Goal: Transaction & Acquisition: Book appointment/travel/reservation

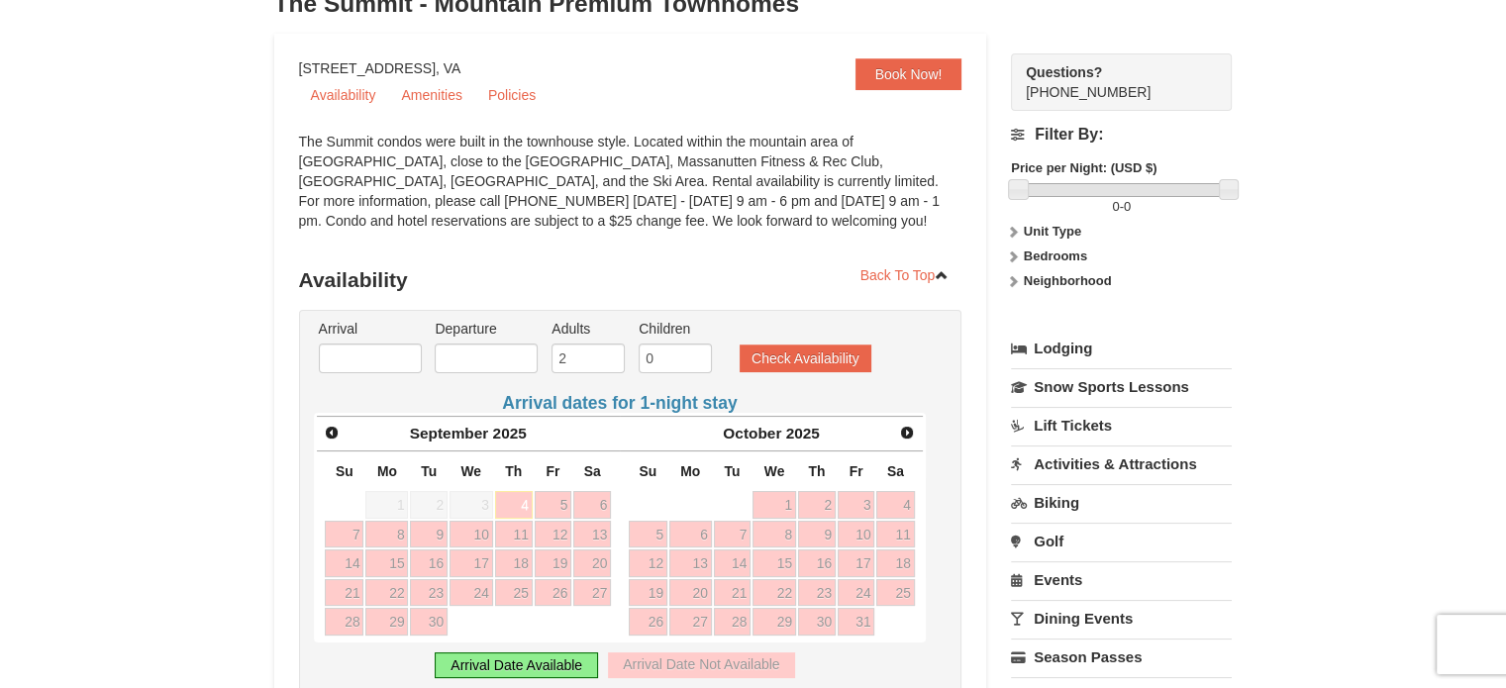
scroll to position [145, 0]
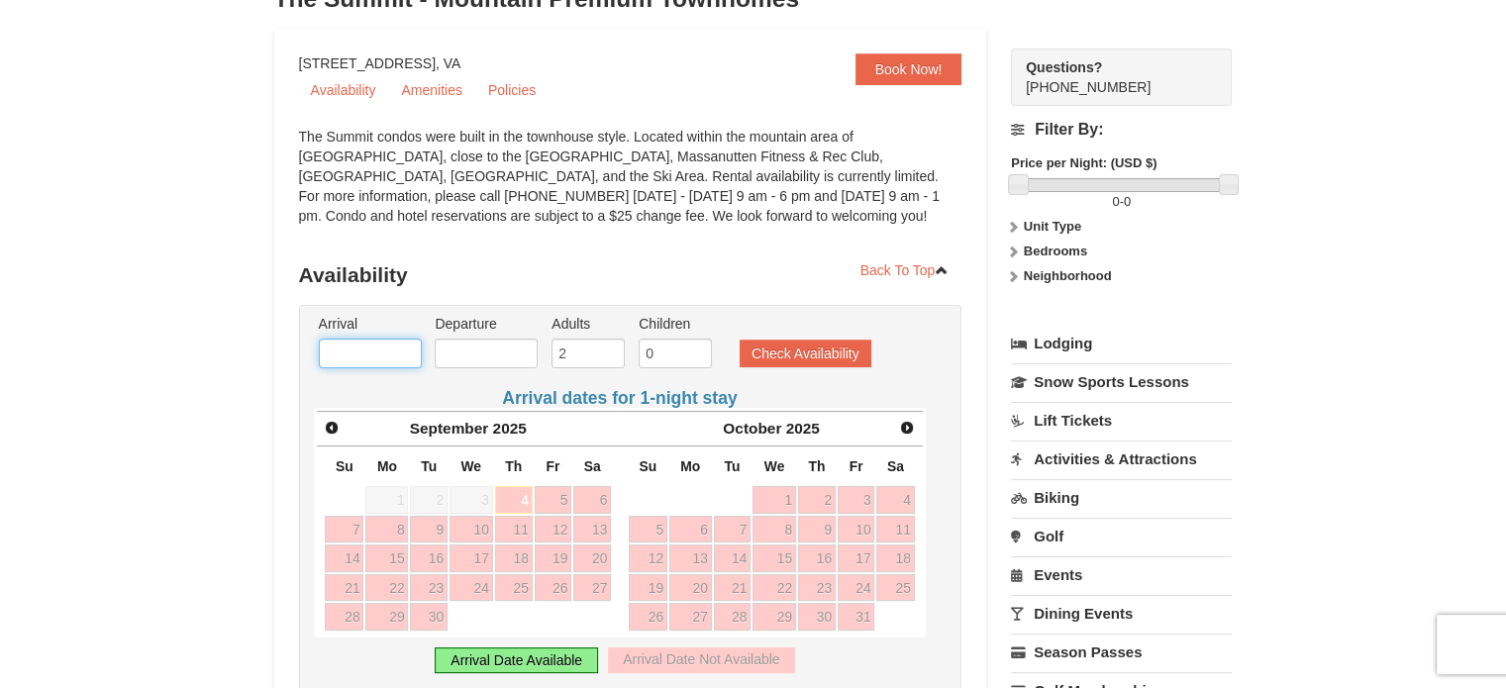
click at [400, 355] on input "text" at bounding box center [370, 354] width 103 height 30
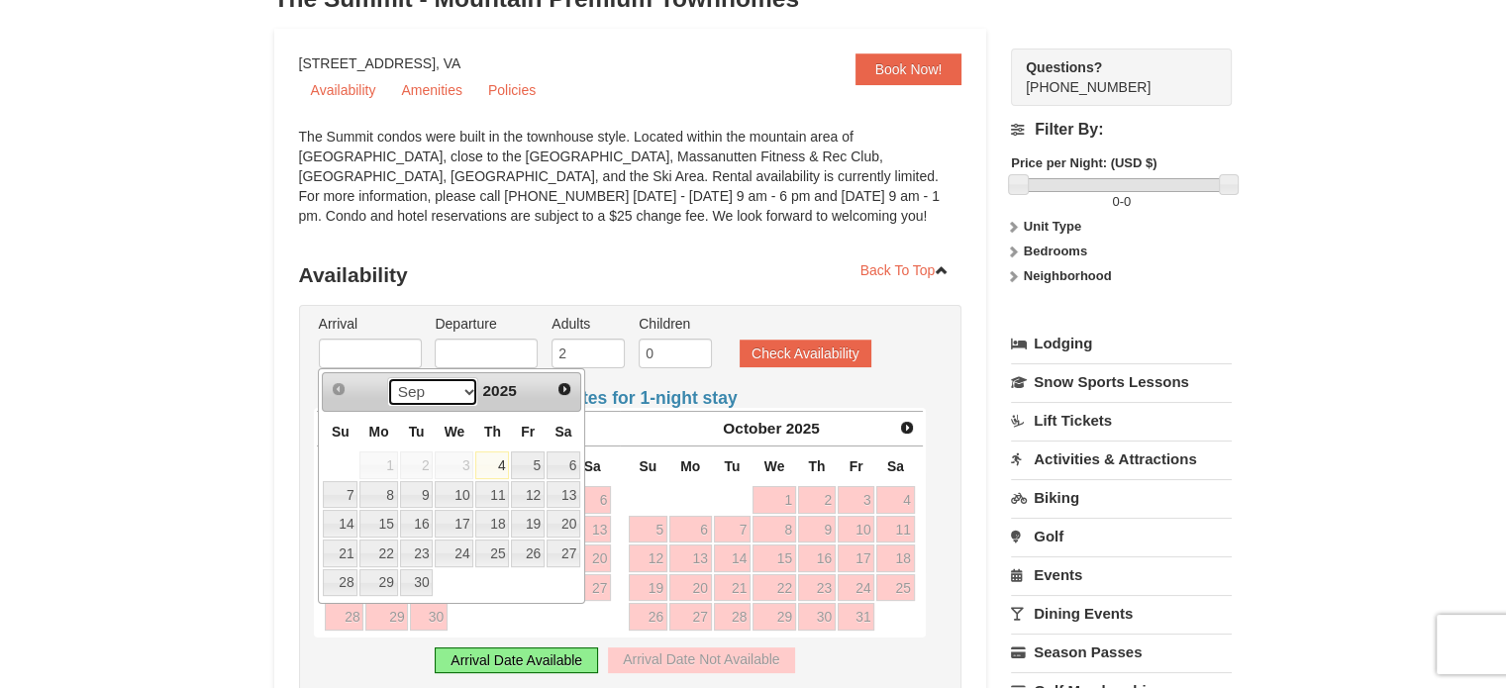
click at [460, 391] on select "Sep Oct Nov Dec" at bounding box center [433, 392] width 92 height 30
click at [536, 502] on link "10" at bounding box center [528, 495] width 34 height 28
type input "[DATE]"
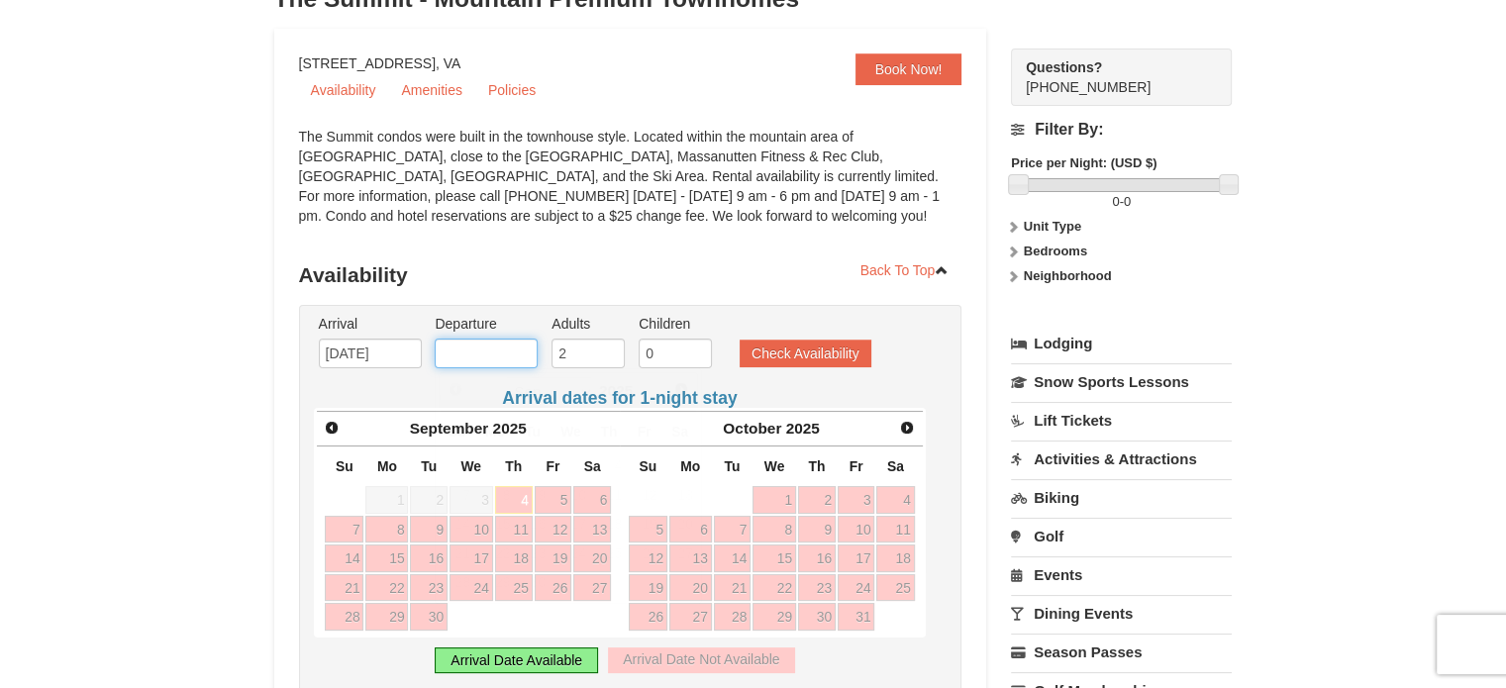
click at [495, 359] on input "text" at bounding box center [486, 354] width 103 height 30
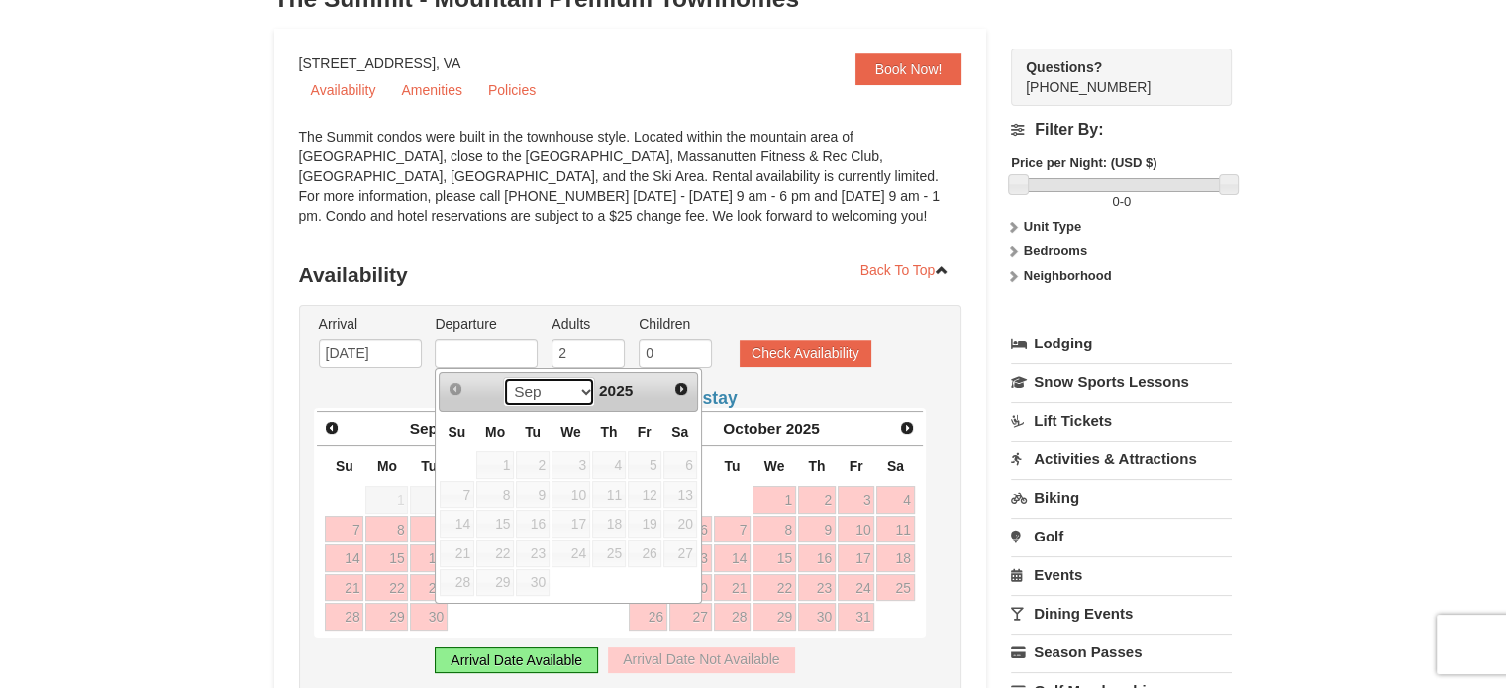
click at [548, 395] on select "Sep Oct Nov Dec" at bounding box center [549, 392] width 92 height 30
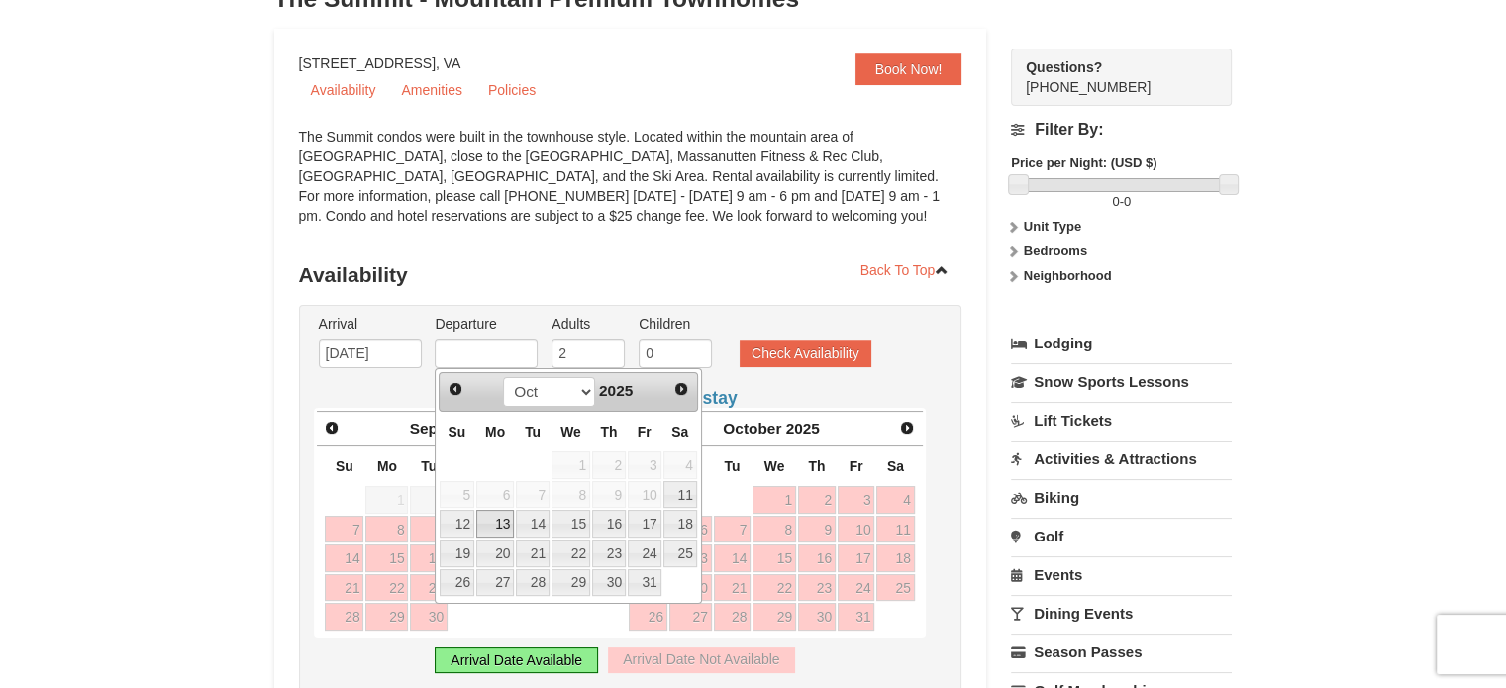
click at [501, 522] on link "13" at bounding box center [495, 524] width 38 height 28
type input "[DATE]"
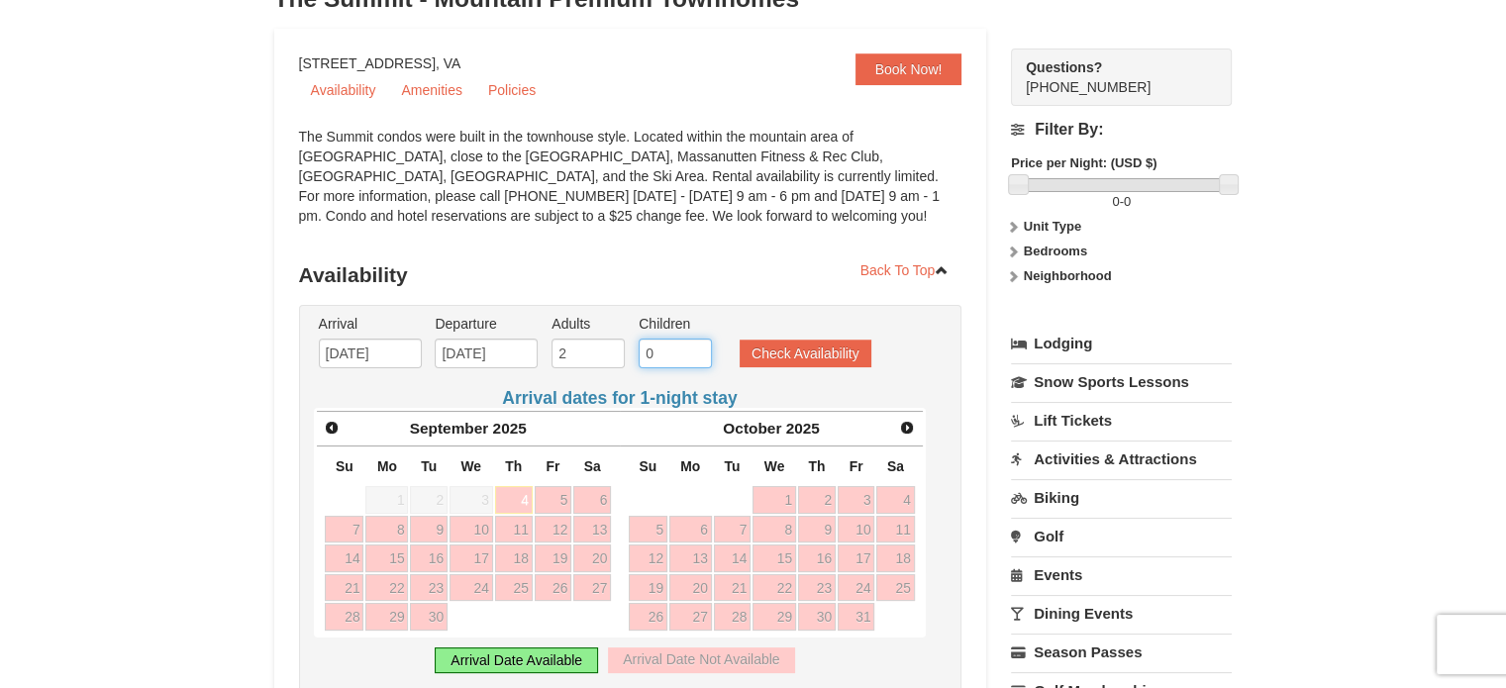
click at [672, 357] on input "0" at bounding box center [675, 354] width 73 height 30
type input "2"
click at [1377, 323] on div "× The Summit - Mountain Premium Townhomes Book Now! 1822 Resort Drive, Massanut…" at bounding box center [753, 575] width 1506 height 1300
click at [830, 354] on button "Check Availability" at bounding box center [806, 354] width 132 height 28
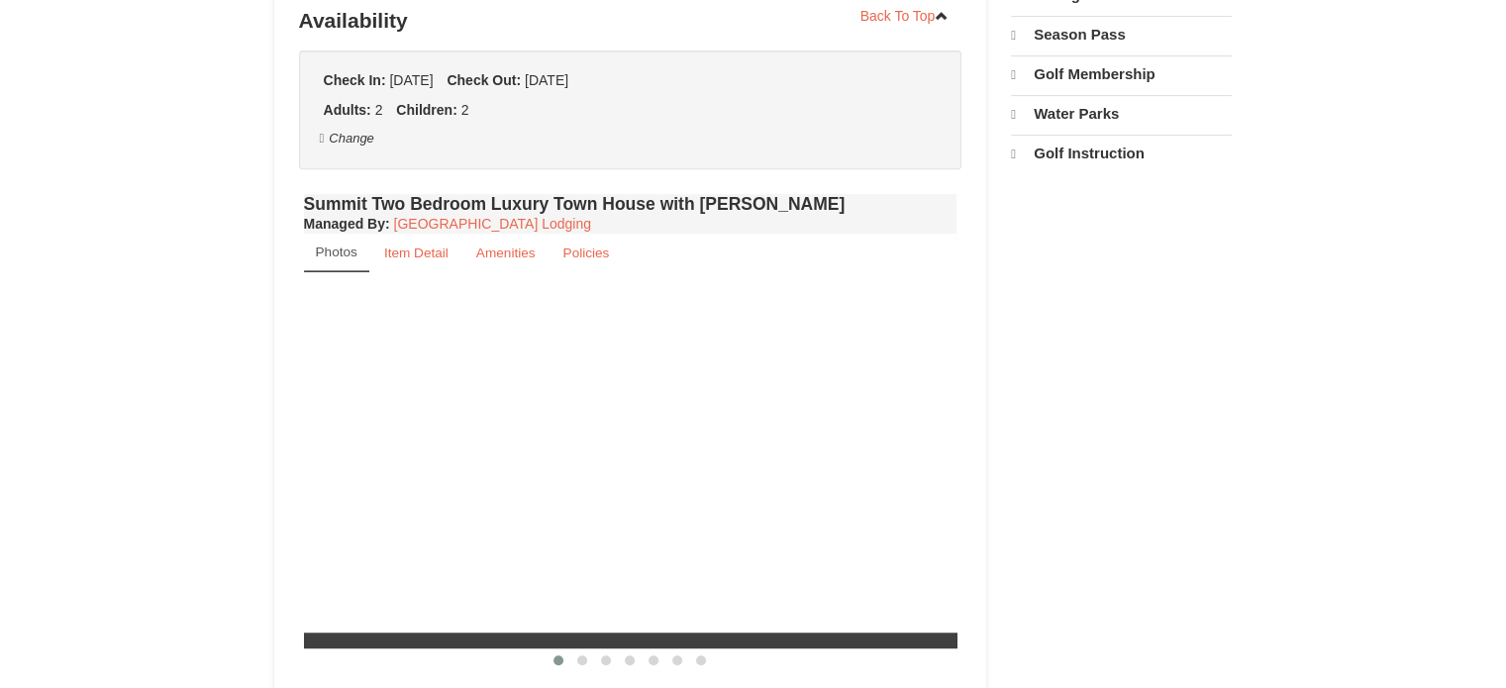
select select "9"
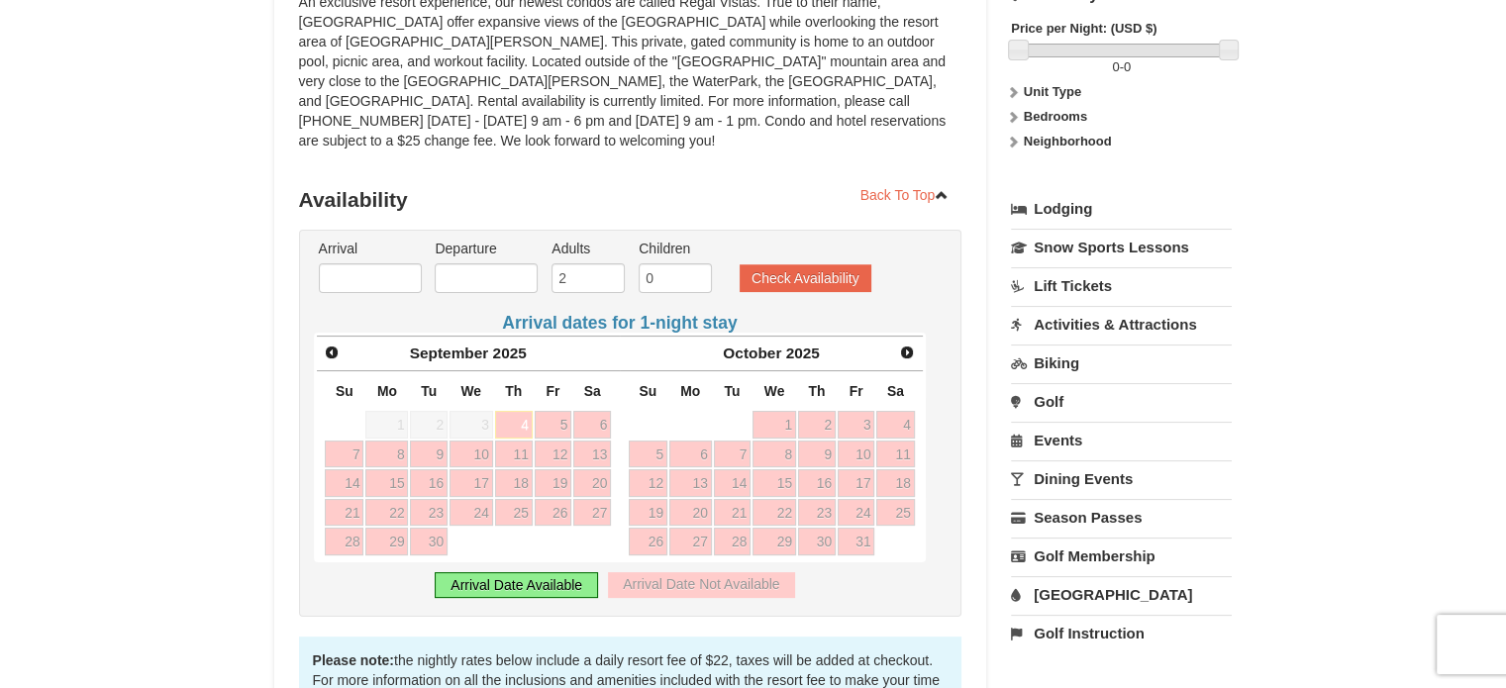
scroll to position [286, 0]
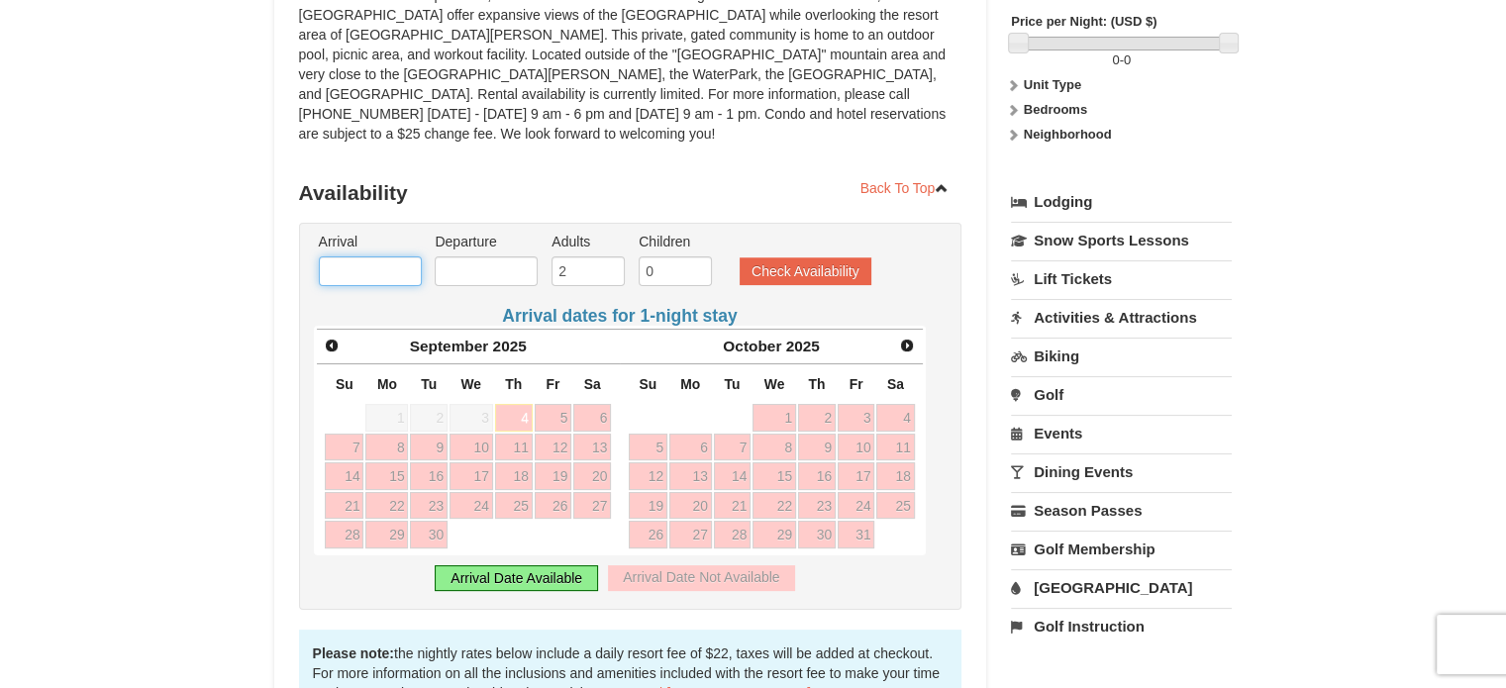
click at [382, 256] on input "text" at bounding box center [370, 271] width 103 height 30
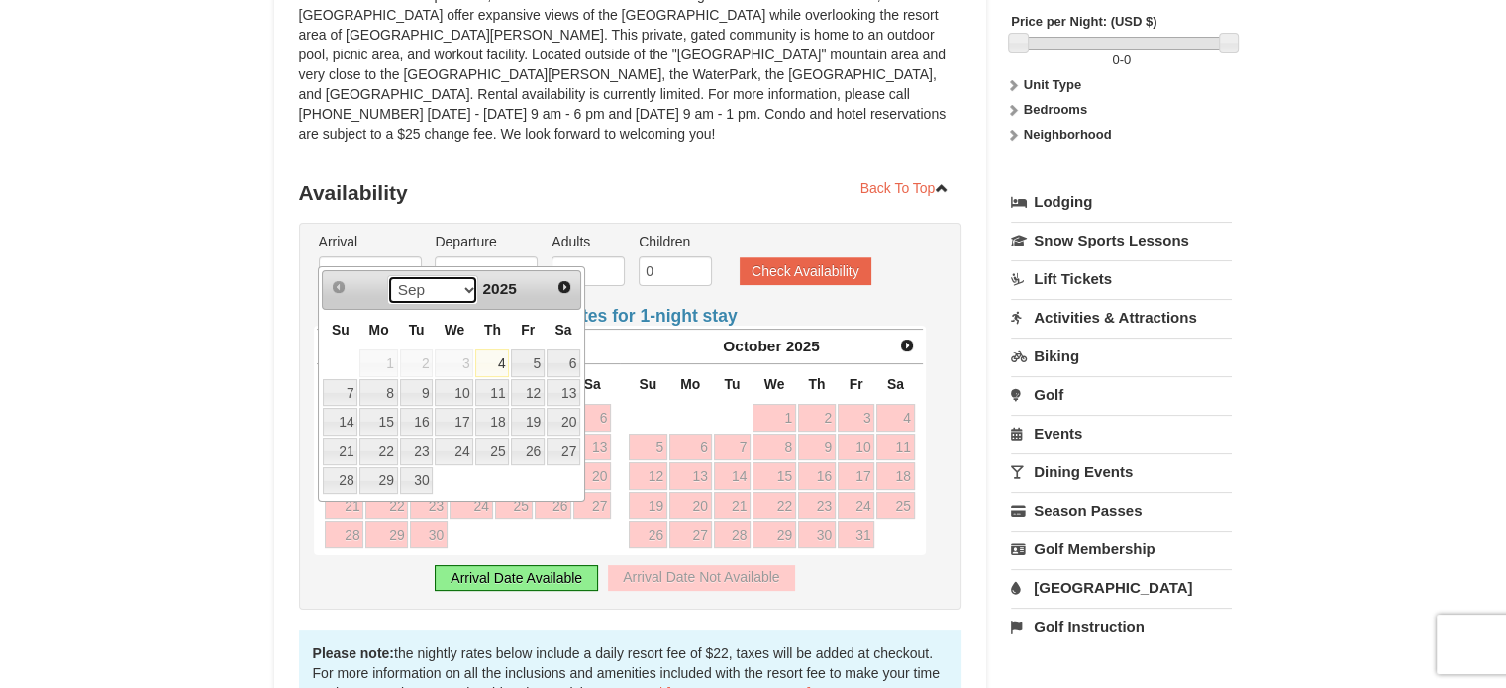
click at [463, 298] on select "Sep Oct Nov Dec" at bounding box center [433, 290] width 92 height 30
click at [529, 391] on link "10" at bounding box center [528, 393] width 34 height 28
type input "[DATE]"
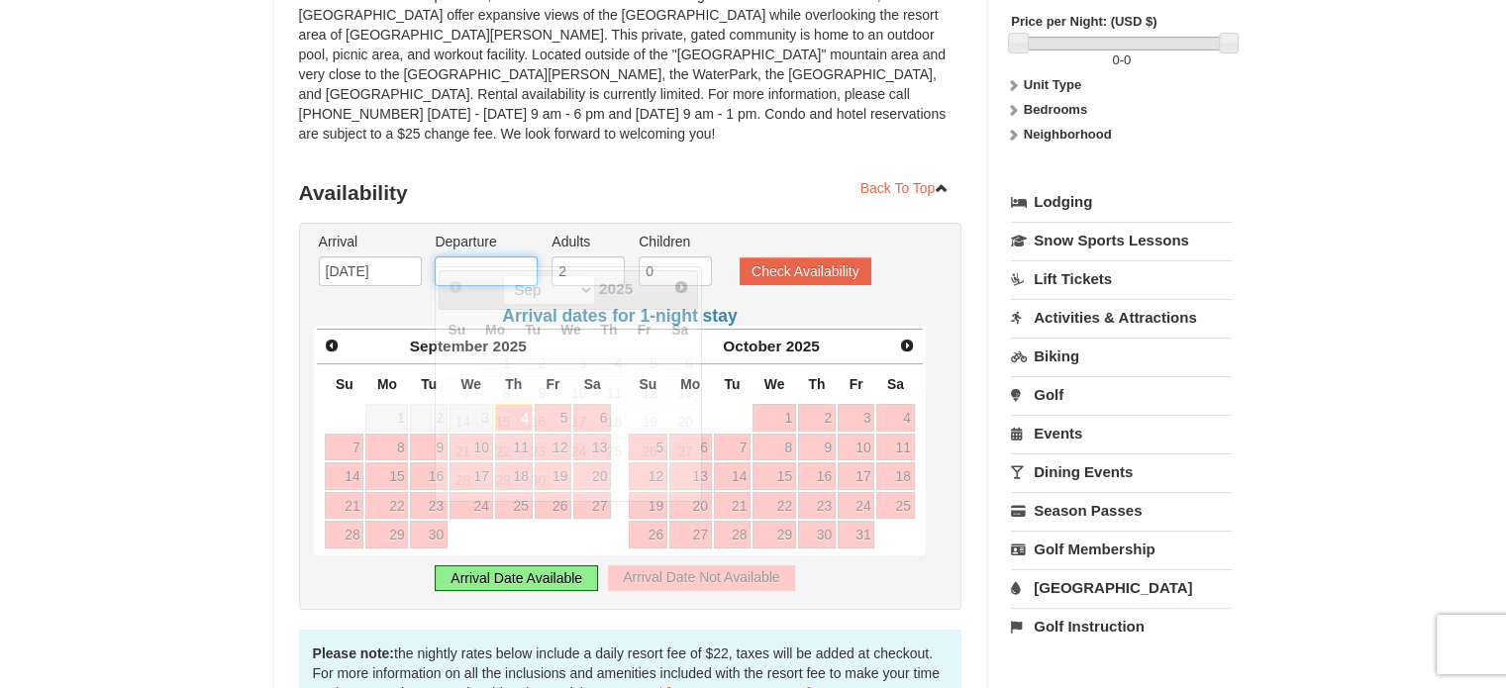
click at [472, 256] on input "text" at bounding box center [486, 271] width 103 height 30
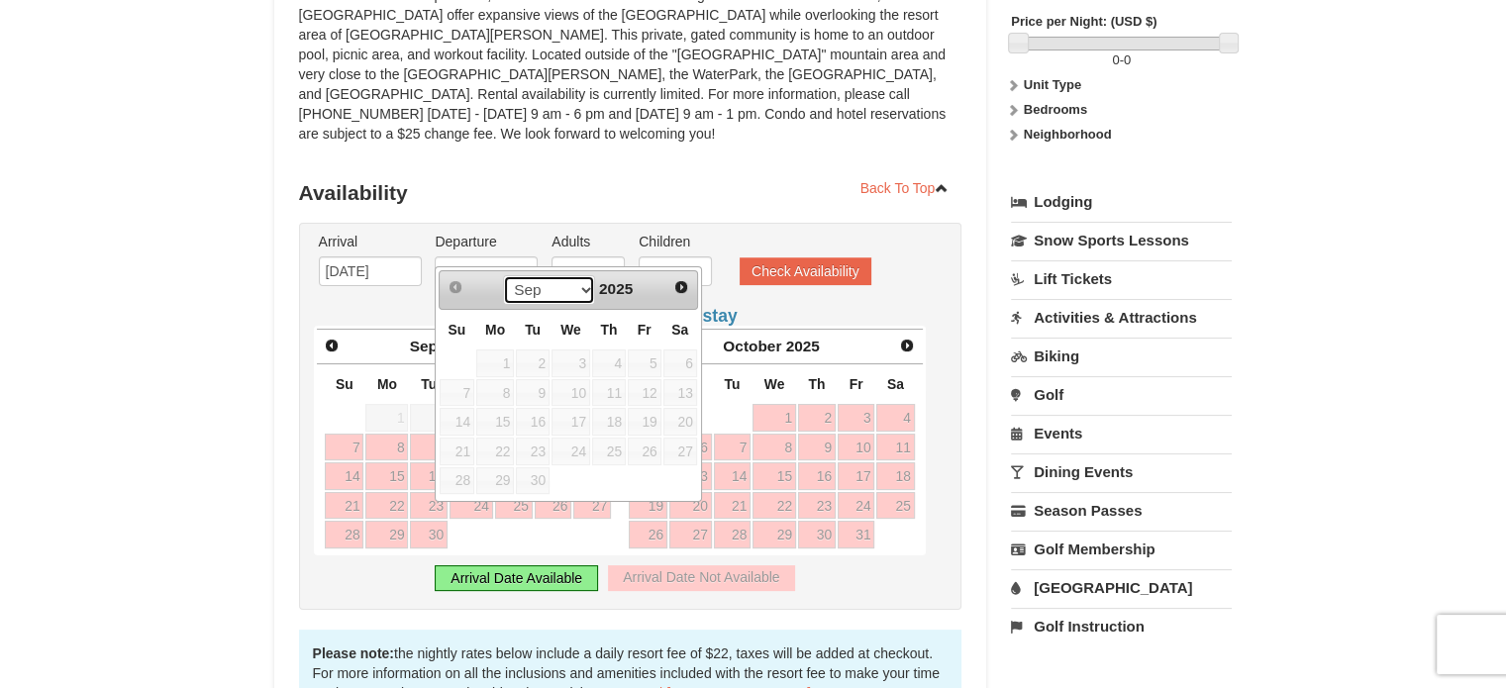
click at [578, 295] on select "Sep Oct Nov Dec" at bounding box center [549, 290] width 92 height 30
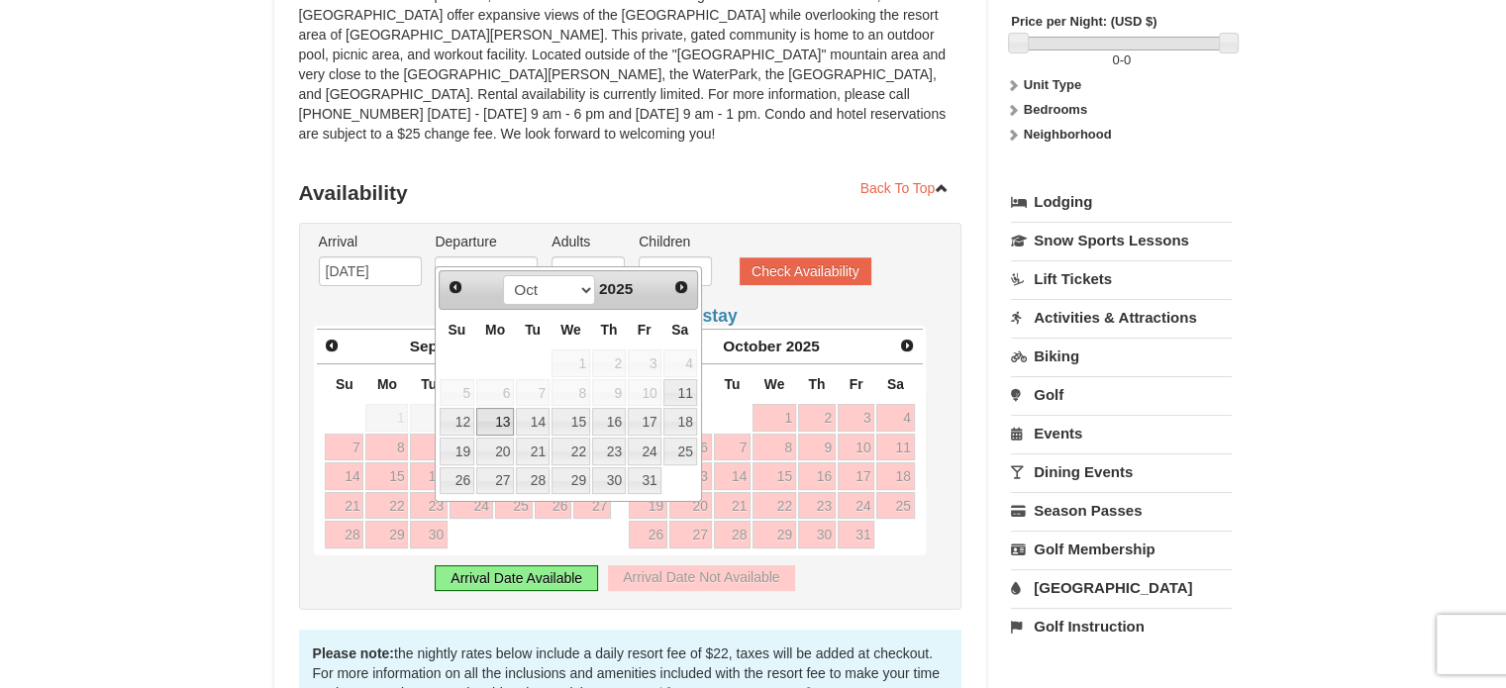
click at [501, 423] on link "13" at bounding box center [495, 422] width 38 height 28
type input "[DATE]"
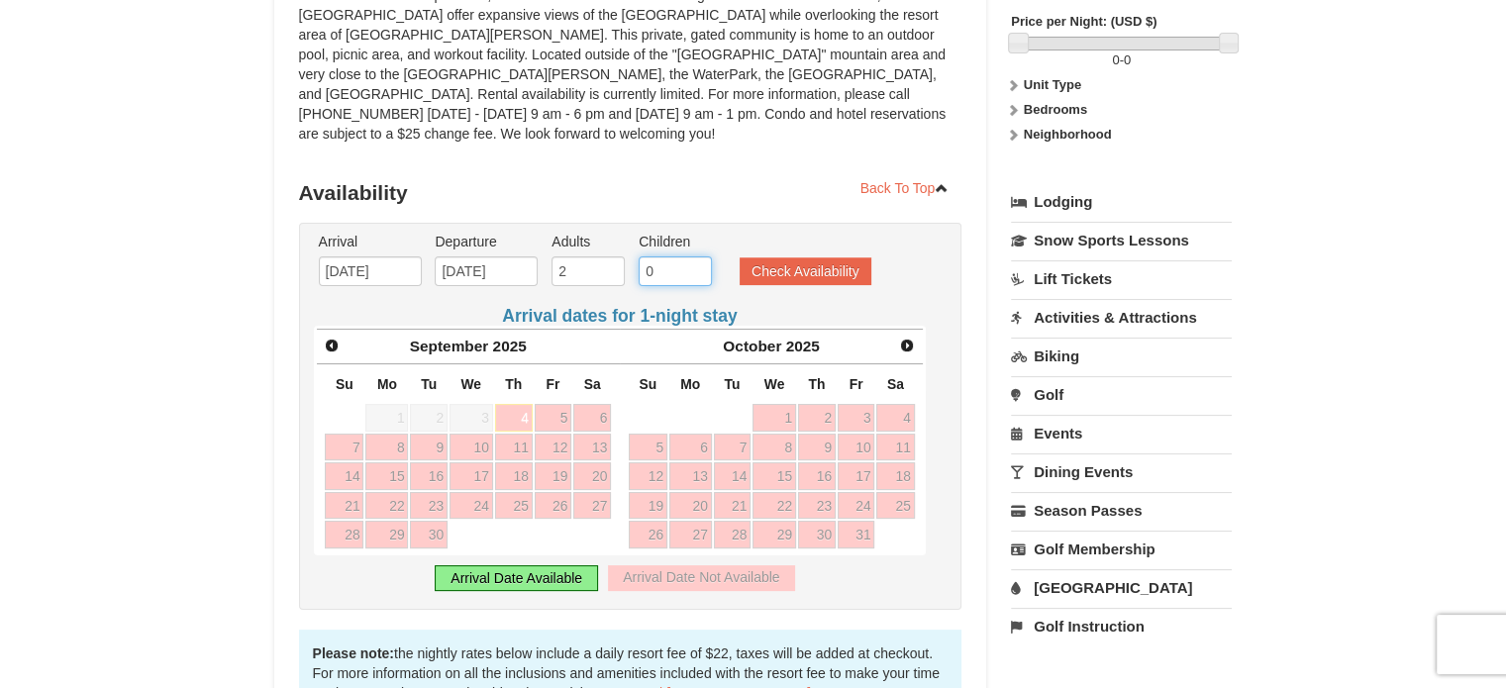
click at [676, 256] on input "0" at bounding box center [675, 271] width 73 height 30
click at [702, 256] on input "0" at bounding box center [675, 271] width 73 height 30
click at [696, 256] on input "1" at bounding box center [675, 271] width 73 height 30
type input "2"
click at [696, 256] on input "2" at bounding box center [675, 271] width 73 height 30
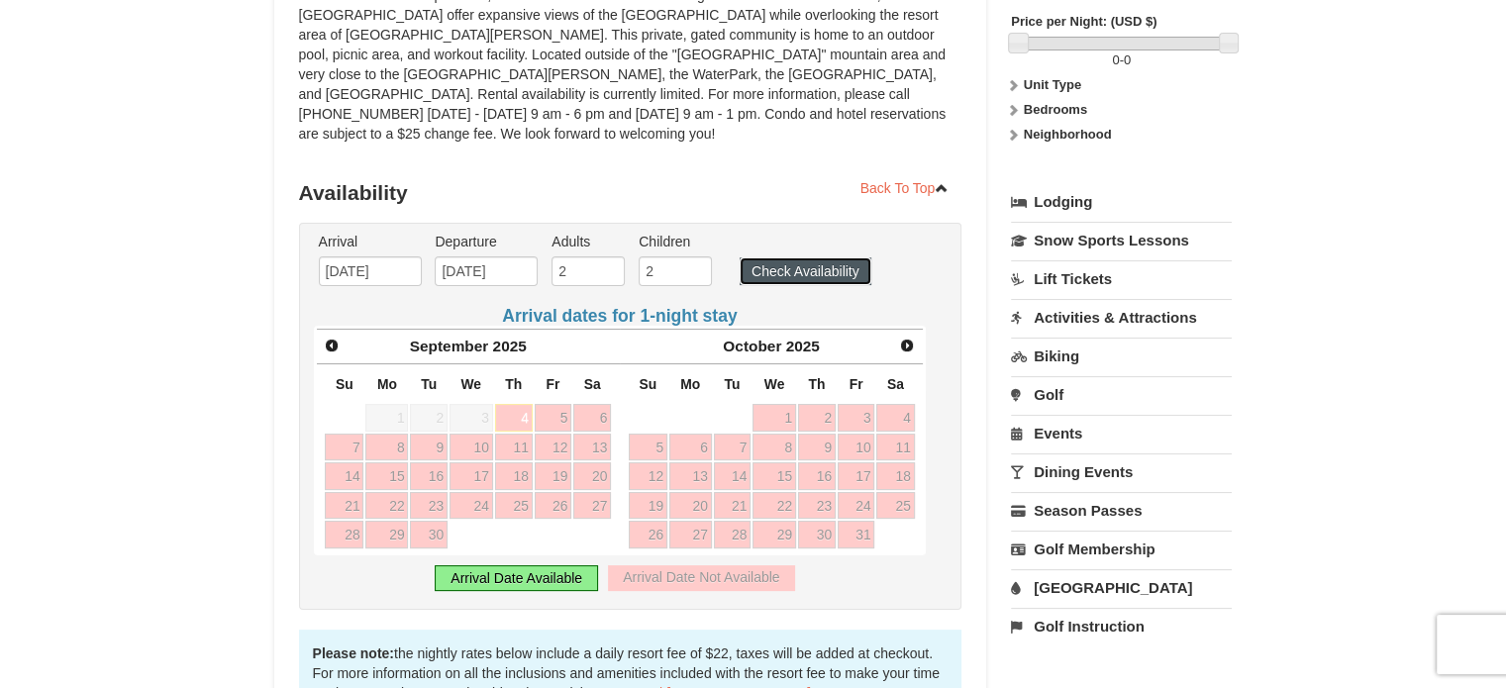
click at [777, 257] on button "Check Availability" at bounding box center [806, 271] width 132 height 28
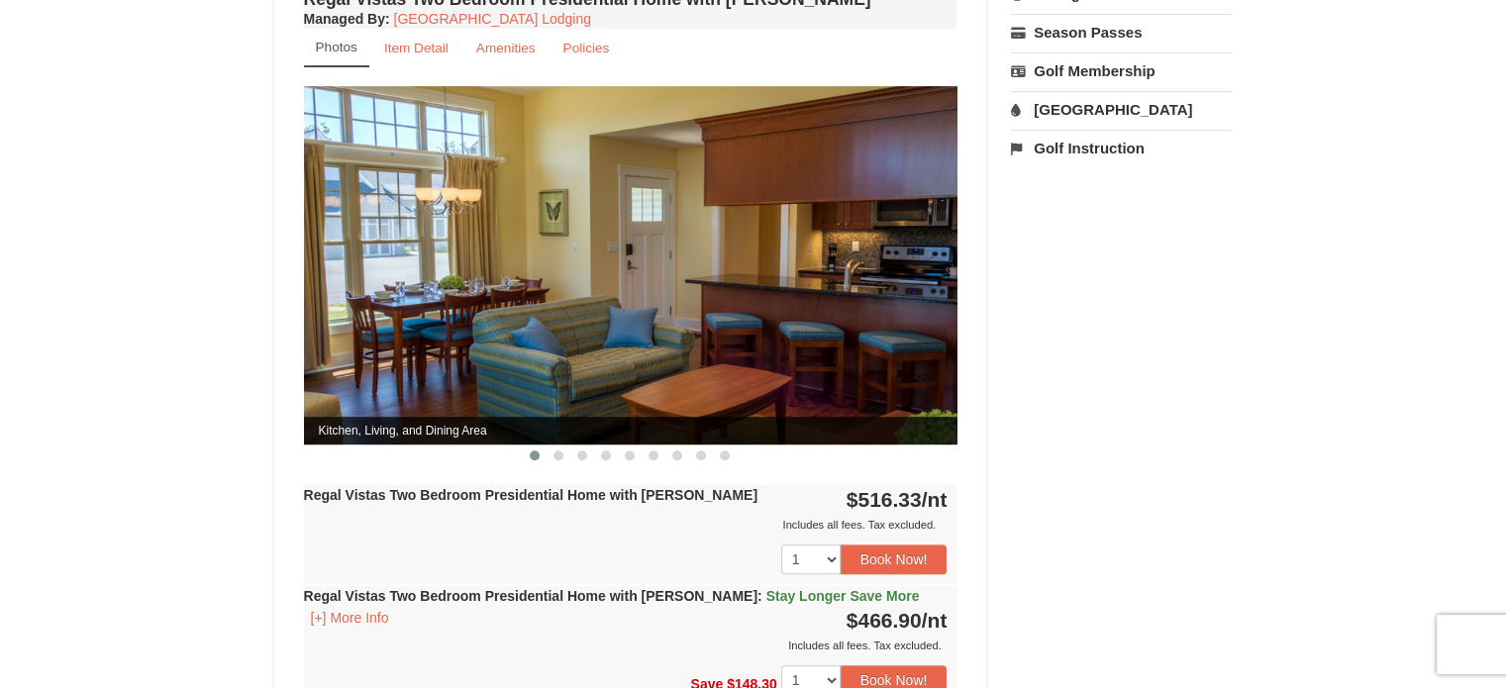
scroll to position [747, 0]
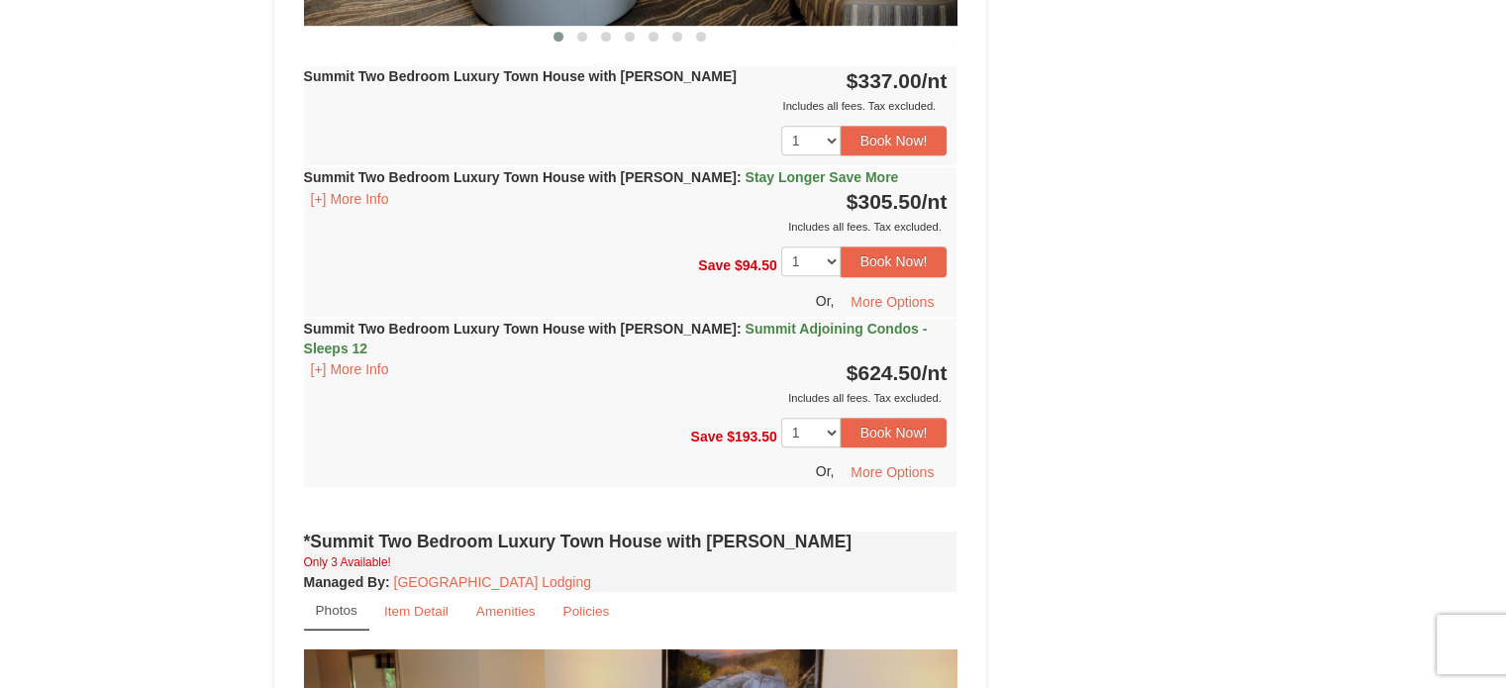
scroll to position [1141, 0]
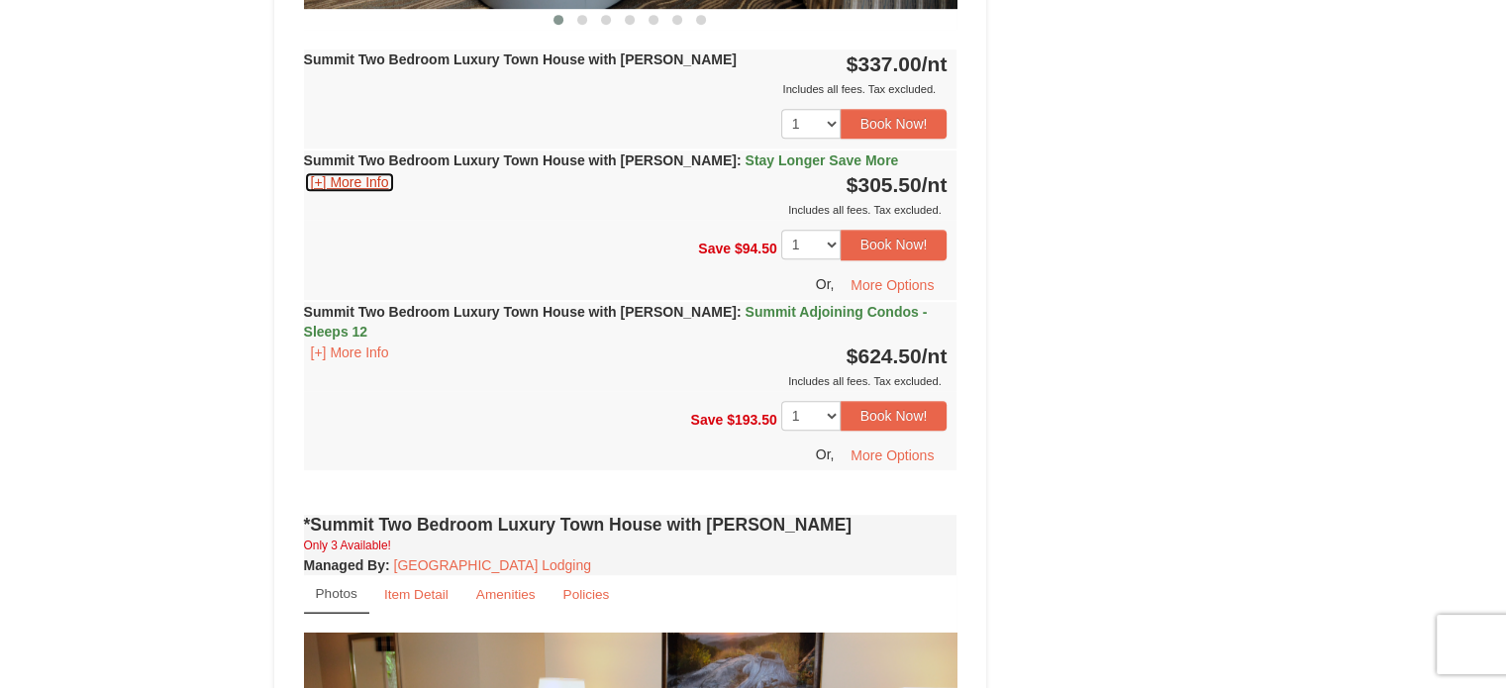
click at [361, 176] on button "[+] More Info" at bounding box center [350, 182] width 92 height 22
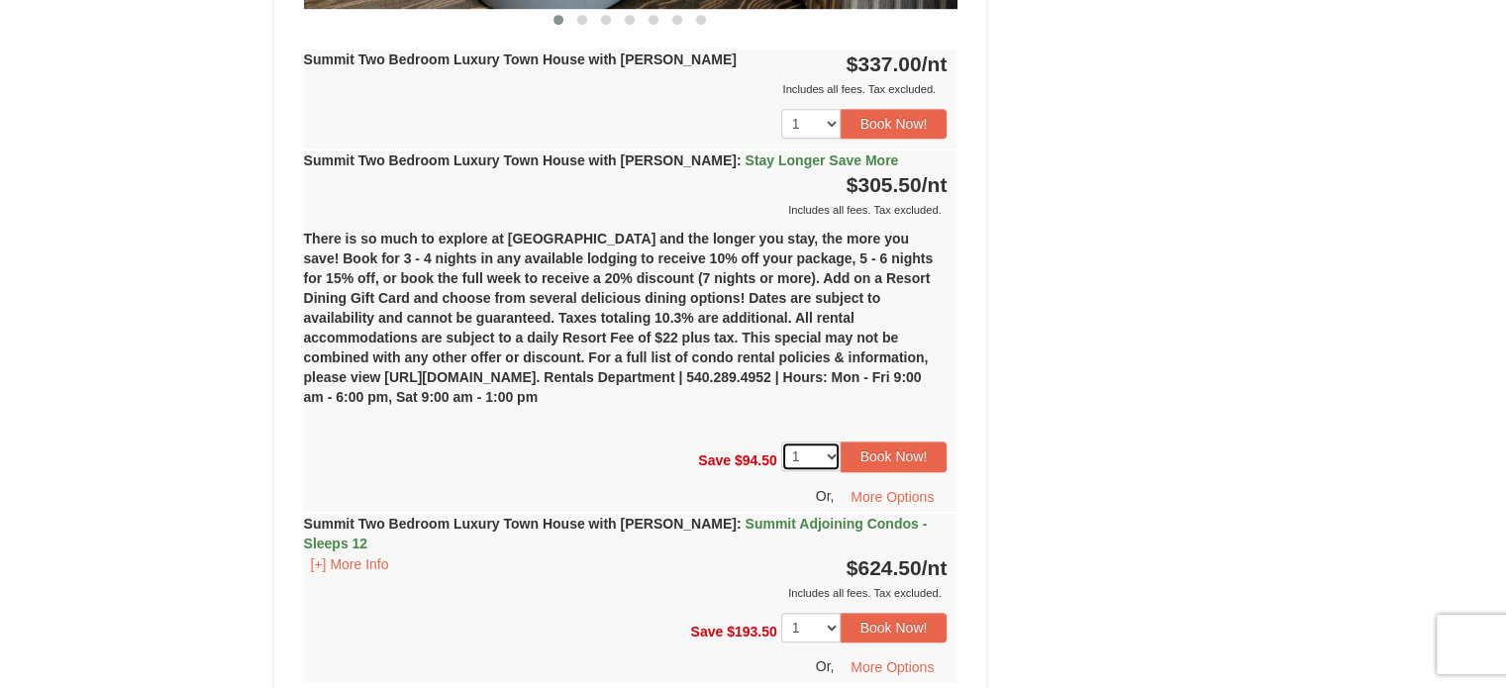
click at [830, 455] on select "1 2 3 4 5 6" at bounding box center [810, 457] width 59 height 30
select select "3"
click at [781, 442] on select "1 2 3 4 5 6" at bounding box center [810, 457] width 59 height 30
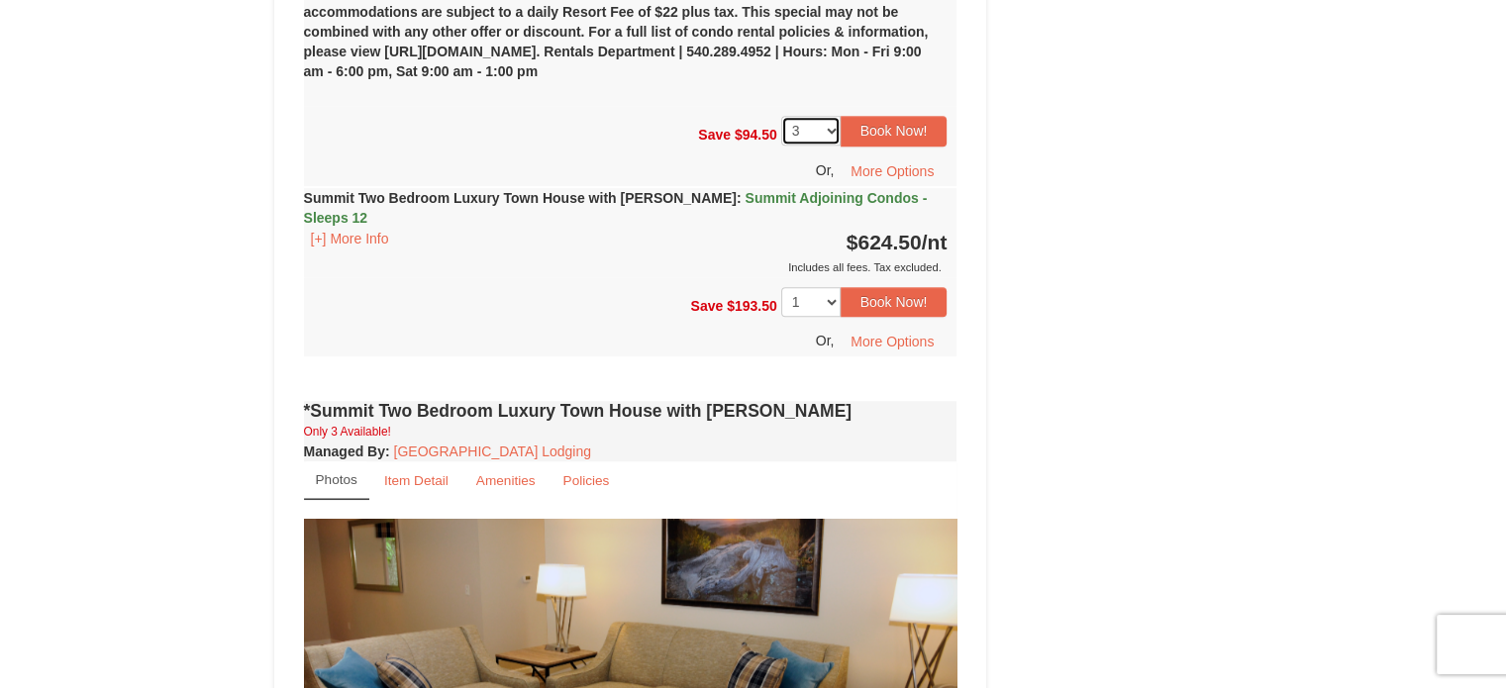
scroll to position [1476, 0]
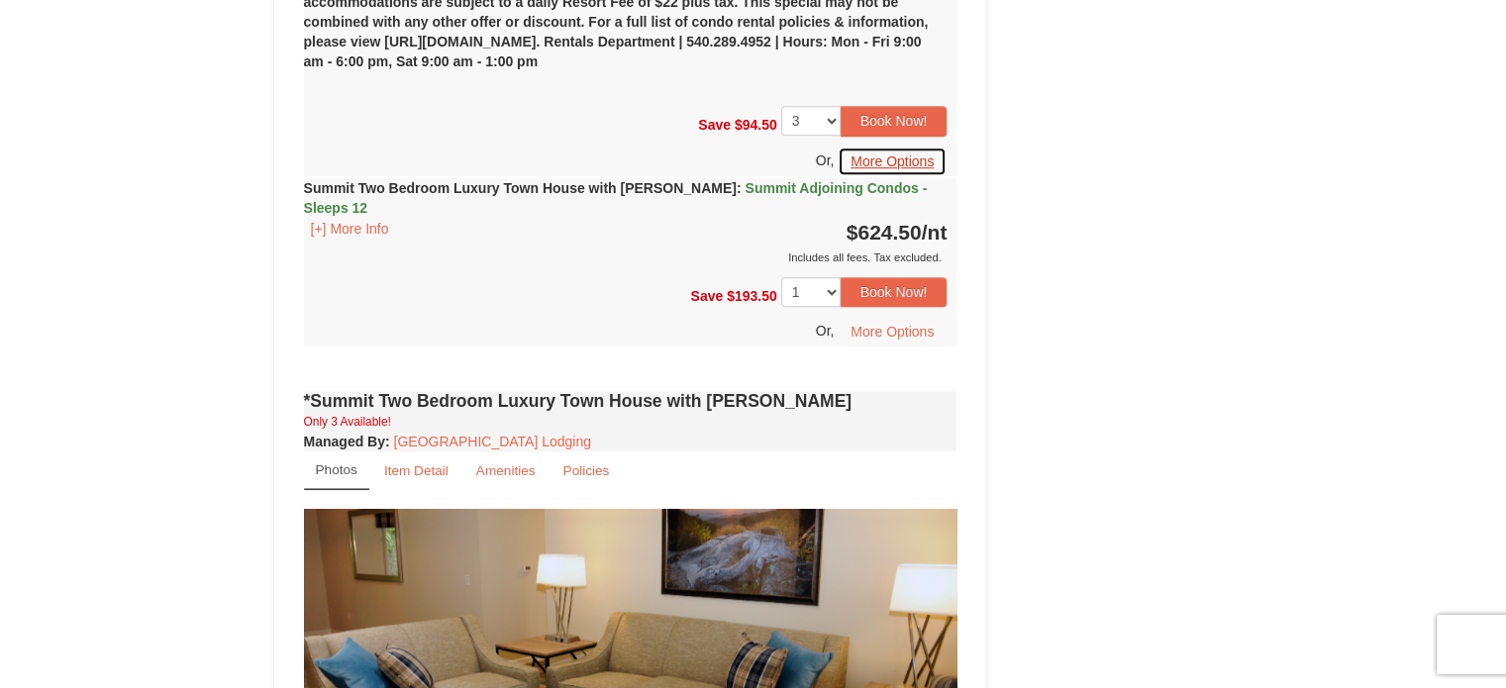
click at [903, 157] on button "More Options" at bounding box center [892, 162] width 109 height 30
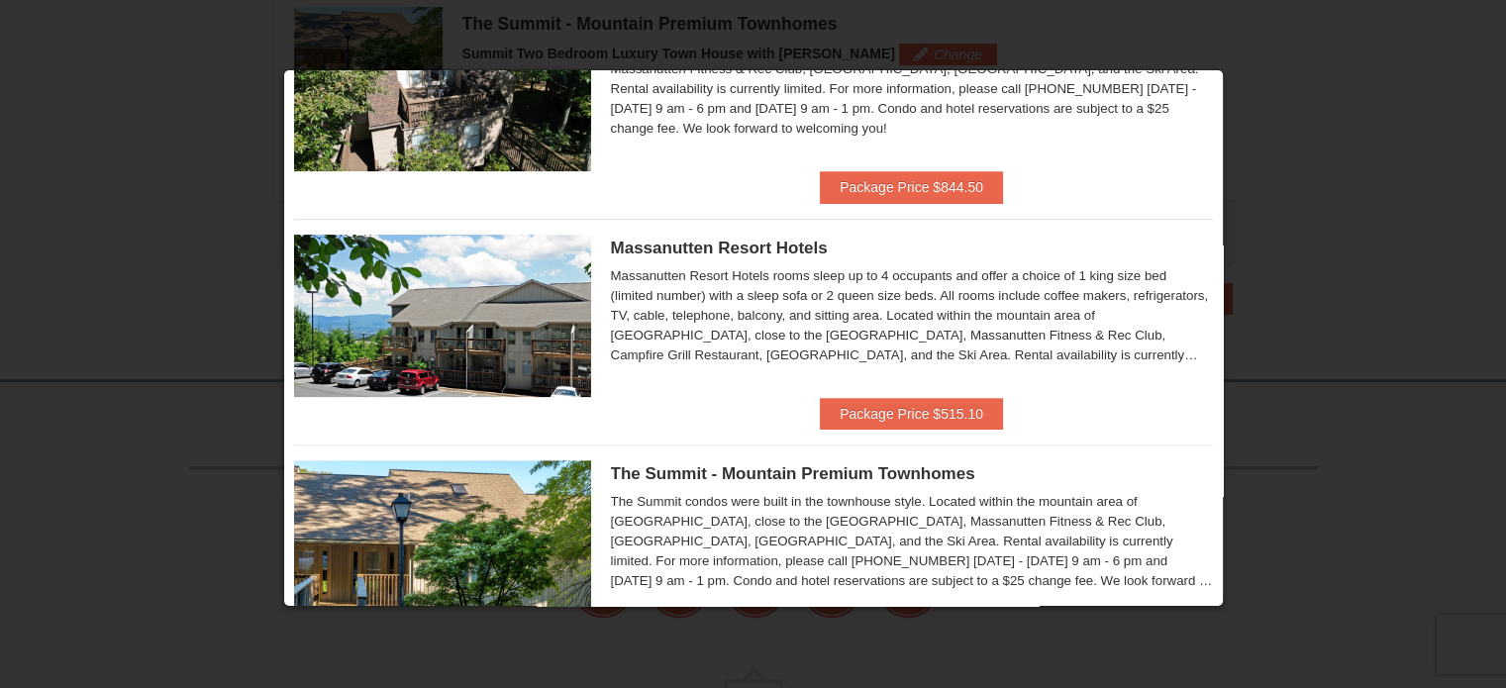
scroll to position [618, 0]
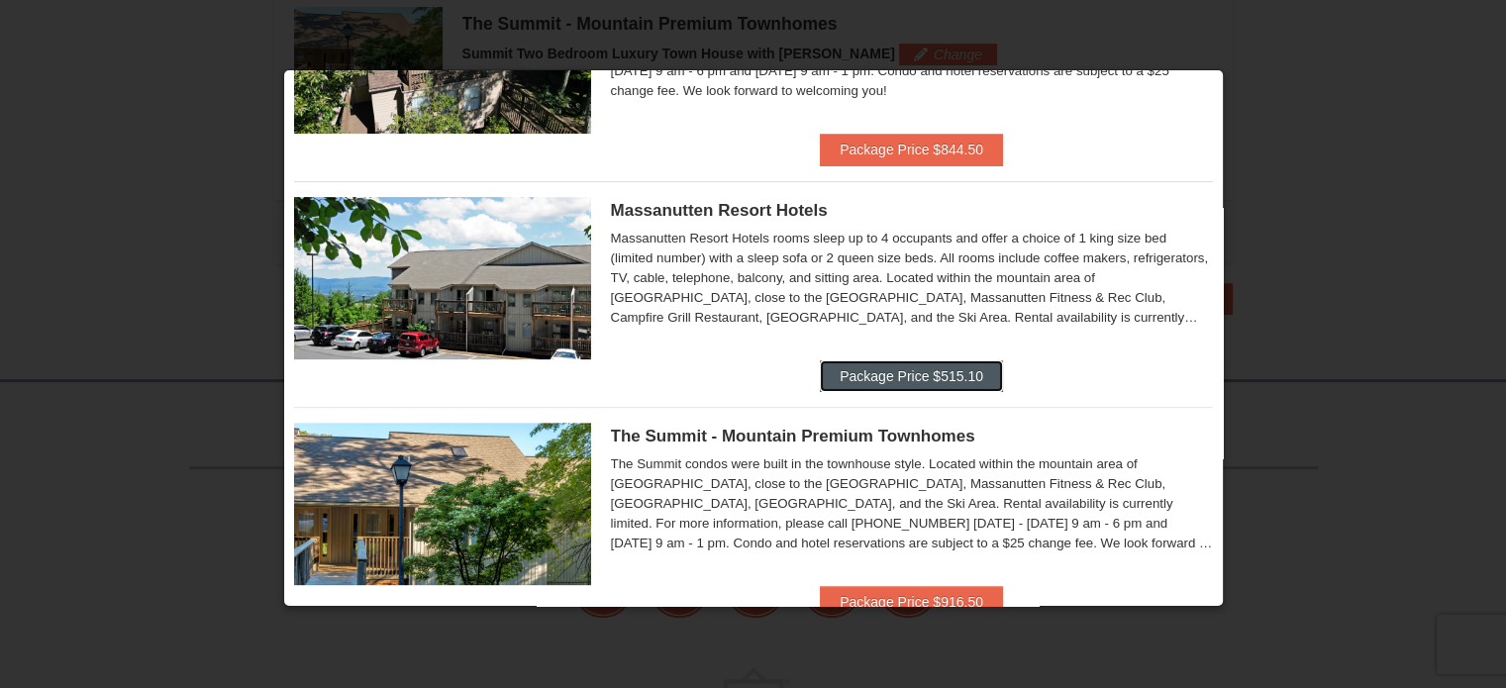
click at [887, 370] on button "Package Price $515.10" at bounding box center [911, 376] width 183 height 32
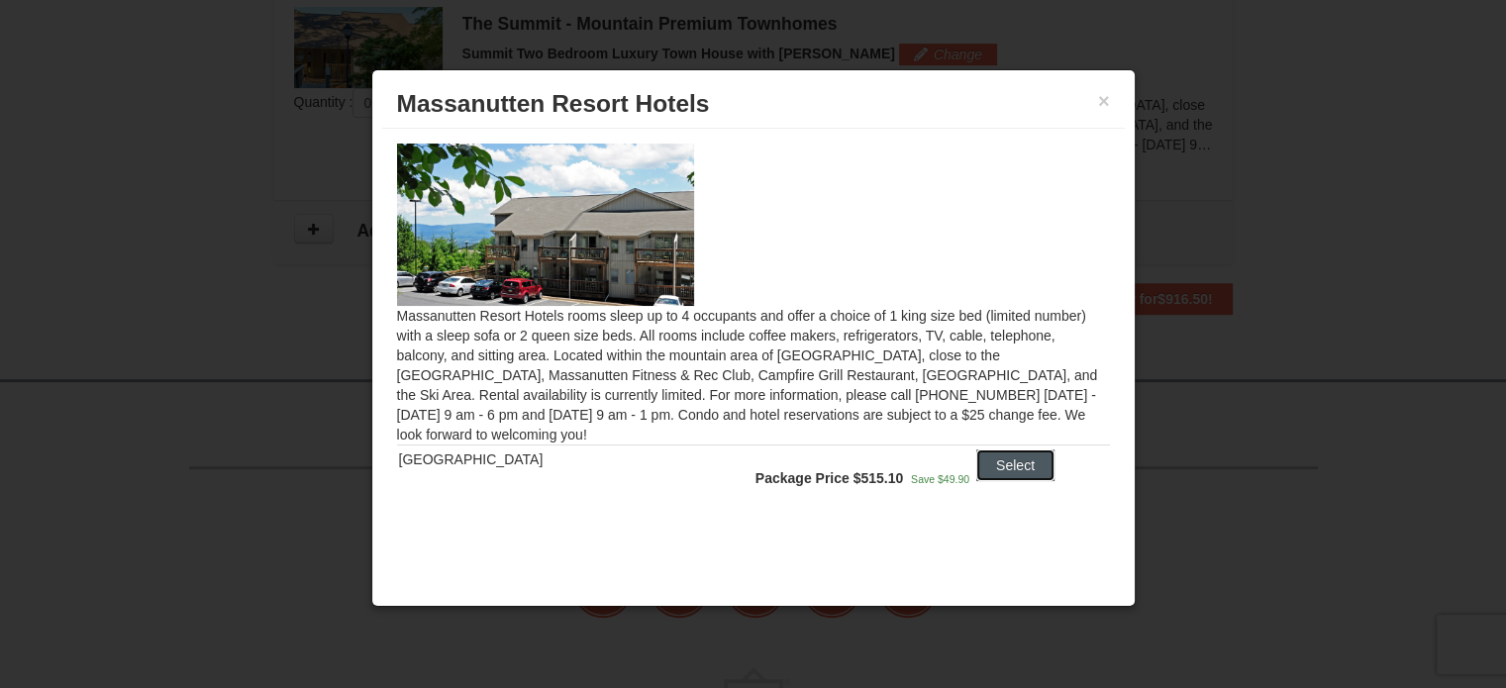
click at [991, 472] on button "Select" at bounding box center [1015, 466] width 78 height 32
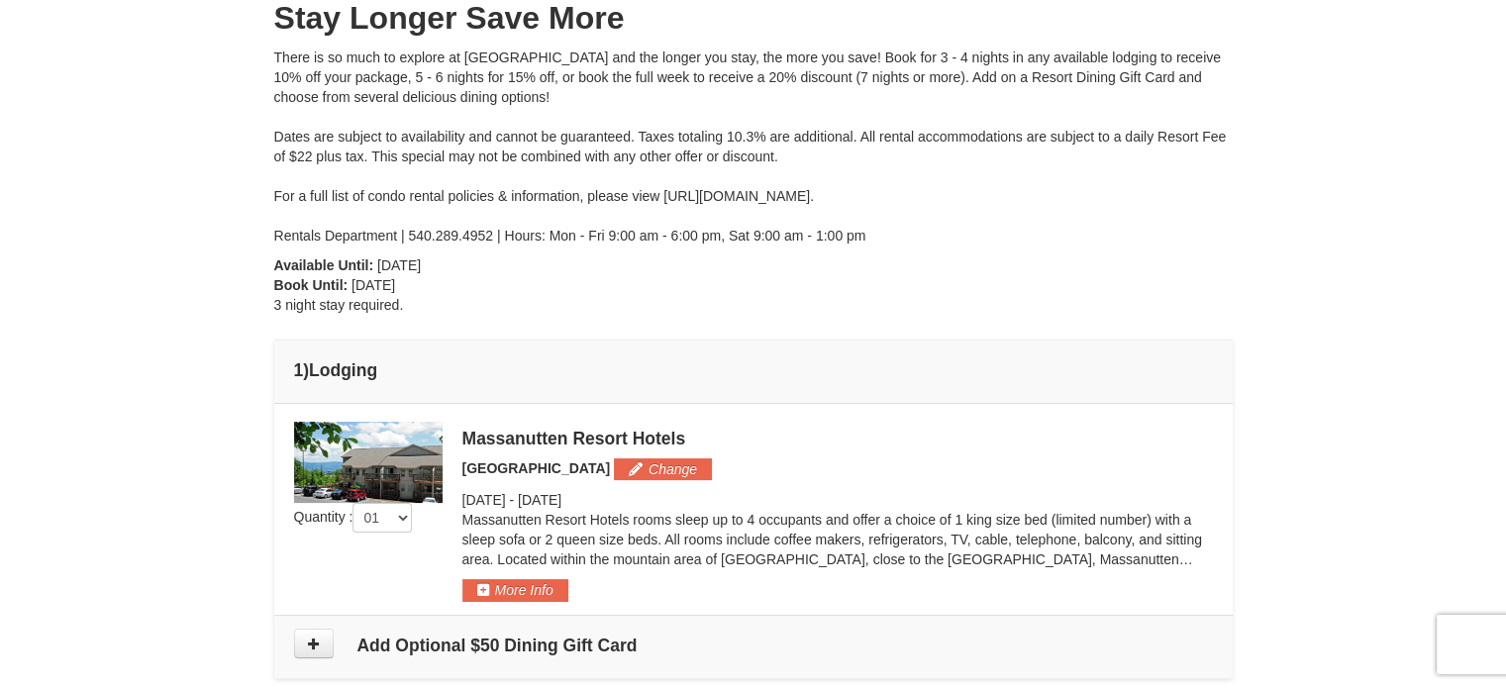
scroll to position [0, 0]
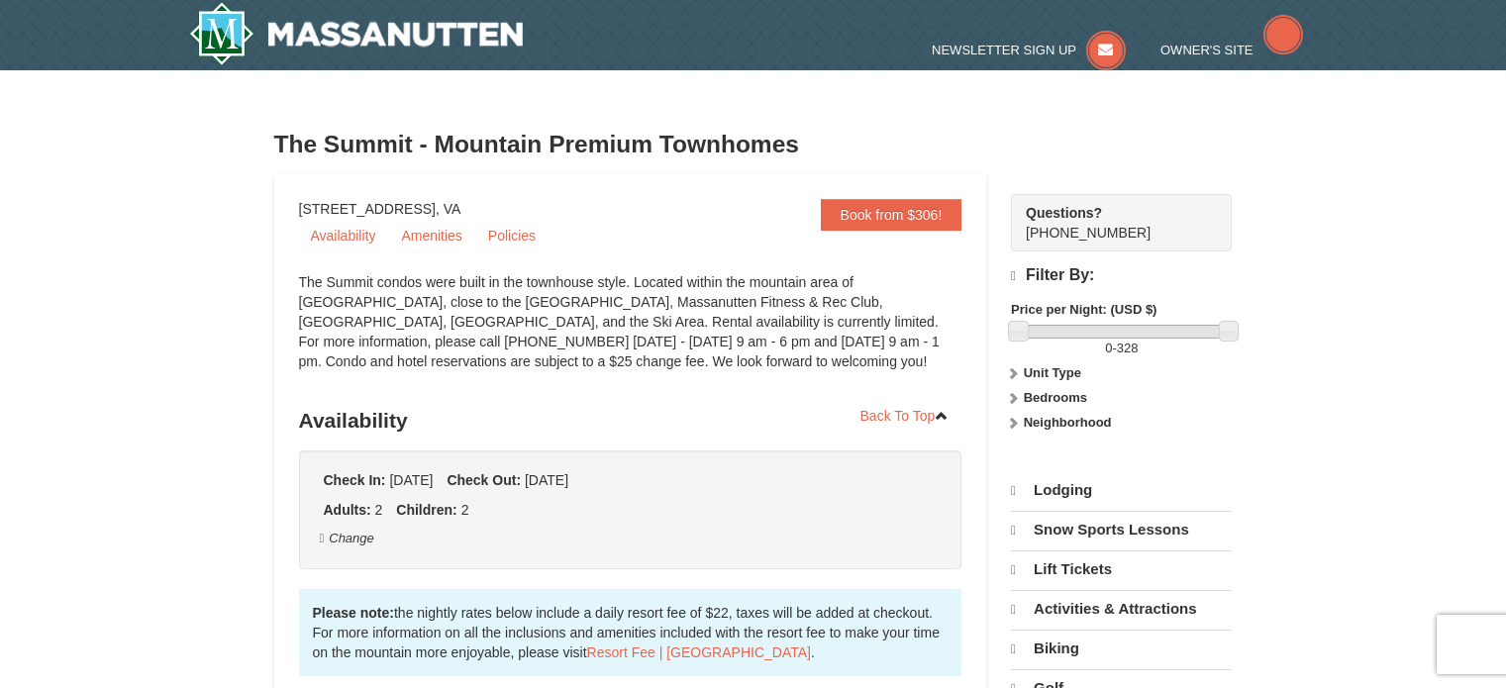
select select "3"
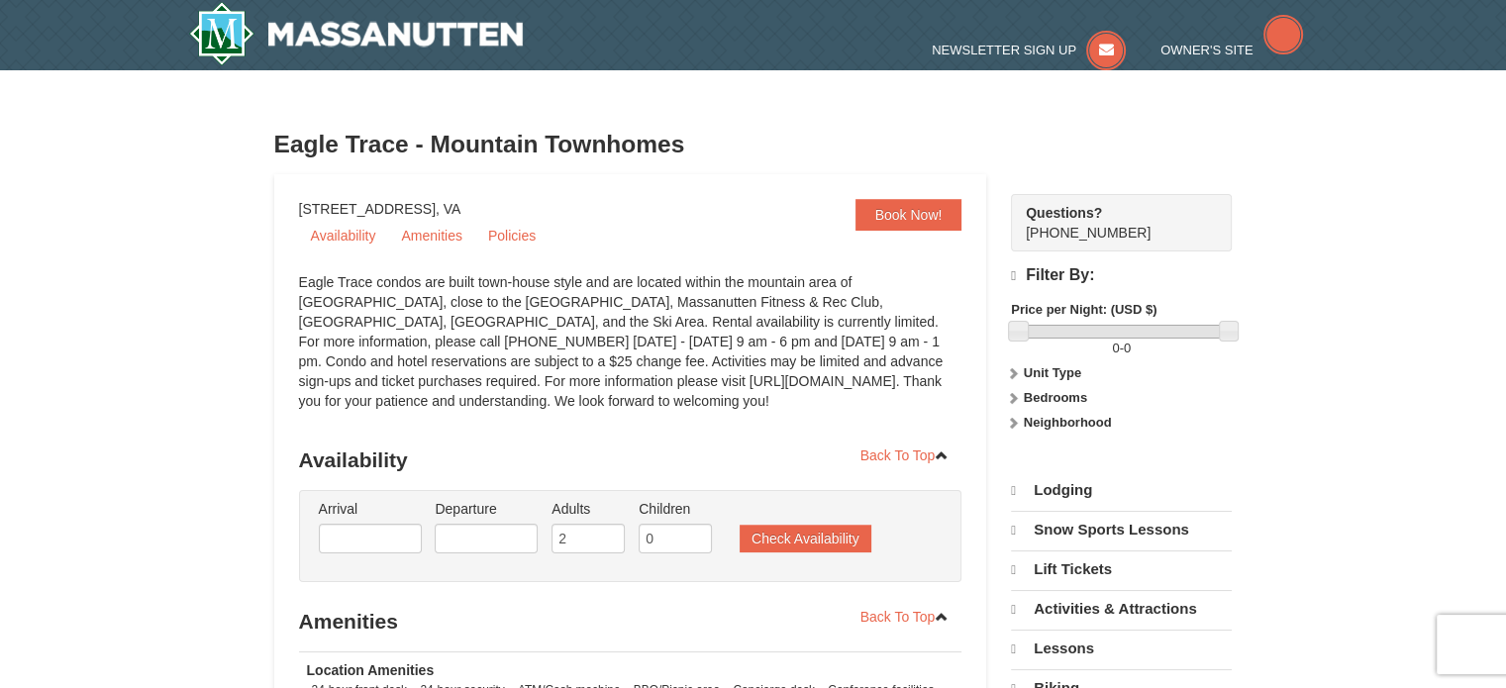
select select "9"
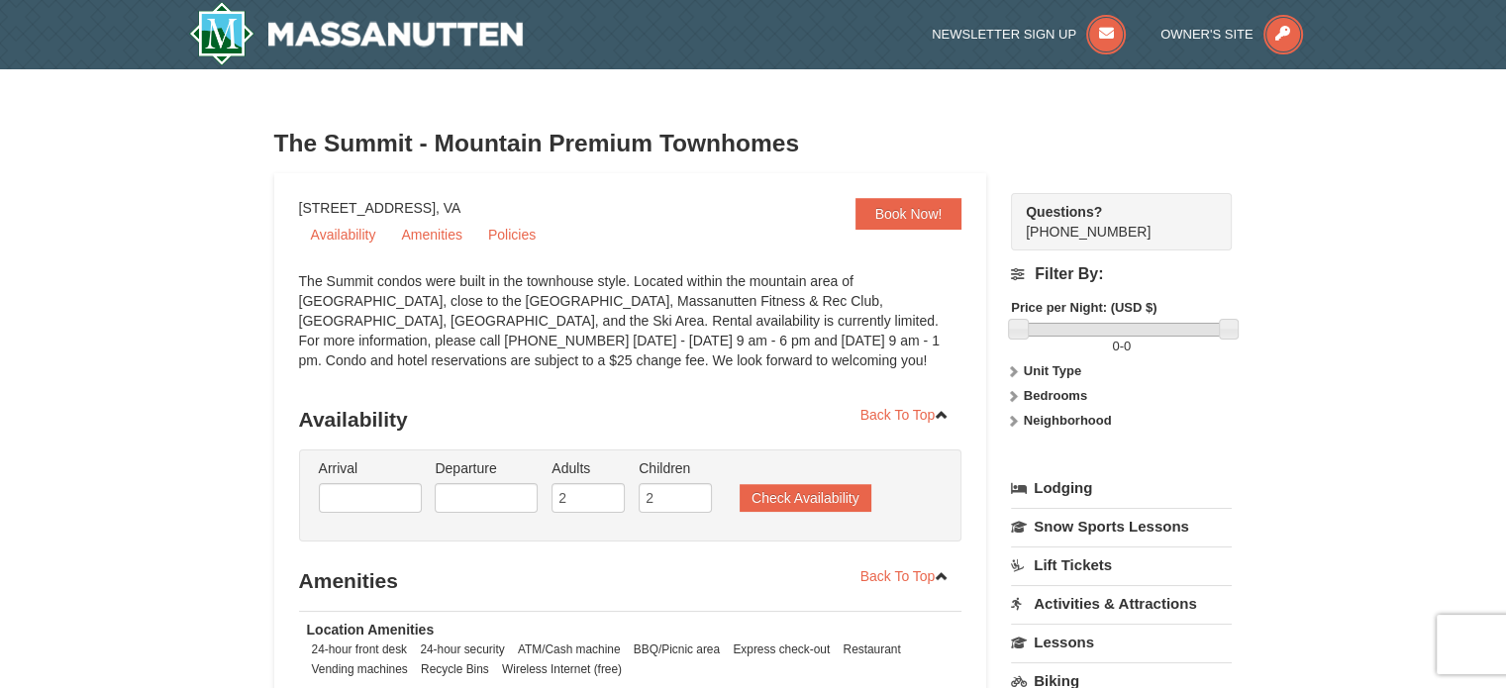
select select "9"
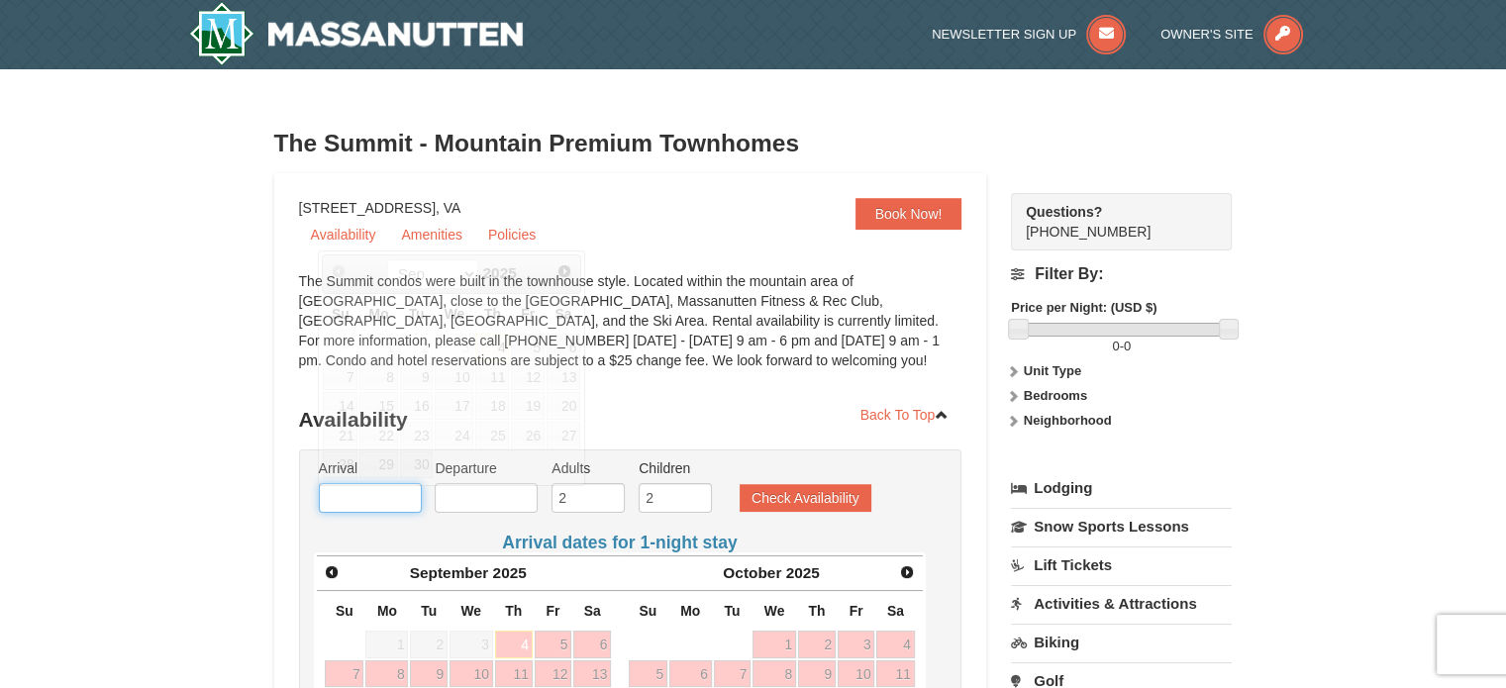
click at [380, 505] on input "text" at bounding box center [370, 498] width 103 height 30
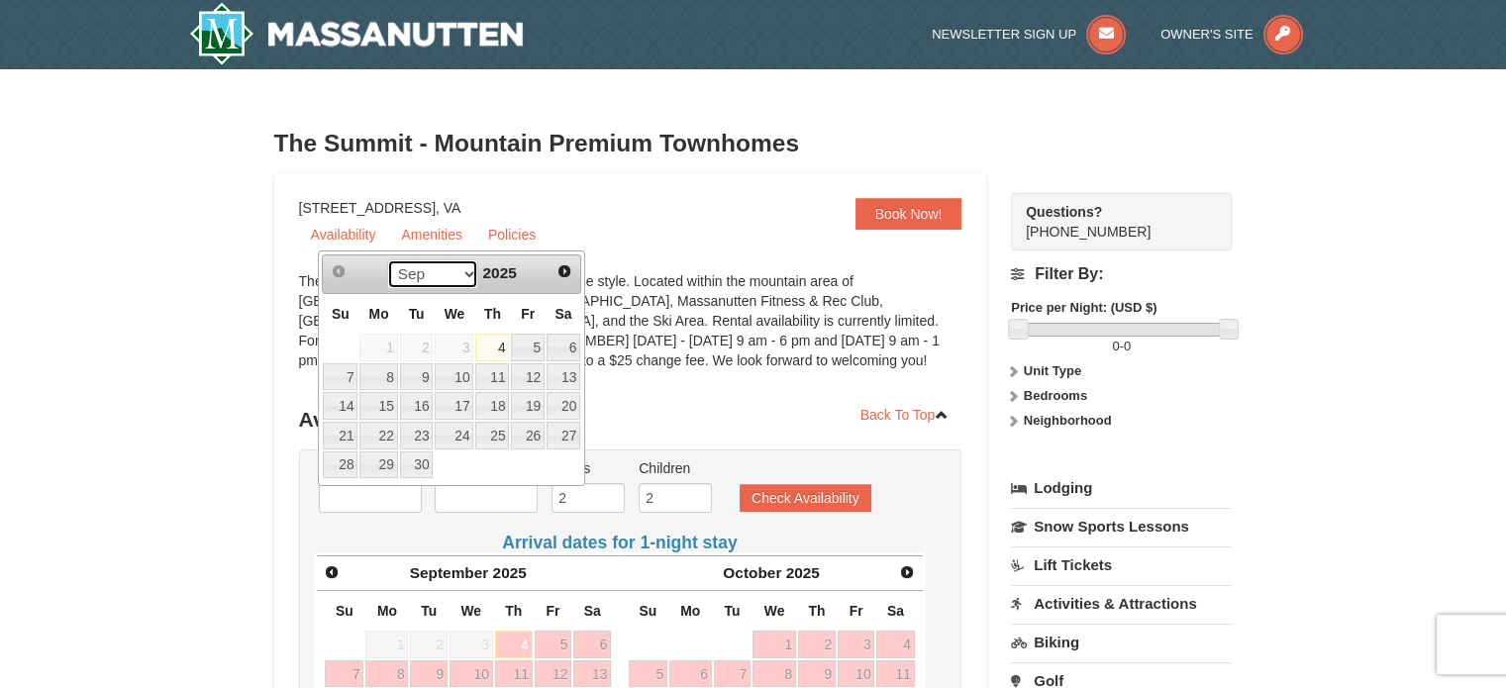
click at [460, 277] on select "Sep Oct Nov Dec" at bounding box center [433, 274] width 92 height 30
click at [527, 373] on link "10" at bounding box center [528, 377] width 34 height 28
type input "10/10/2025"
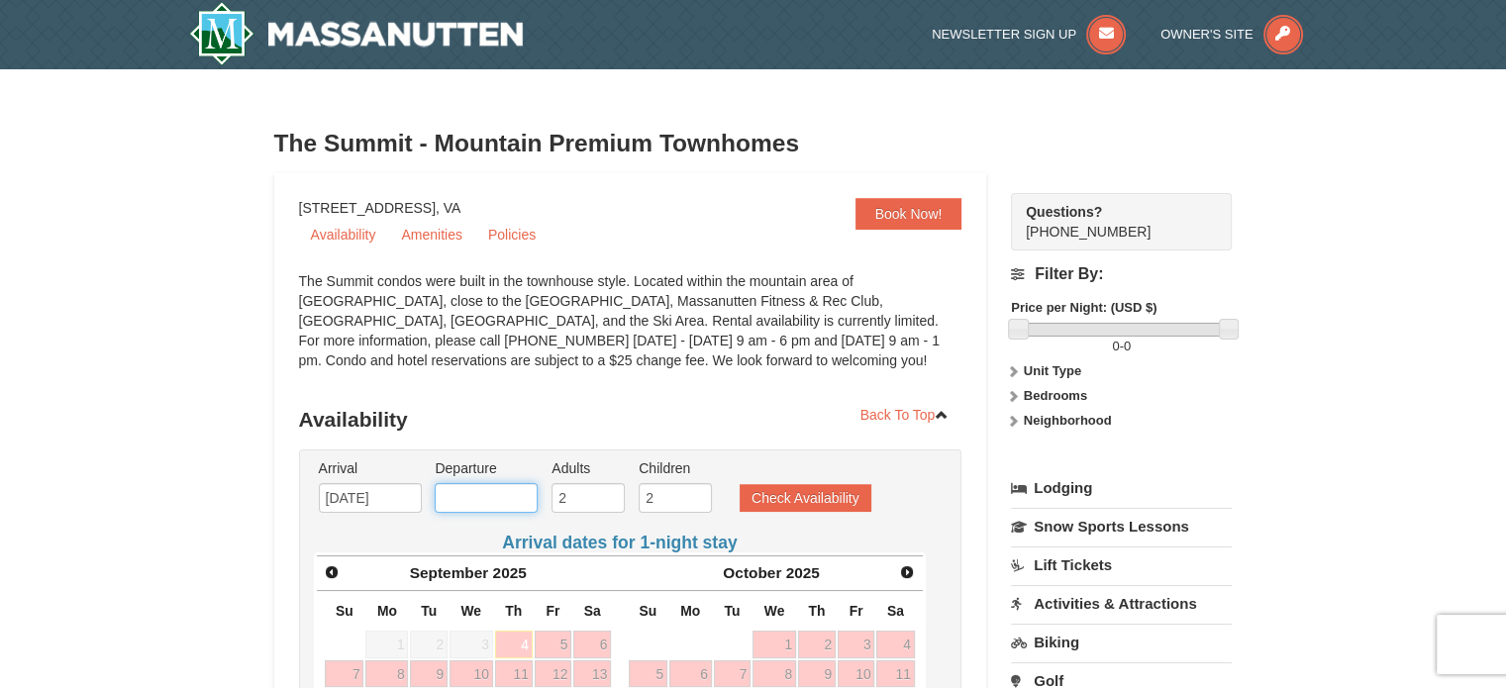
click at [464, 497] on input "text" at bounding box center [486, 498] width 103 height 30
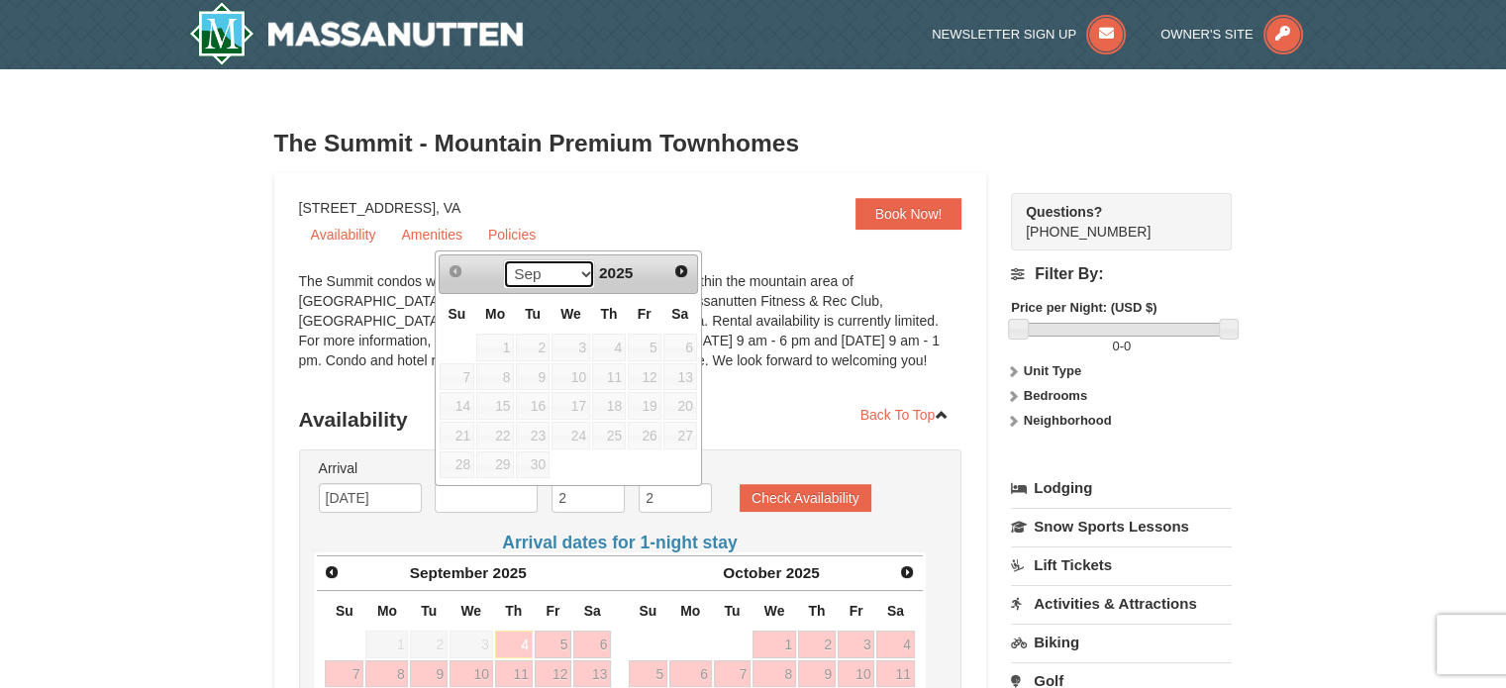
click at [552, 269] on select "Sep Oct Nov Dec" at bounding box center [549, 274] width 92 height 30
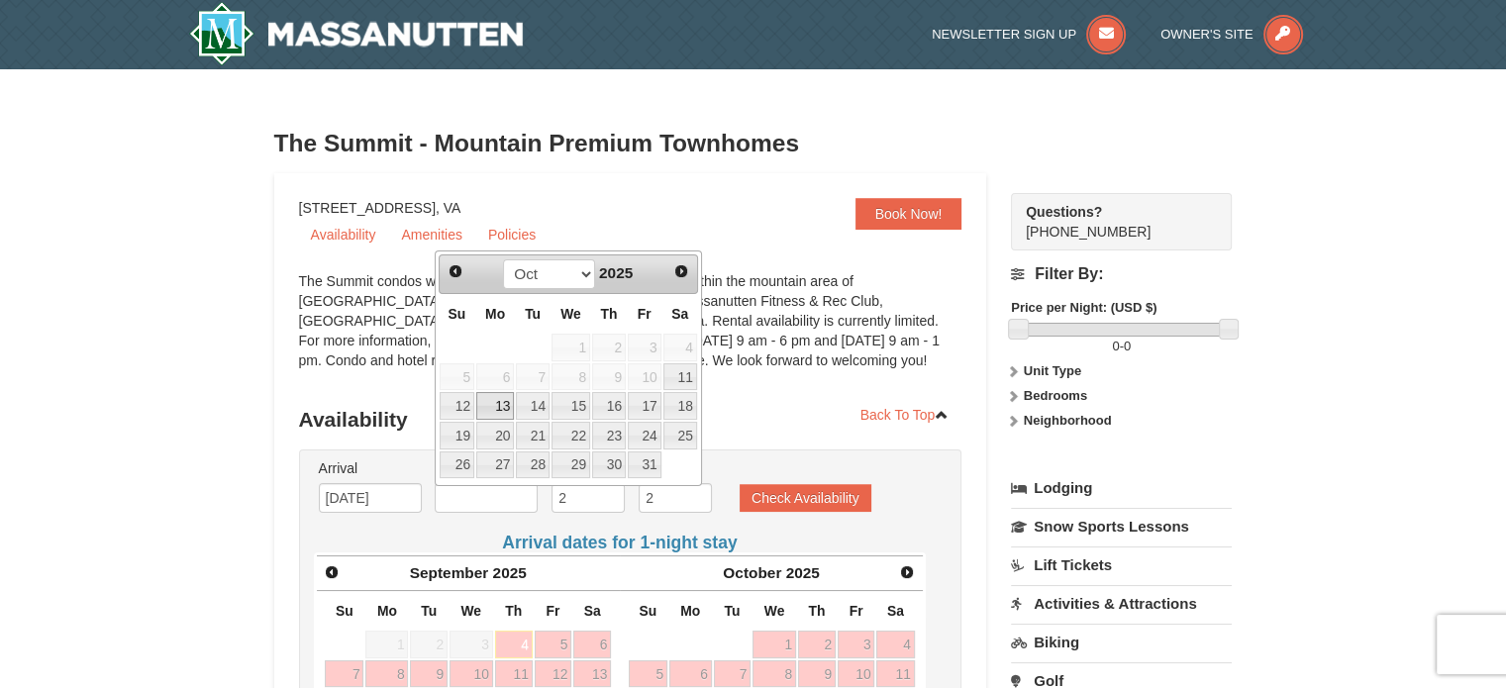
click at [493, 415] on link "13" at bounding box center [495, 406] width 38 height 28
type input "10/13/2025"
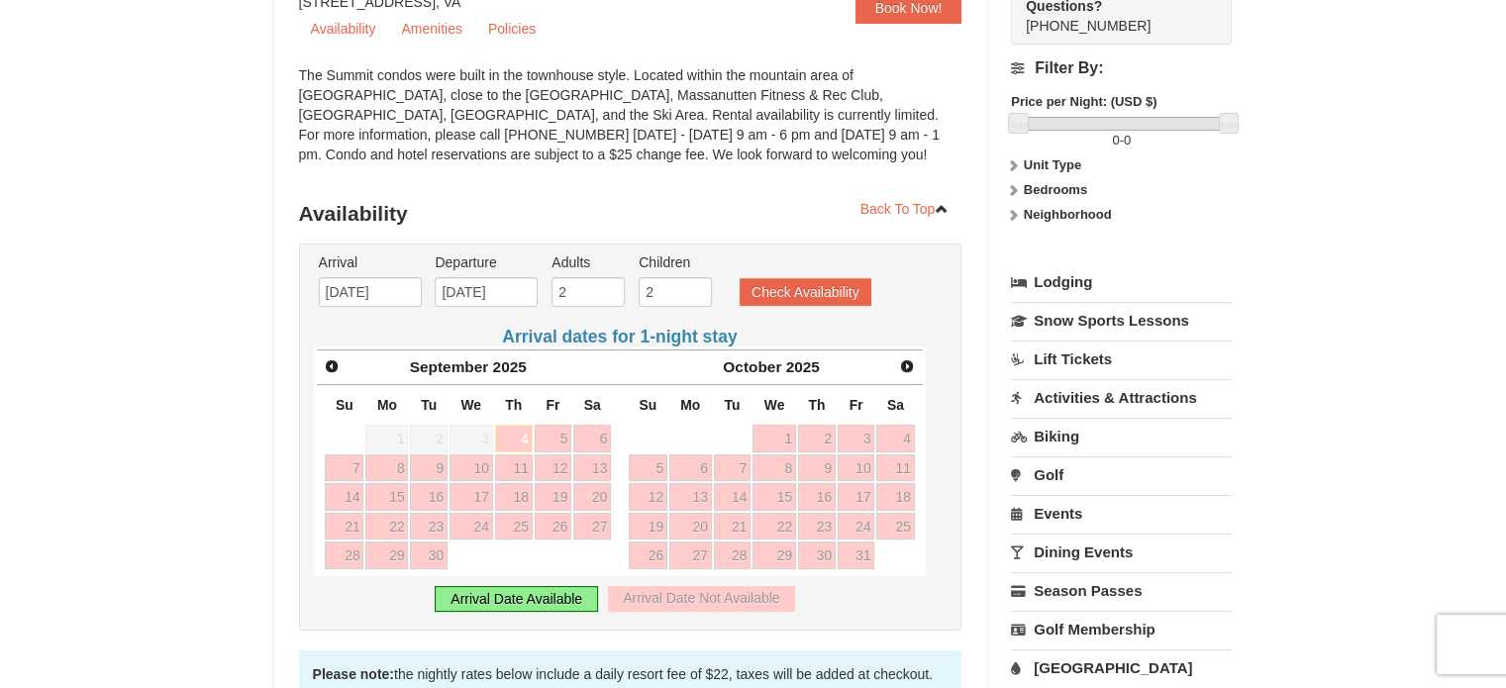
scroll to position [208, 0]
click at [797, 289] on button "Check Availability" at bounding box center [806, 290] width 132 height 28
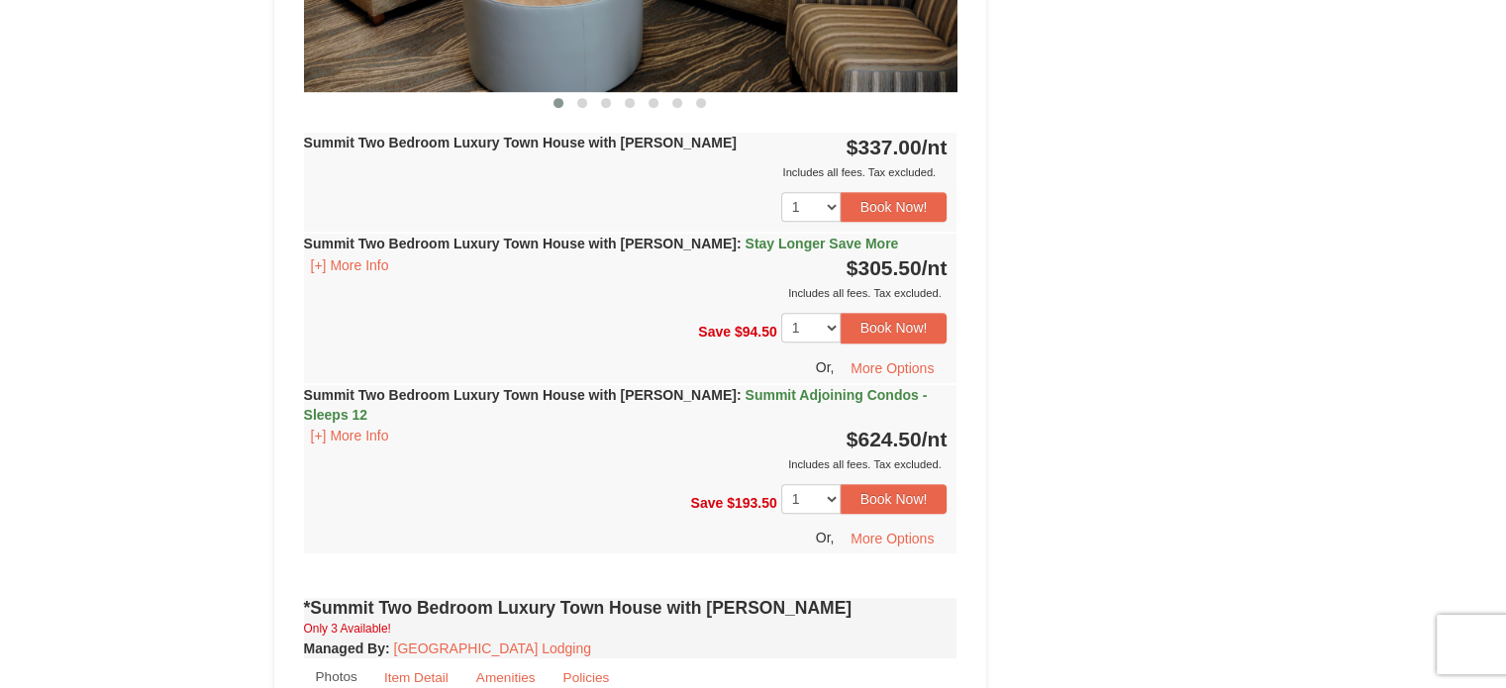
scroll to position [1074, 0]
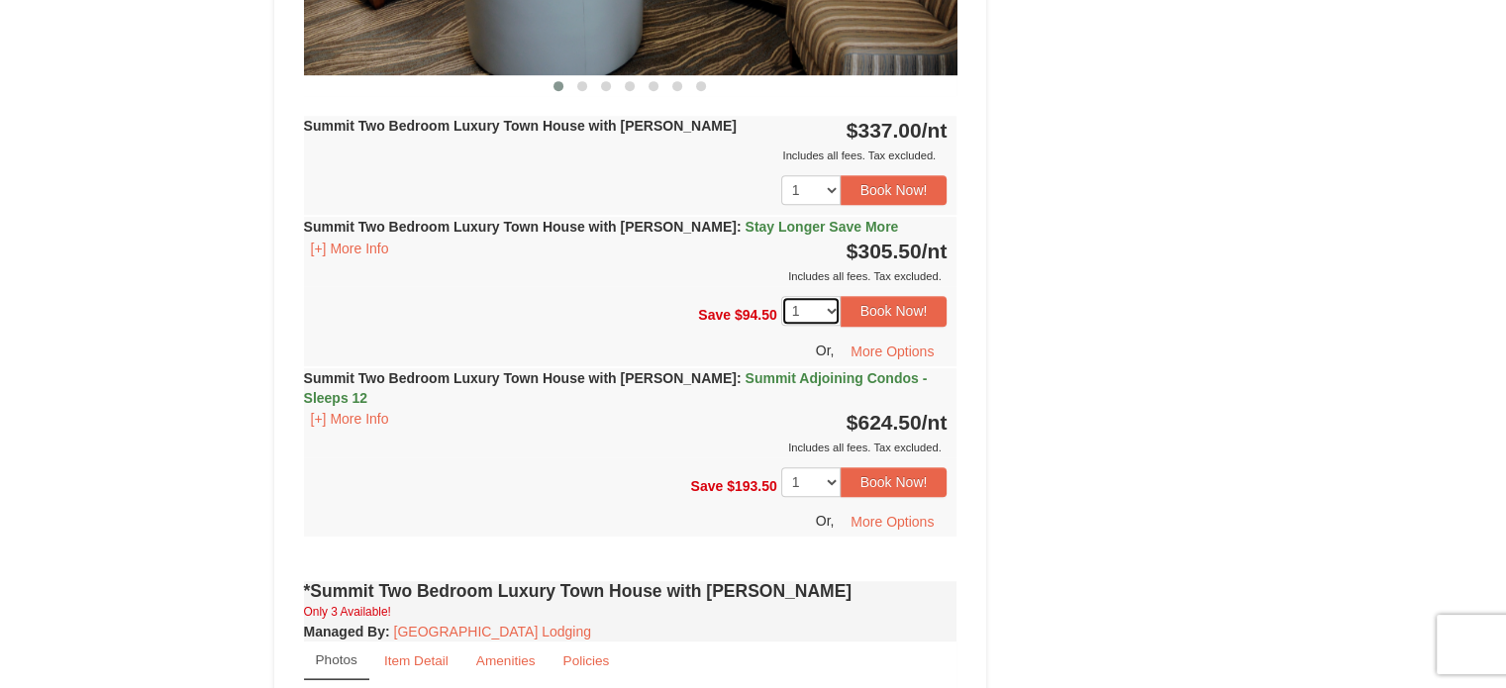
click at [832, 308] on select "1 2 3 4 5 6" at bounding box center [810, 311] width 59 height 30
select select "3"
click at [781, 296] on select "1 2 3 4 5 6" at bounding box center [810, 311] width 59 height 30
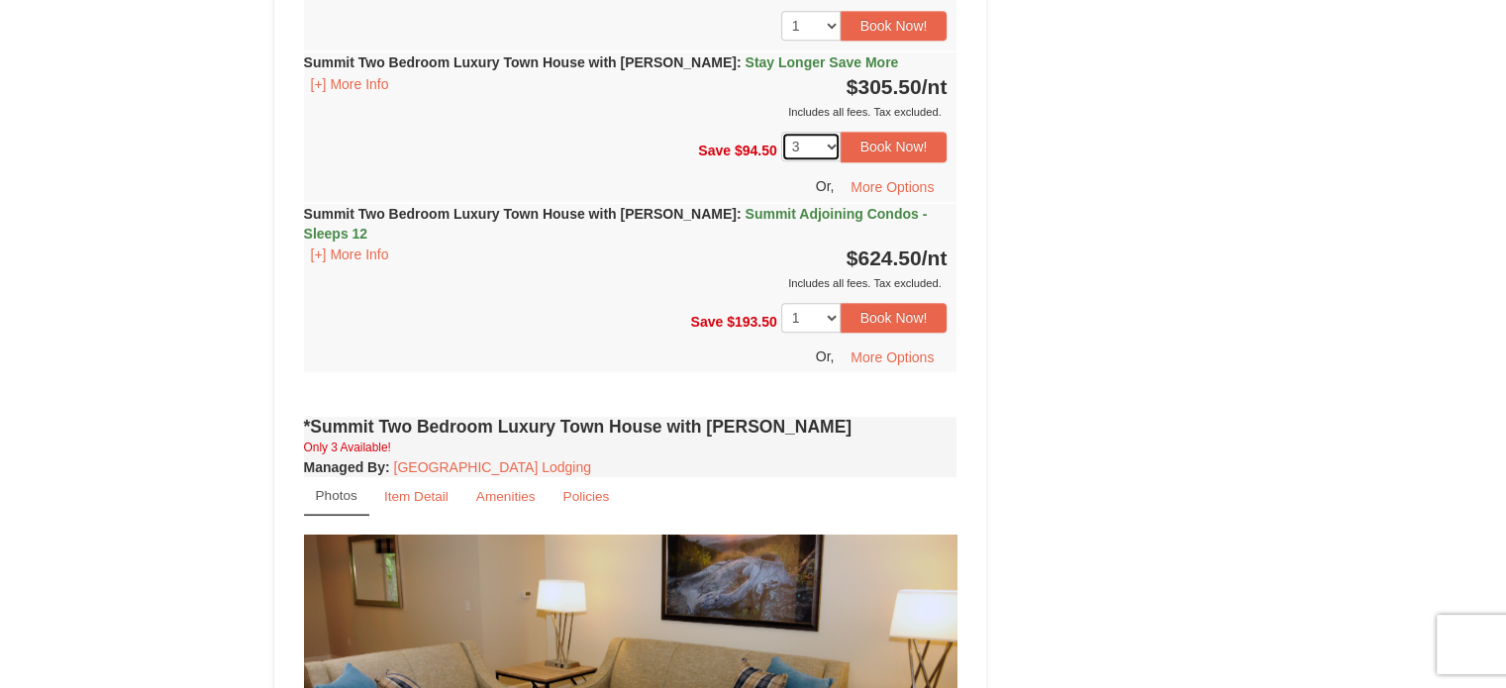
scroll to position [1248, 0]
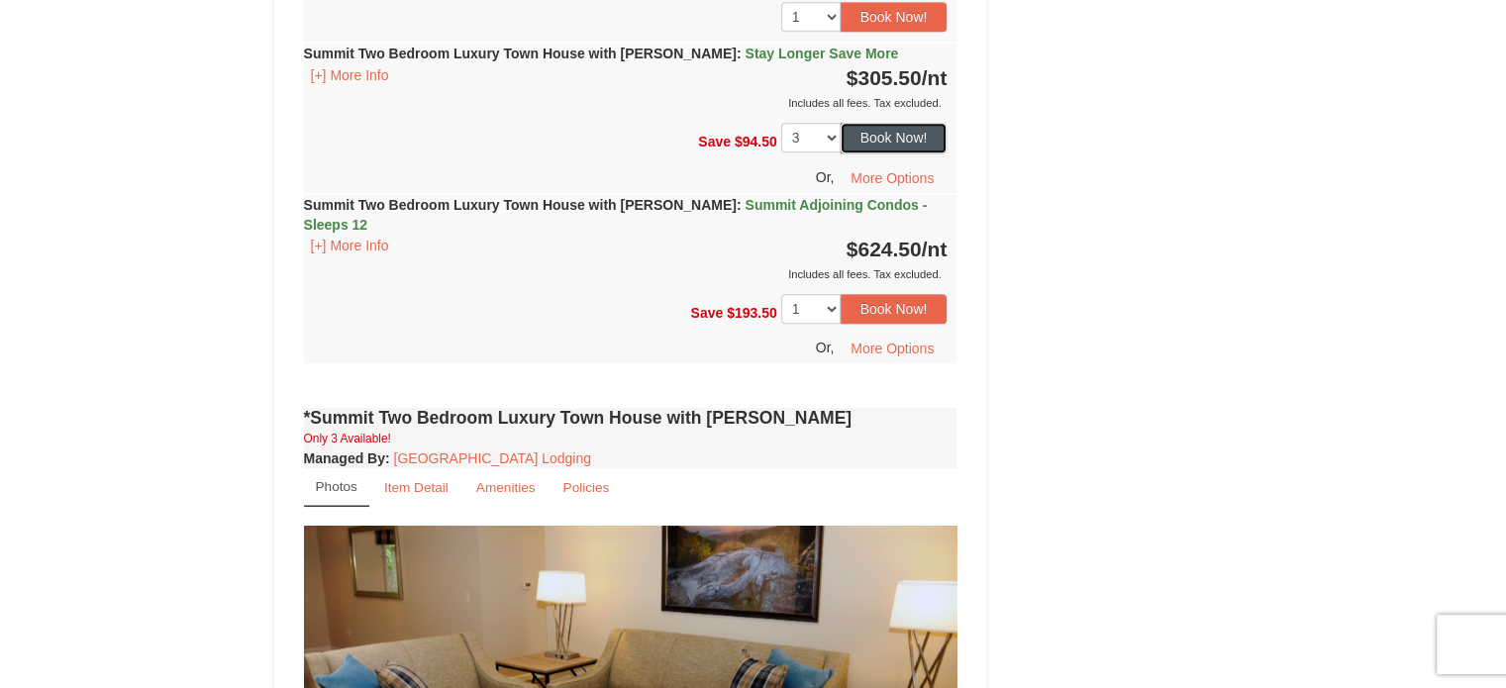
click at [879, 137] on button "Book Now!" at bounding box center [894, 138] width 107 height 30
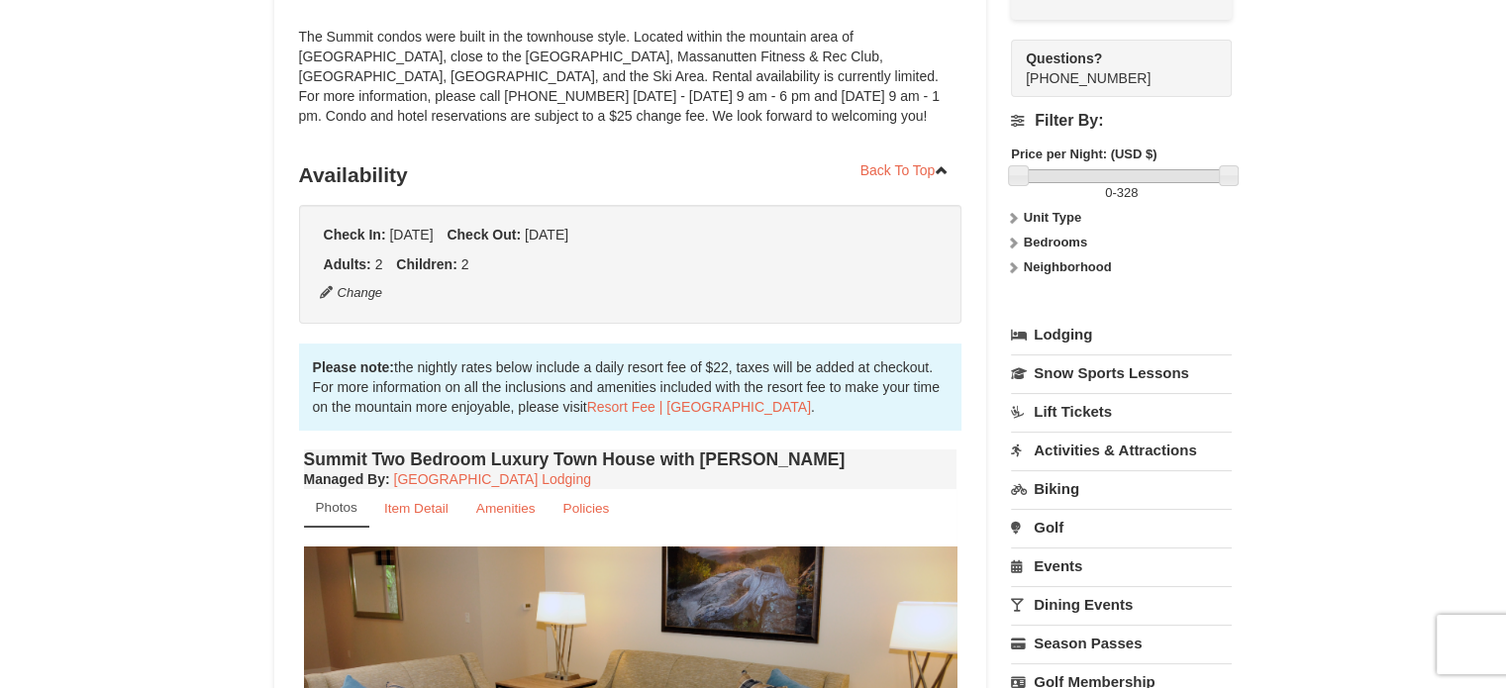
scroll to position [173, 0]
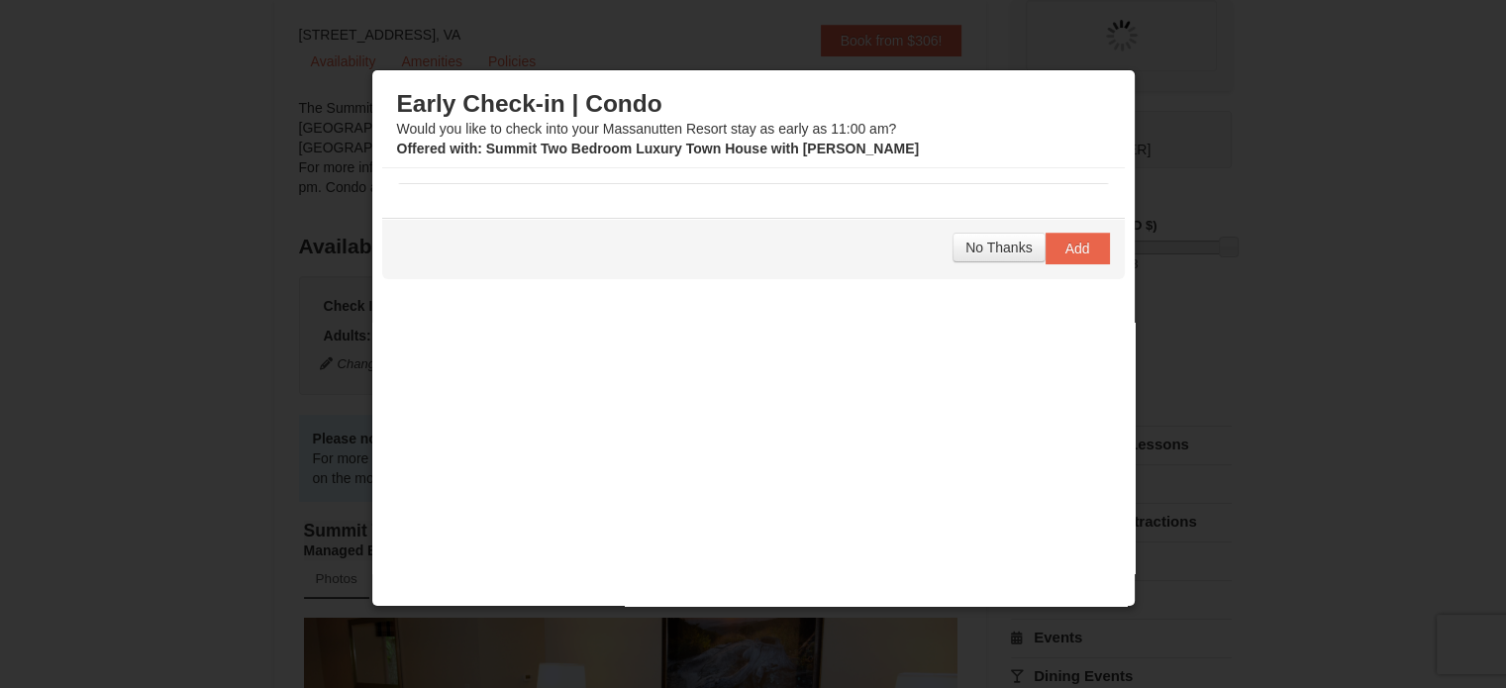
select select "3"
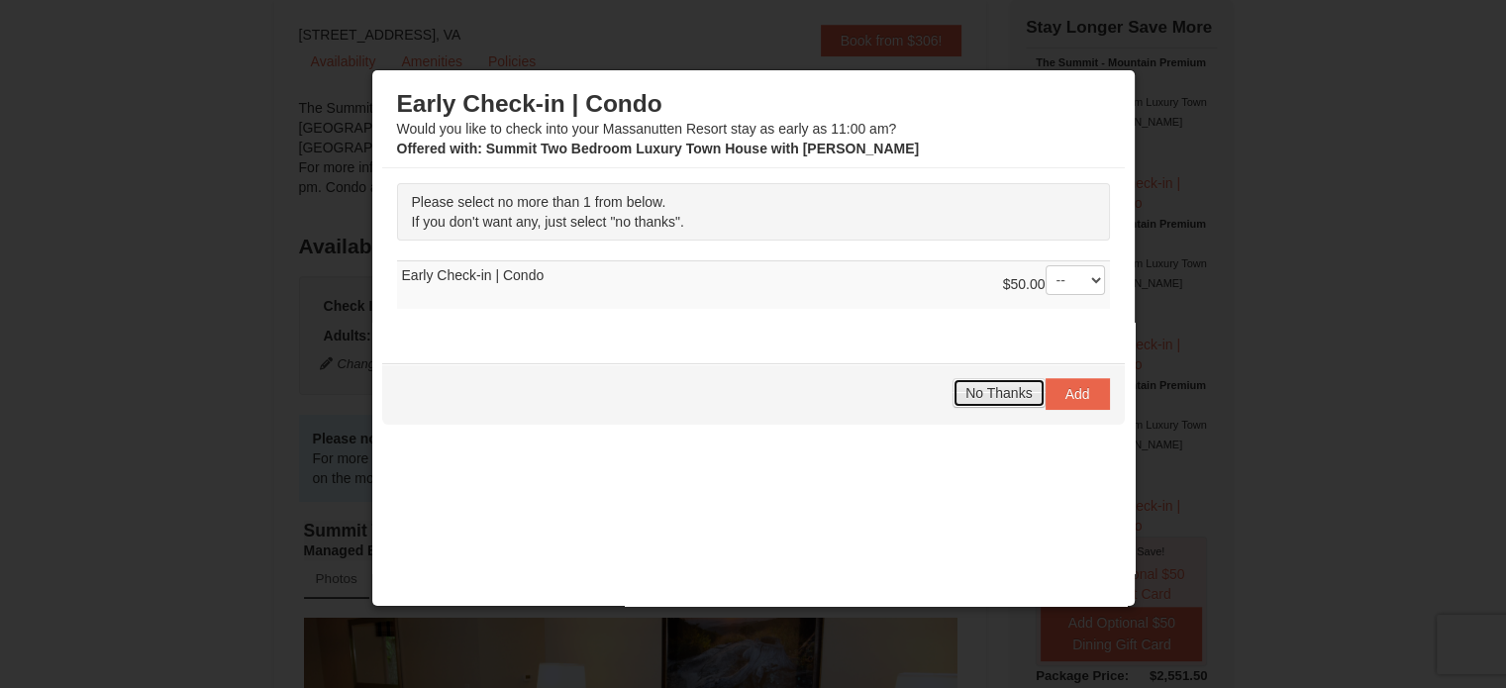
click at [997, 385] on span "No Thanks" at bounding box center [998, 393] width 66 height 16
click at [982, 385] on span "No Thanks" at bounding box center [998, 393] width 66 height 16
click at [1334, 229] on div at bounding box center [753, 344] width 1506 height 688
click at [1061, 280] on select "-- 01" at bounding box center [1075, 280] width 59 height 30
select select "1"
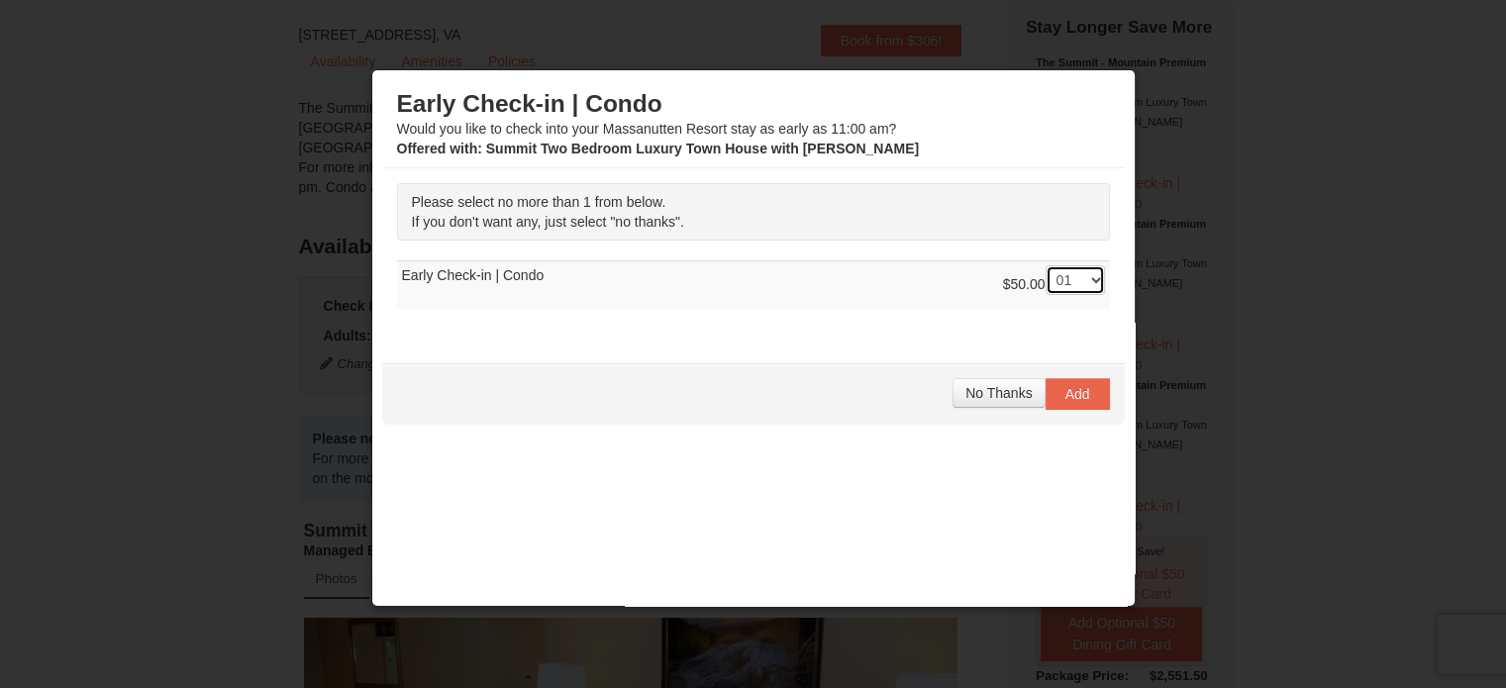
click at [1046, 265] on select "-- 01" at bounding box center [1075, 280] width 59 height 30
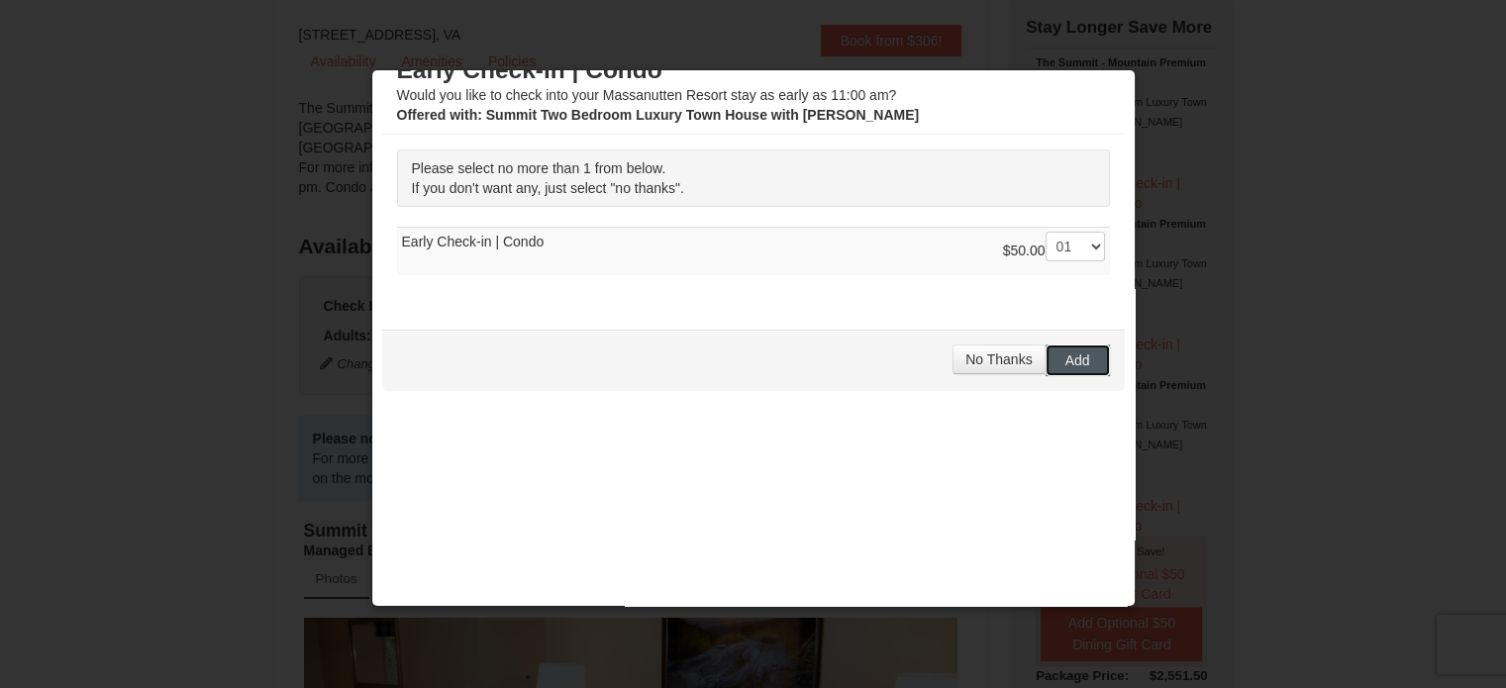
click at [1065, 363] on span "Add" at bounding box center [1077, 360] width 25 height 16
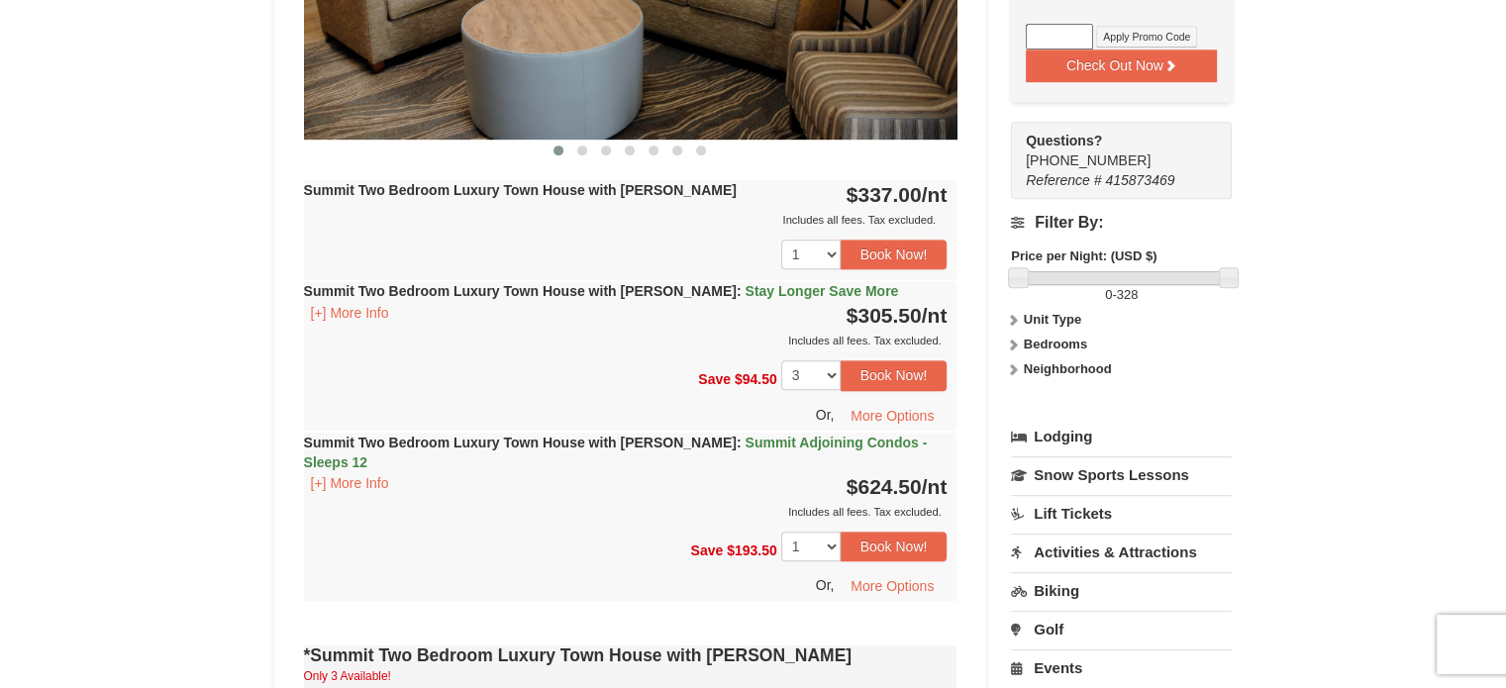
scroll to position [1019, 0]
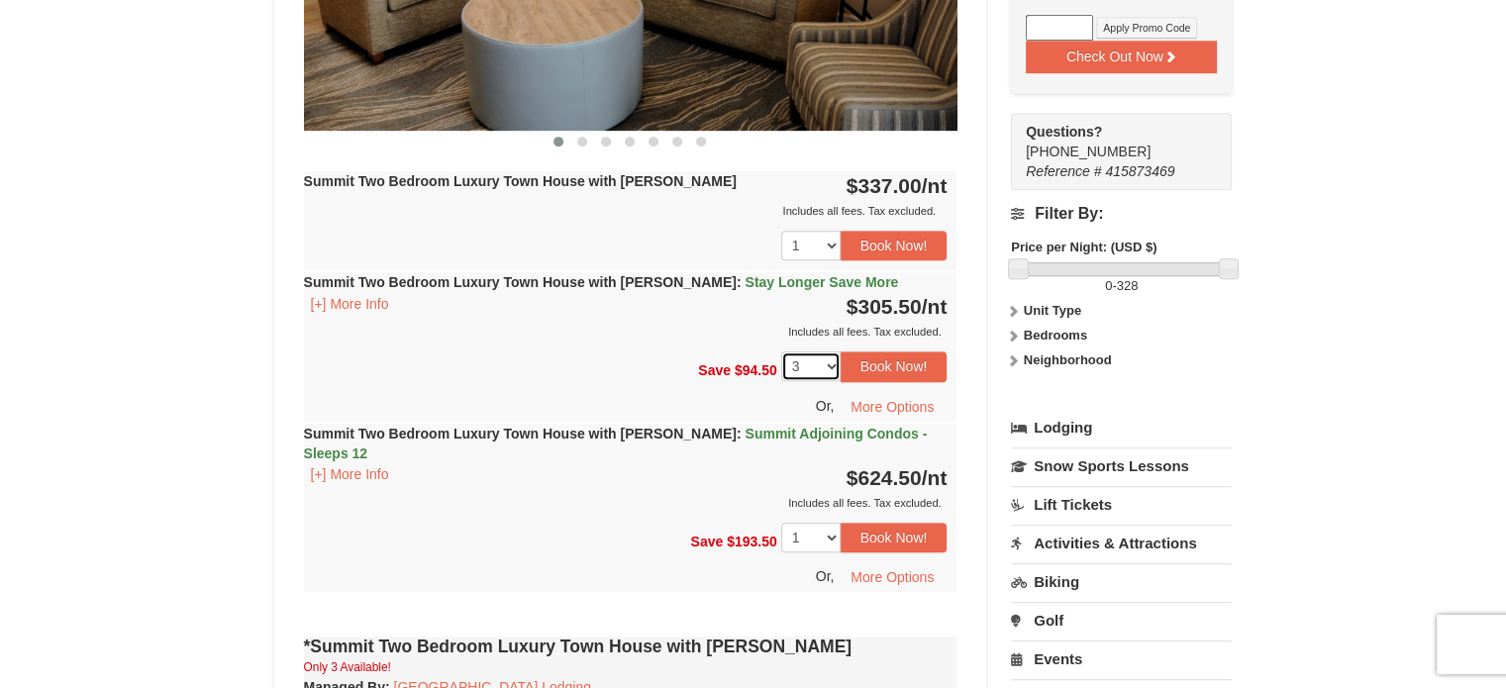
click at [823, 359] on select "1 2 3 4 5 6" at bounding box center [810, 367] width 59 height 30
select select "1"
click at [781, 352] on select "1 2 3 4 5 6" at bounding box center [810, 367] width 59 height 30
click at [919, 376] on button "Book Now!" at bounding box center [894, 367] width 107 height 30
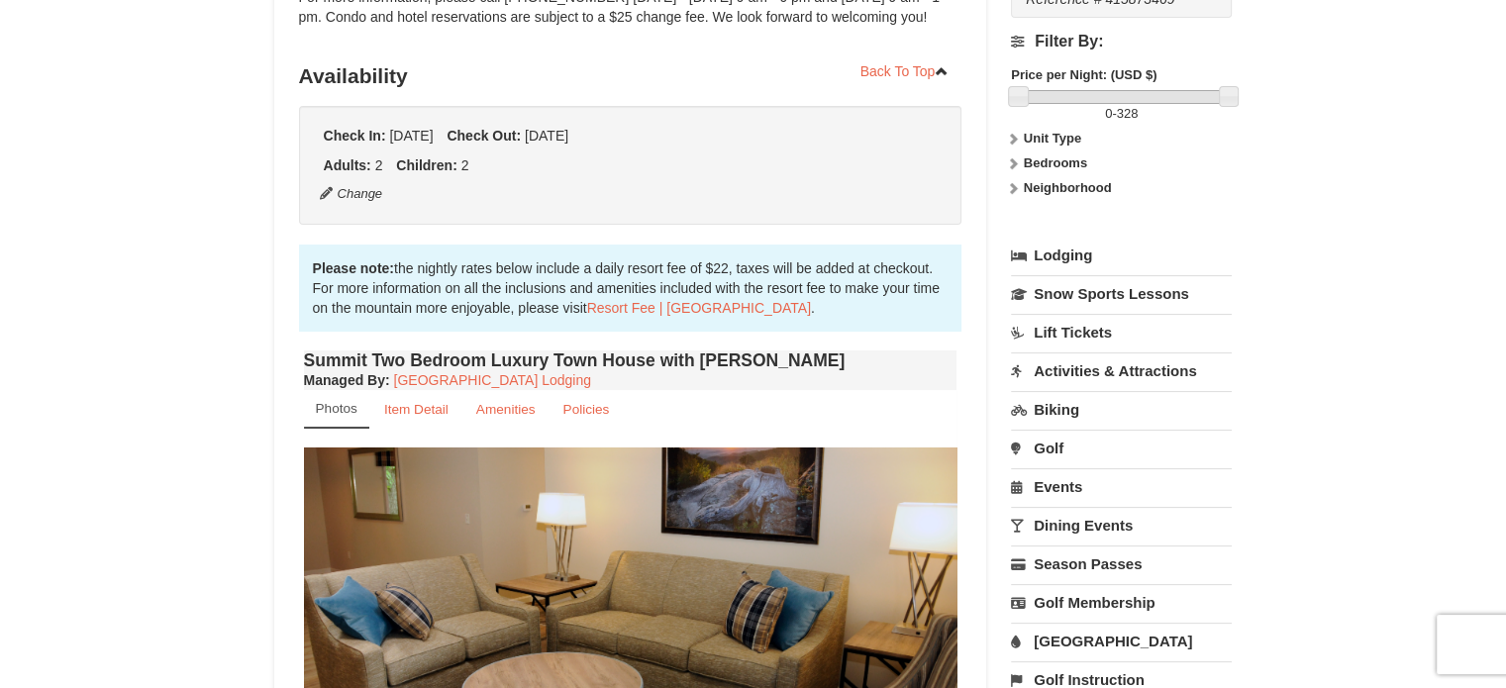
scroll to position [173, 0]
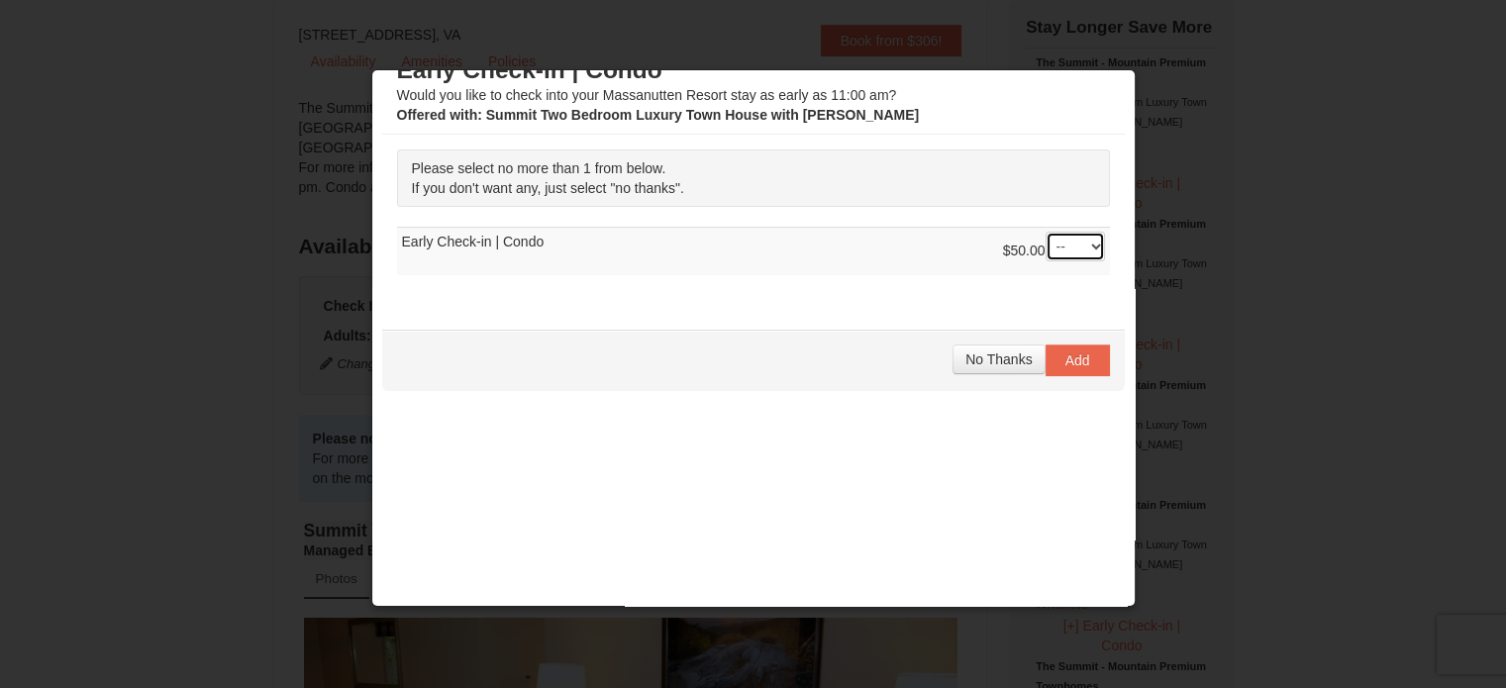
click at [1067, 250] on select "-- 01" at bounding box center [1075, 247] width 59 height 30
select select "1"
click at [1046, 232] on select "-- 01" at bounding box center [1075, 247] width 59 height 30
click at [1065, 357] on span "Add" at bounding box center [1077, 360] width 25 height 16
click at [1058, 233] on select "-- 01" at bounding box center [1075, 247] width 59 height 30
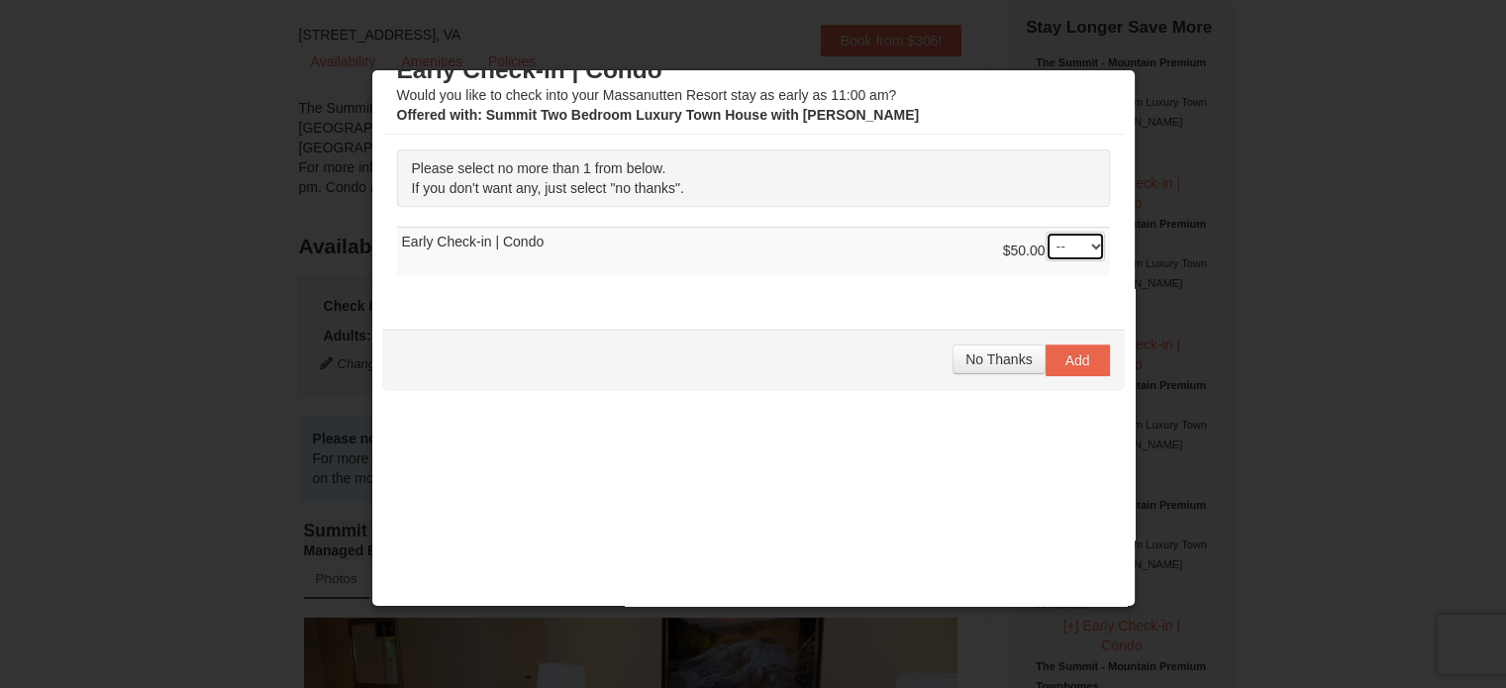
select select "1"
click at [1046, 232] on select "-- 01" at bounding box center [1075, 247] width 59 height 30
click at [1065, 352] on span "Add" at bounding box center [1077, 360] width 25 height 16
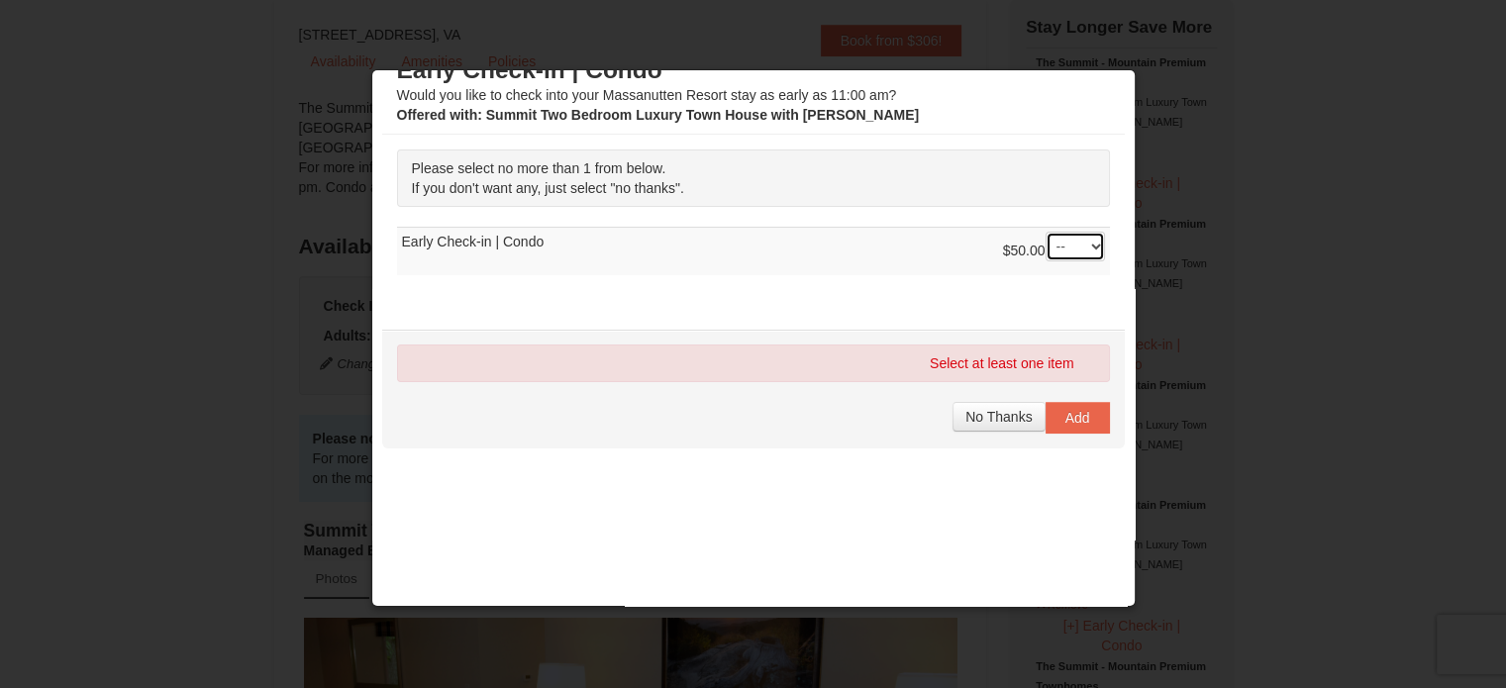
click at [1057, 246] on select "-- 01" at bounding box center [1075, 247] width 59 height 30
select select "1"
click at [1046, 232] on select "-- 01" at bounding box center [1075, 247] width 59 height 30
click at [1047, 423] on button "Add" at bounding box center [1078, 418] width 64 height 32
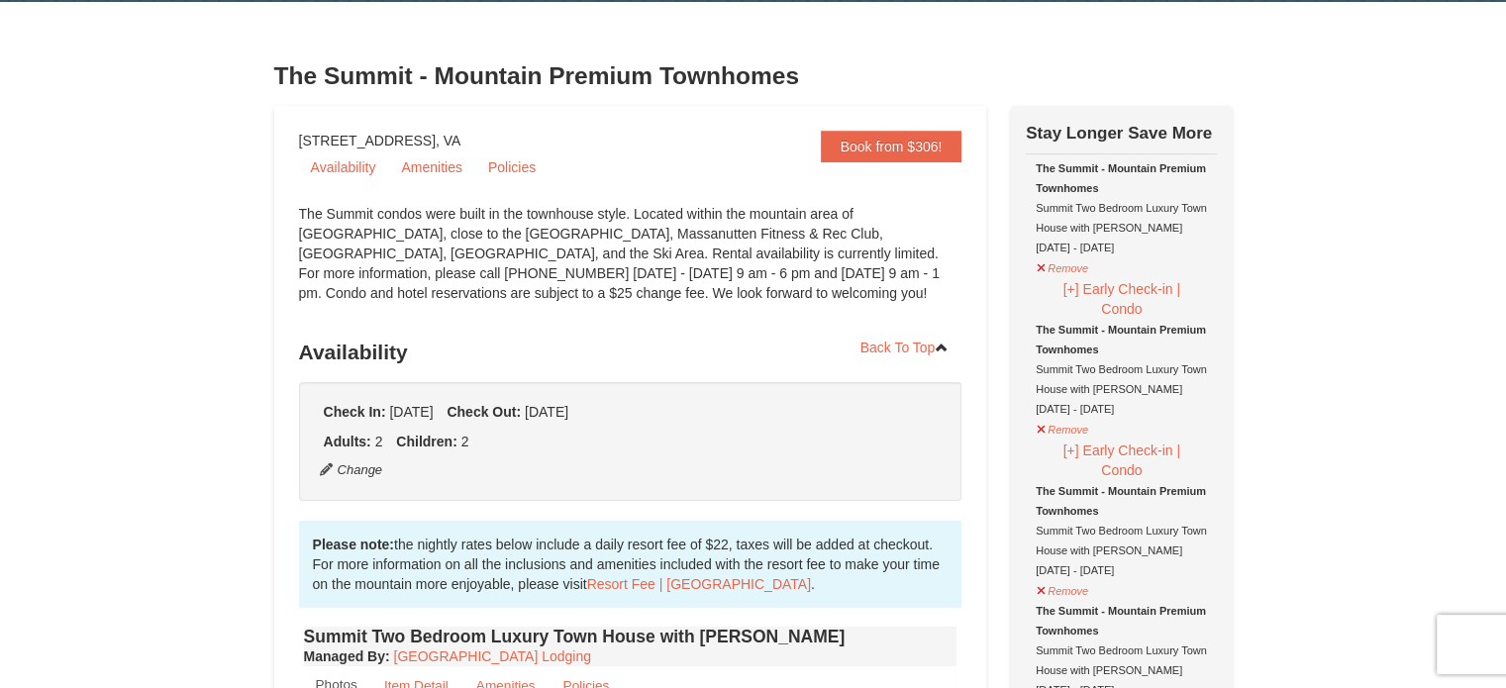
scroll to position [76, 0]
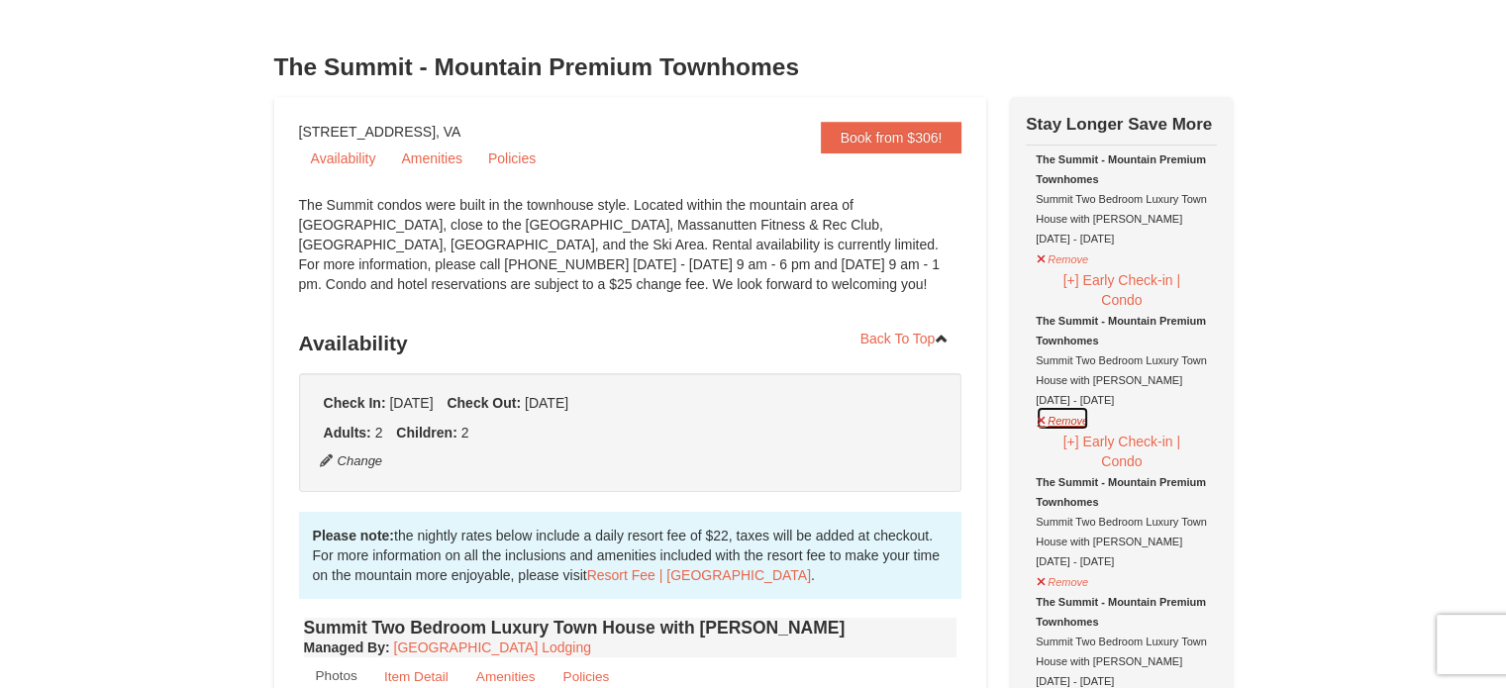
click at [1038, 415] on button "Remove" at bounding box center [1062, 418] width 53 height 25
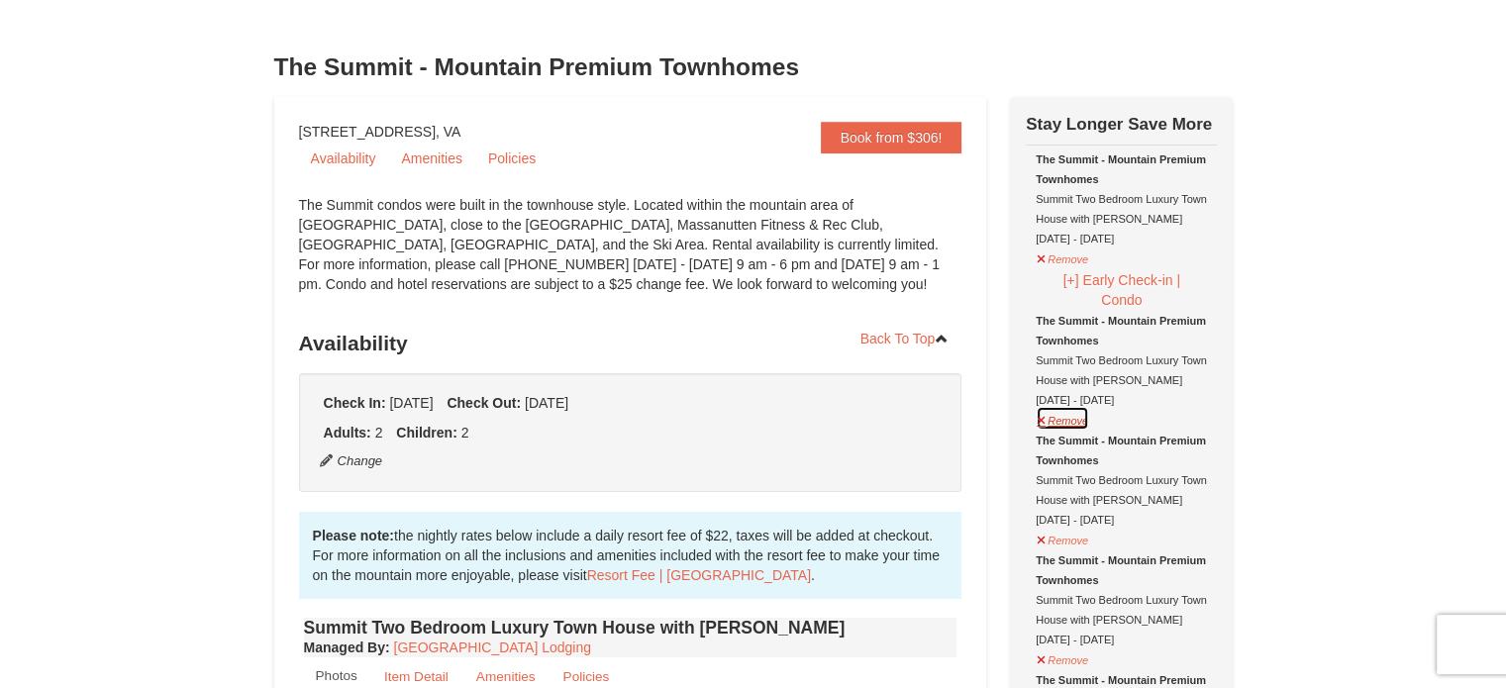
click at [1041, 415] on button "Remove" at bounding box center [1062, 418] width 53 height 25
click at [1042, 418] on button "Remove" at bounding box center [1062, 418] width 53 height 25
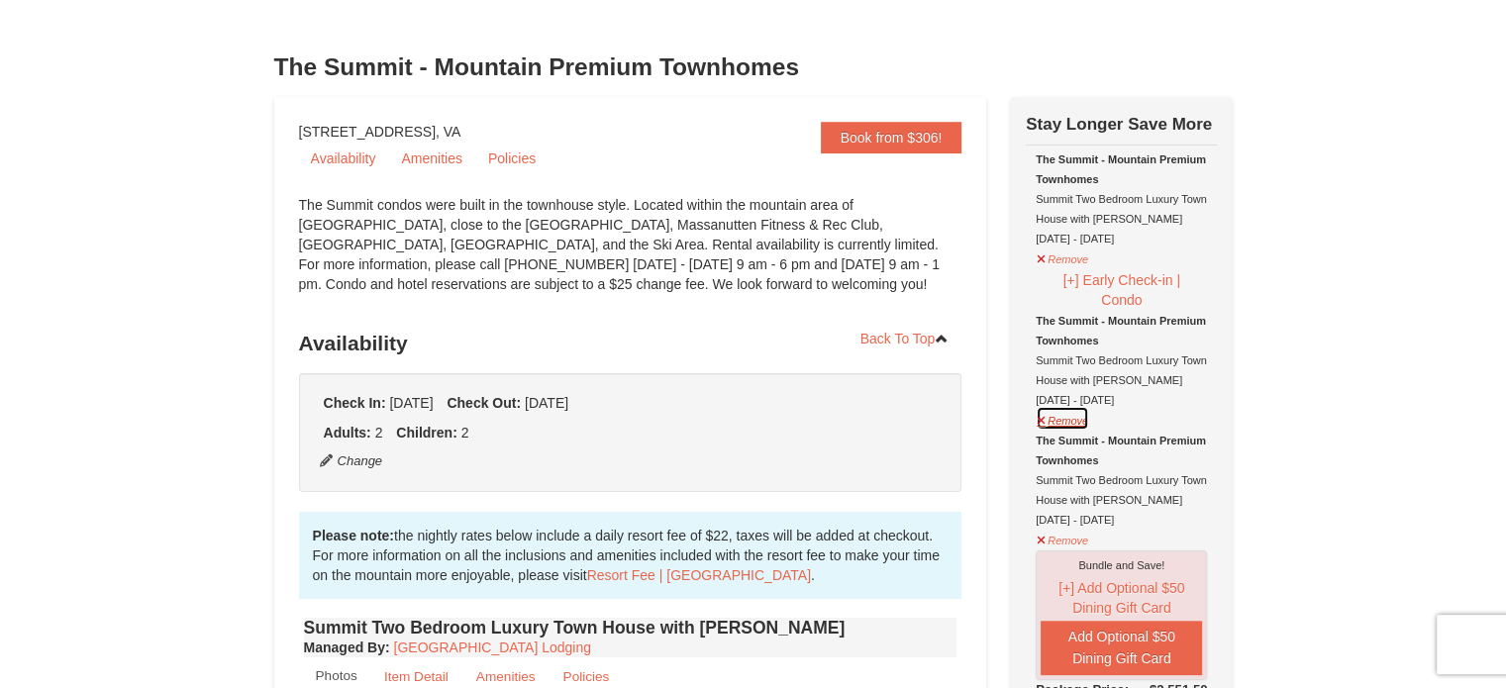
click at [1039, 414] on button "Remove" at bounding box center [1062, 418] width 53 height 25
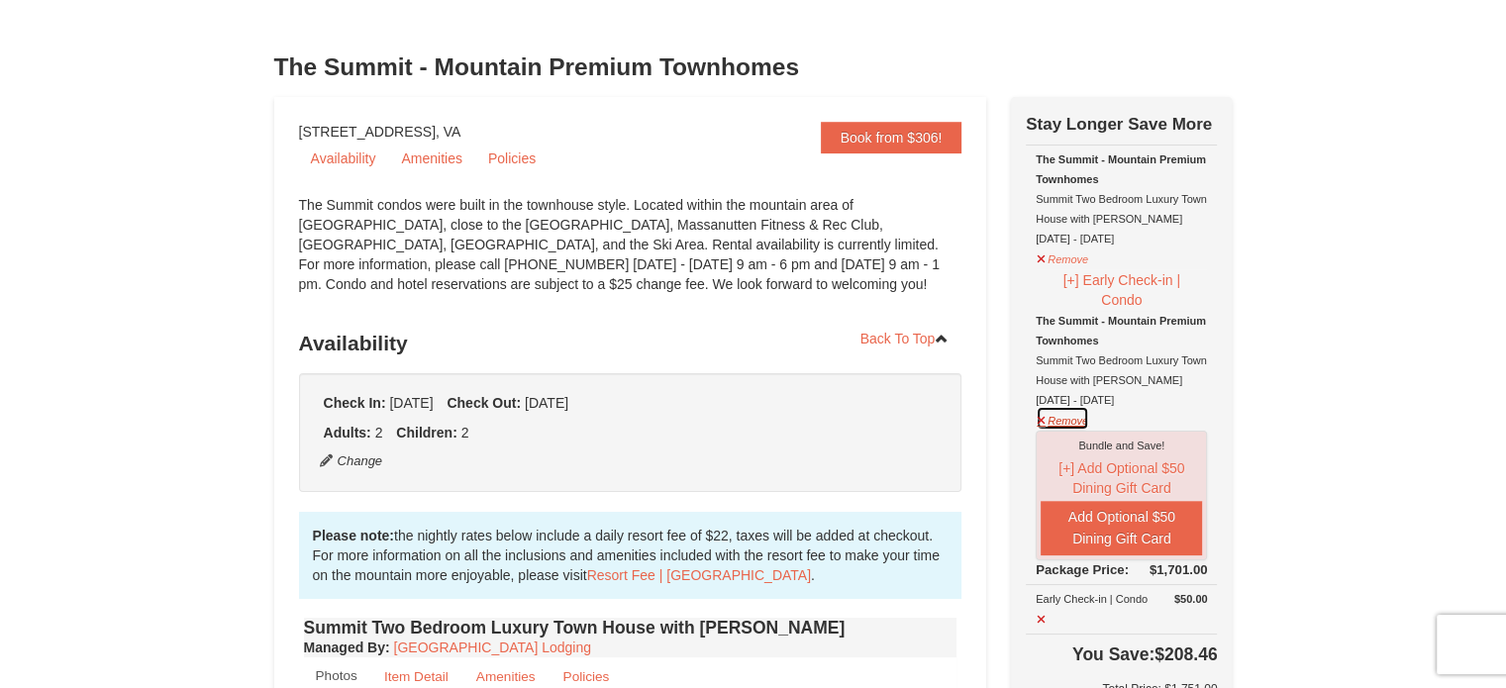
click at [1039, 414] on button "Remove" at bounding box center [1062, 418] width 53 height 25
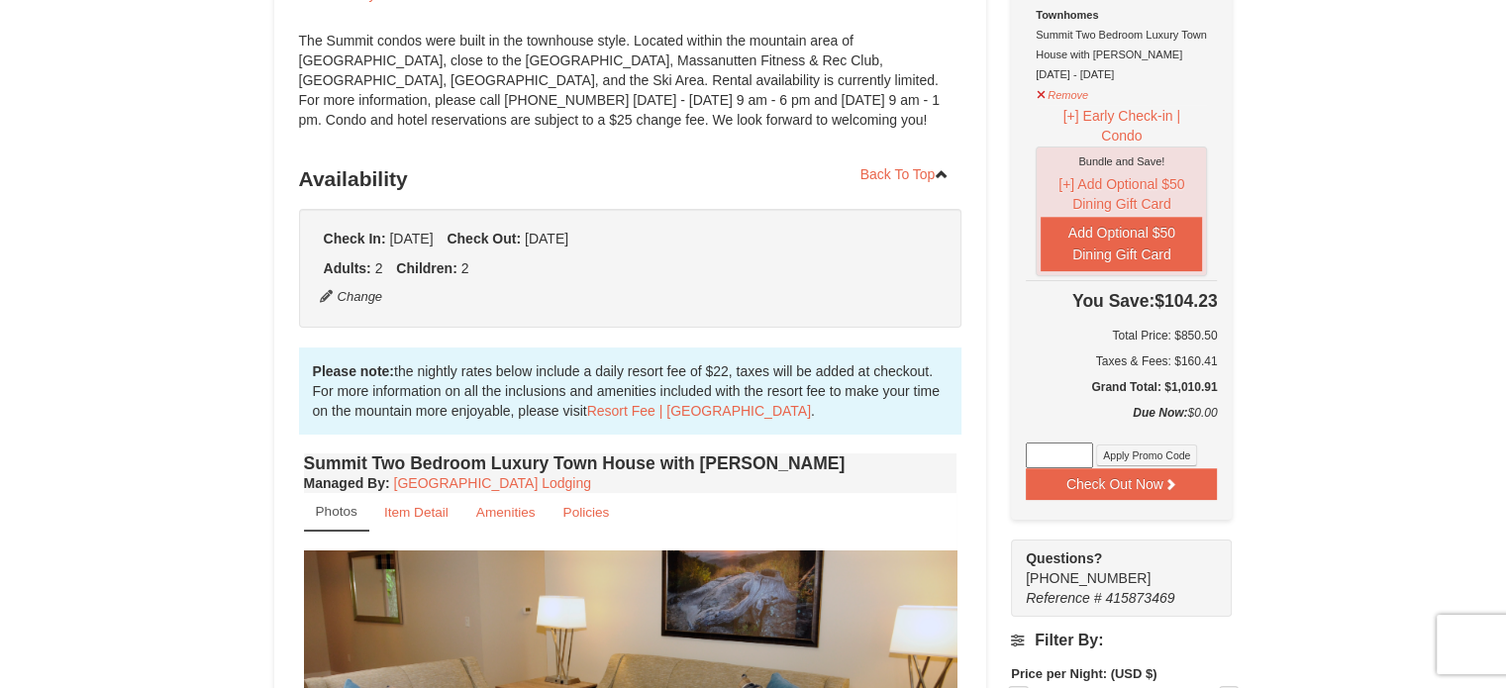
scroll to position [267, 0]
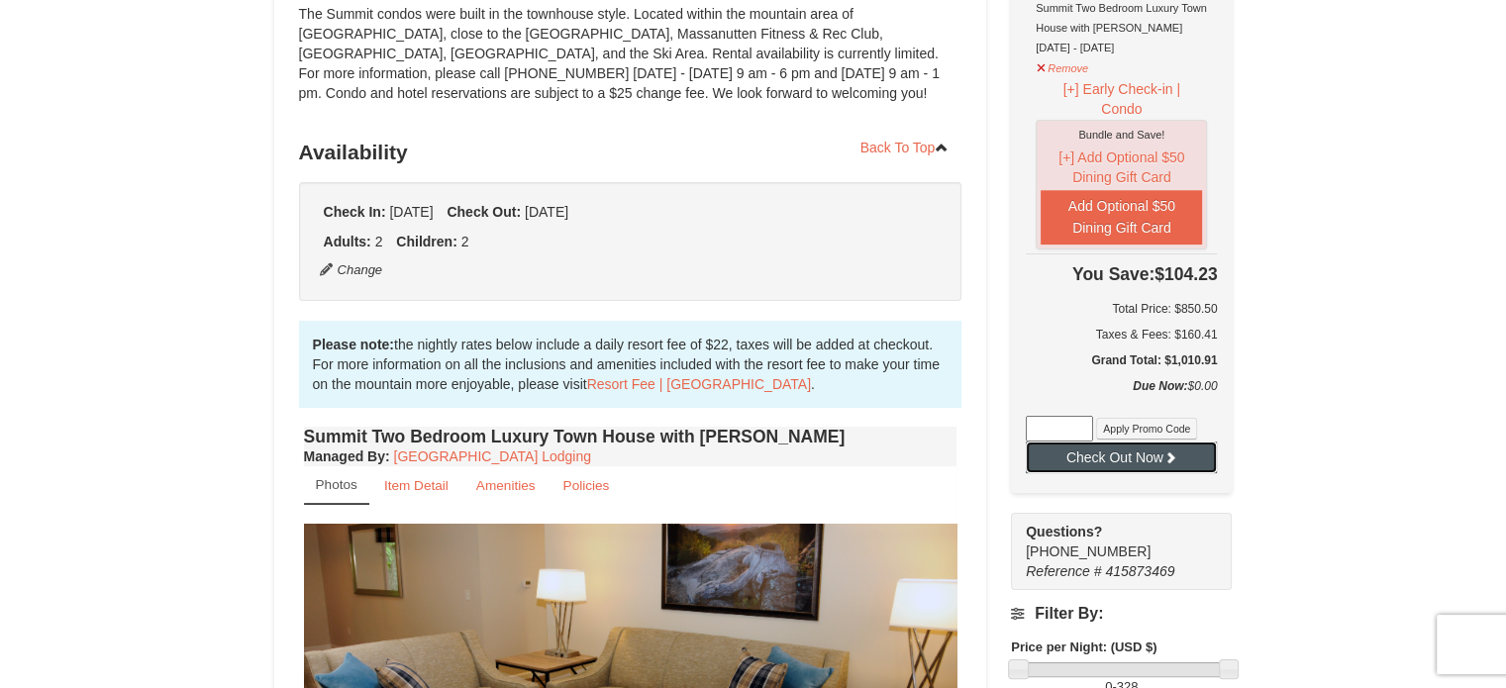
click at [1166, 453] on icon at bounding box center [1170, 458] width 14 height 14
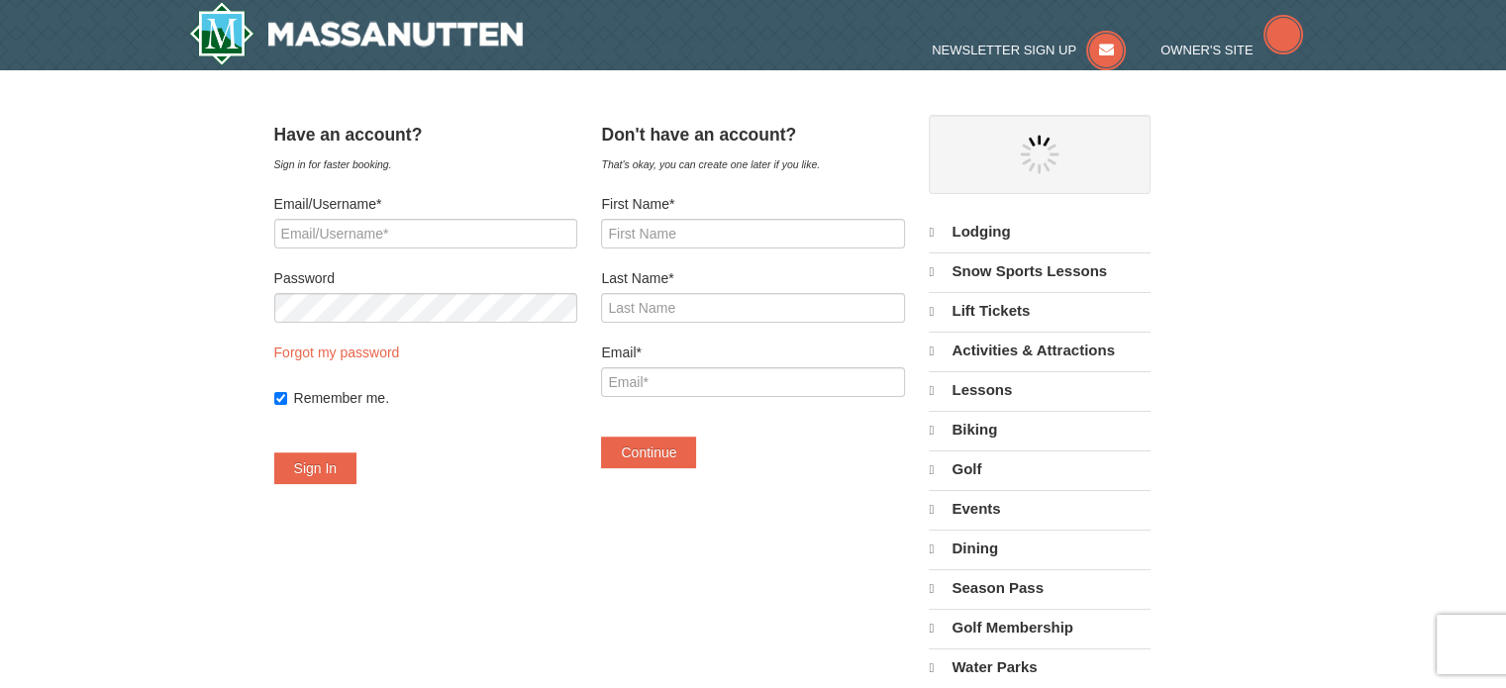
select select "9"
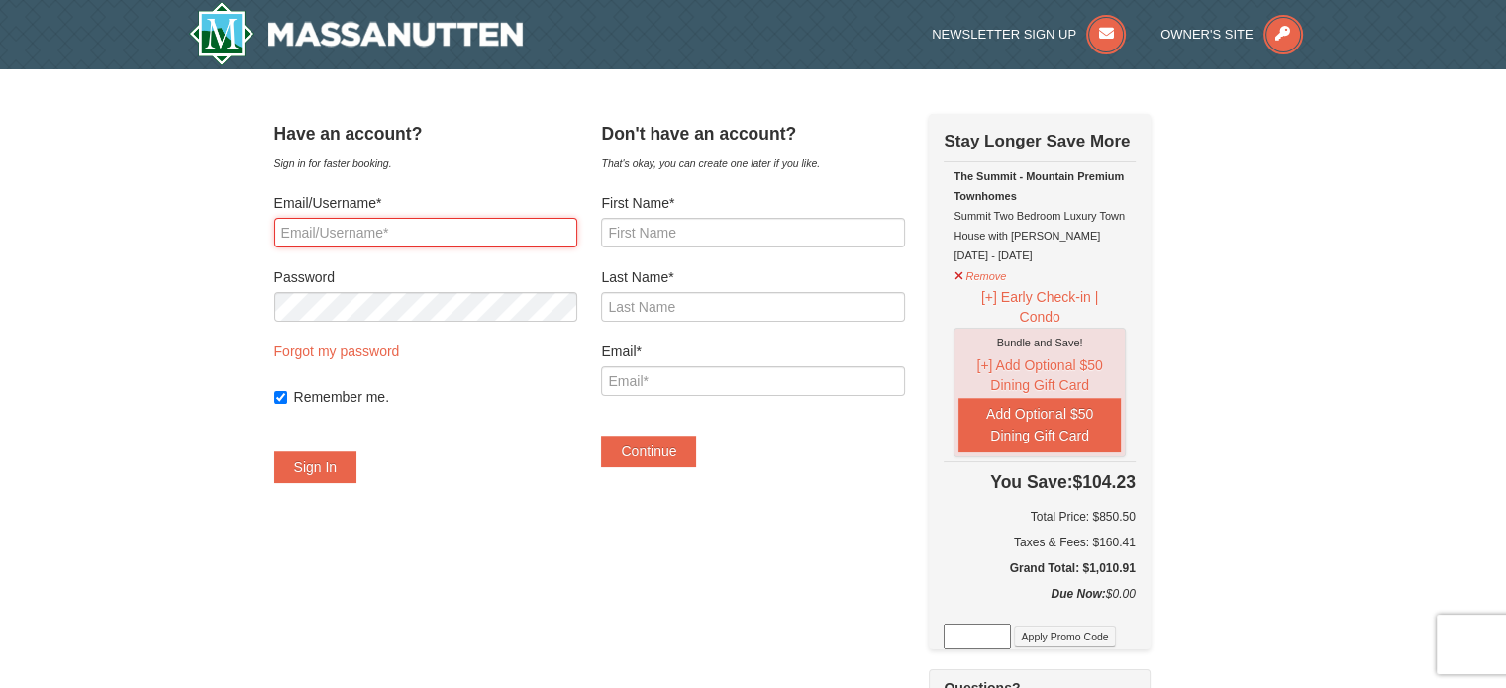
click at [456, 235] on input "Email/Username*" at bounding box center [425, 233] width 303 height 30
click at [496, 233] on input "[EMAIL_ADDRESS][DOMAIN_NAME]" at bounding box center [425, 233] width 303 height 30
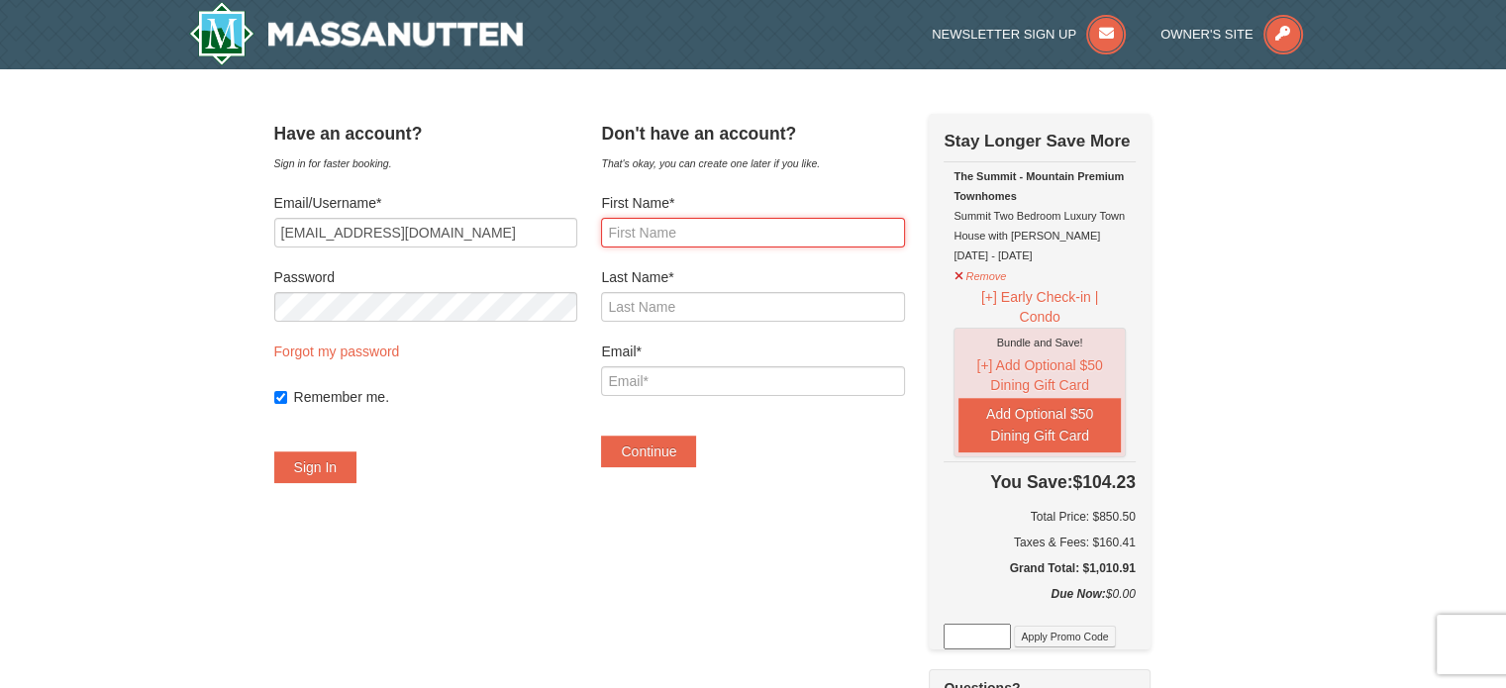
click at [723, 237] on input "First Name*" at bounding box center [752, 233] width 303 height 30
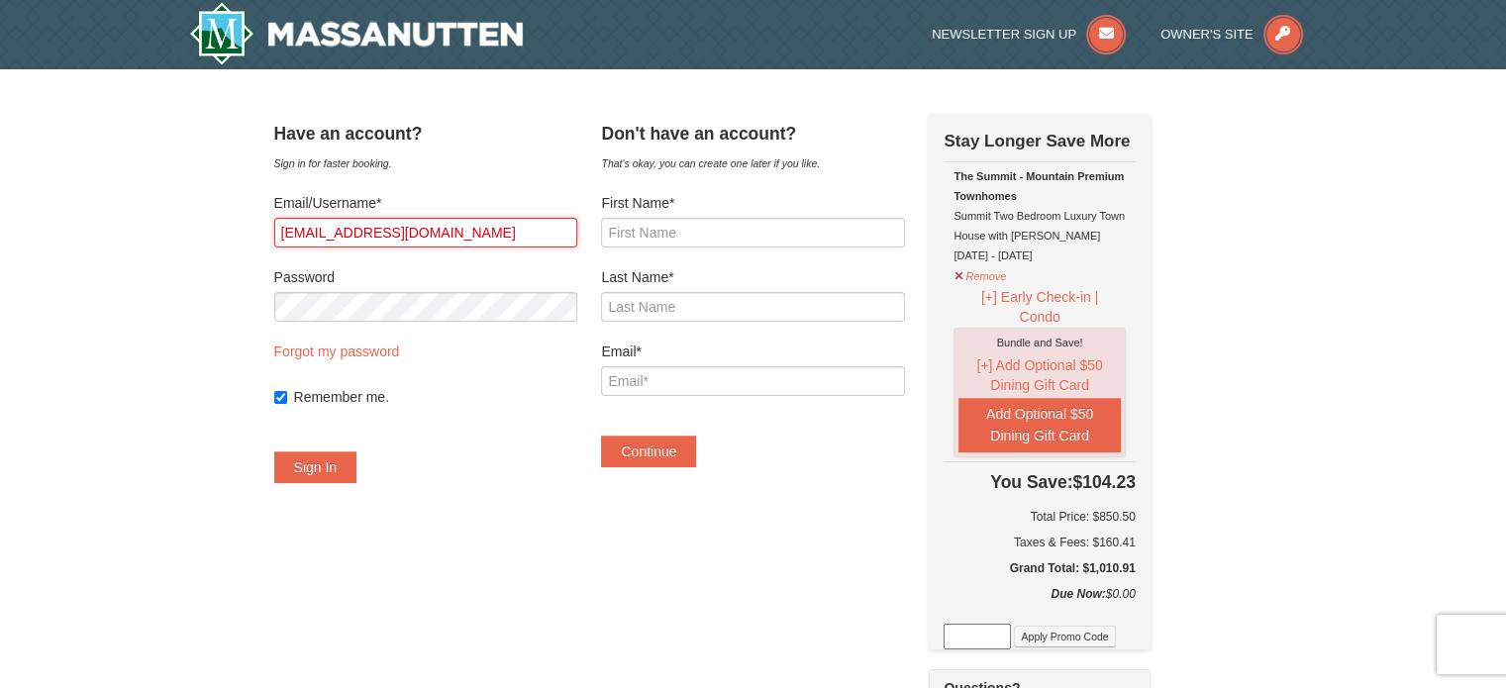
click at [487, 231] on input "[EMAIL_ADDRESS][DOMAIN_NAME]" at bounding box center [425, 233] width 303 height 30
type input "s"
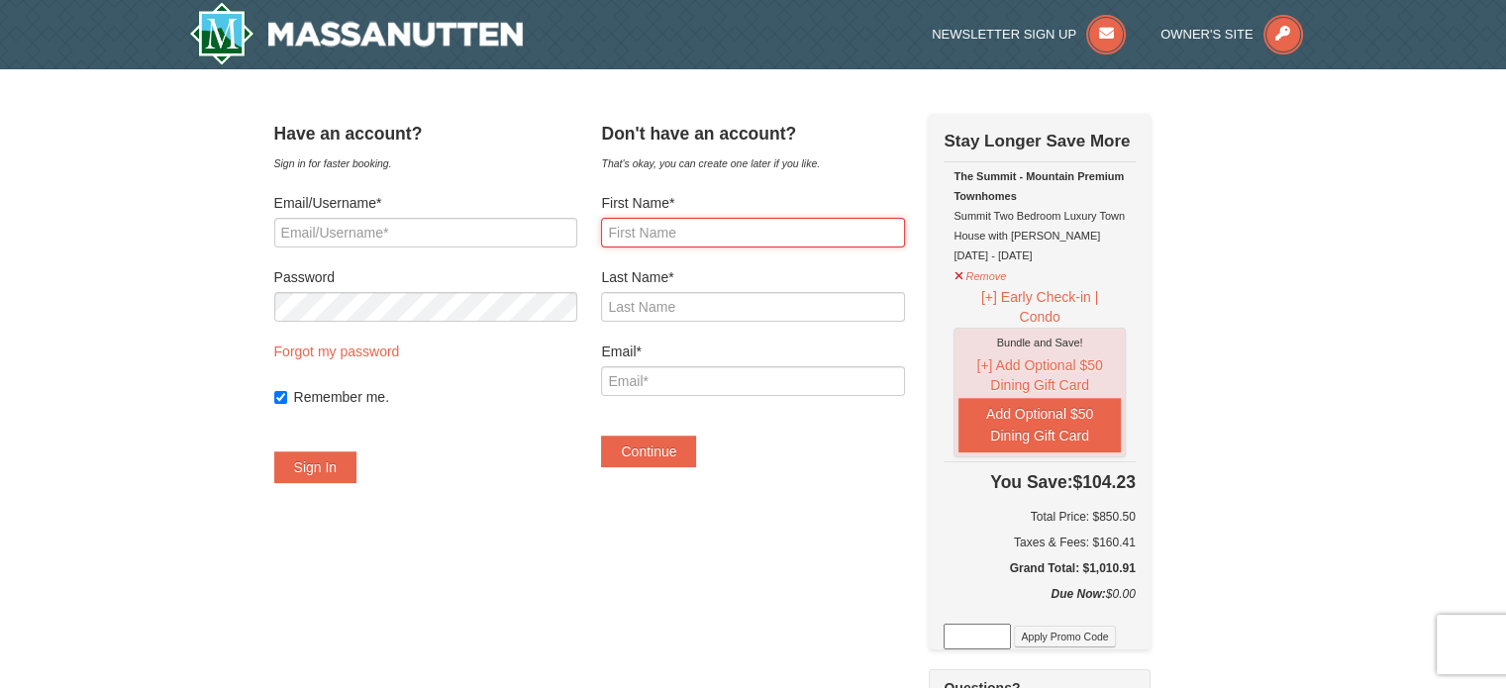
click at [710, 228] on input "First Name*" at bounding box center [752, 233] width 303 height 30
type input "Shuvam"
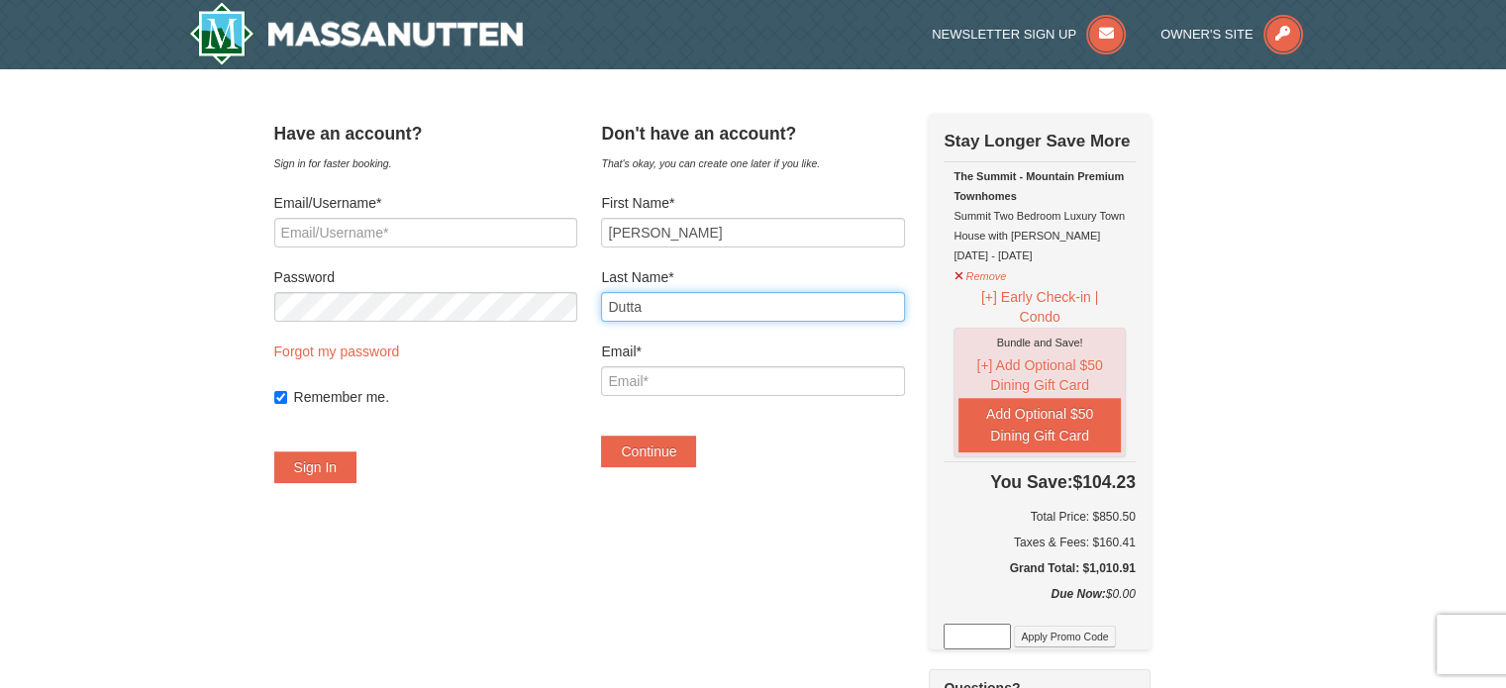
type input "Dutta"
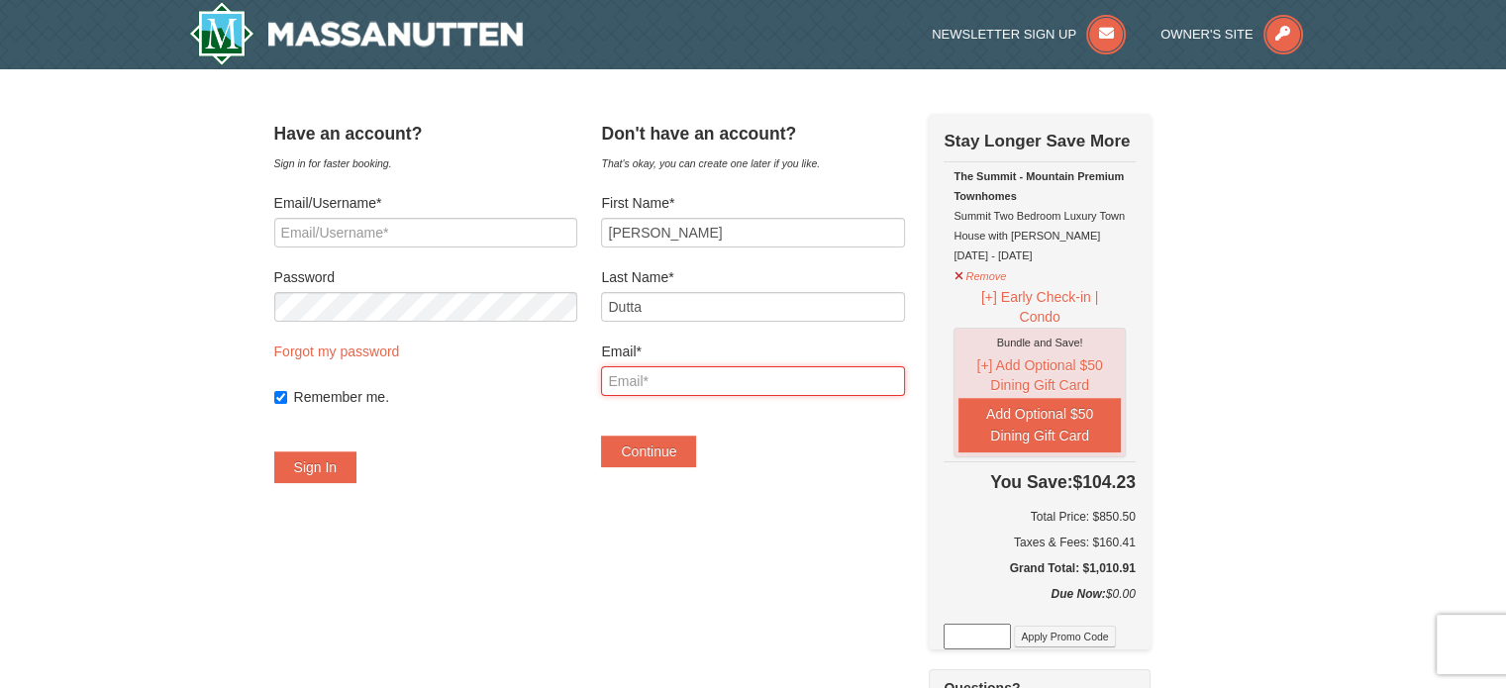
click at [670, 384] on input "Email*" at bounding box center [752, 381] width 303 height 30
type input "shuvamd@gmail.com"
click at [577, 418] on div "Remember me." at bounding box center [425, 396] width 303 height 69
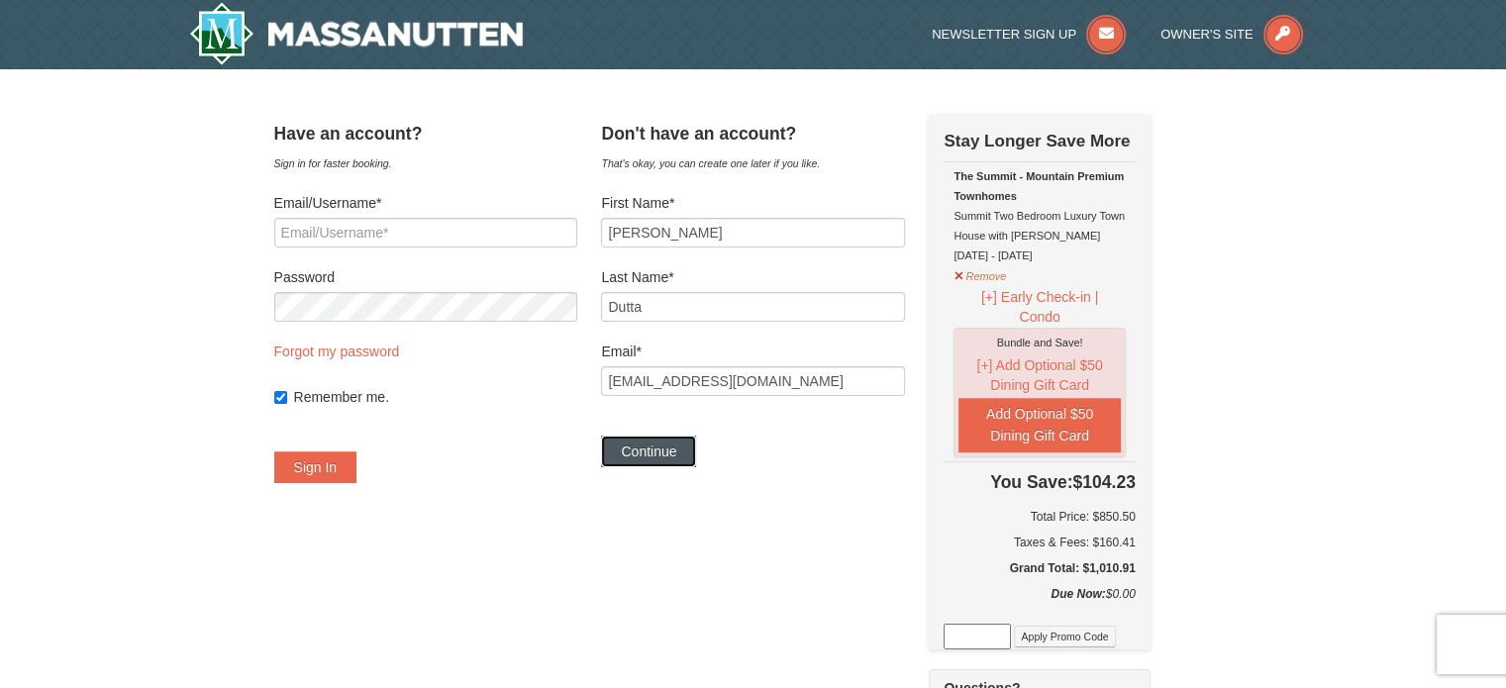
click at [673, 457] on button "Continue" at bounding box center [648, 452] width 95 height 32
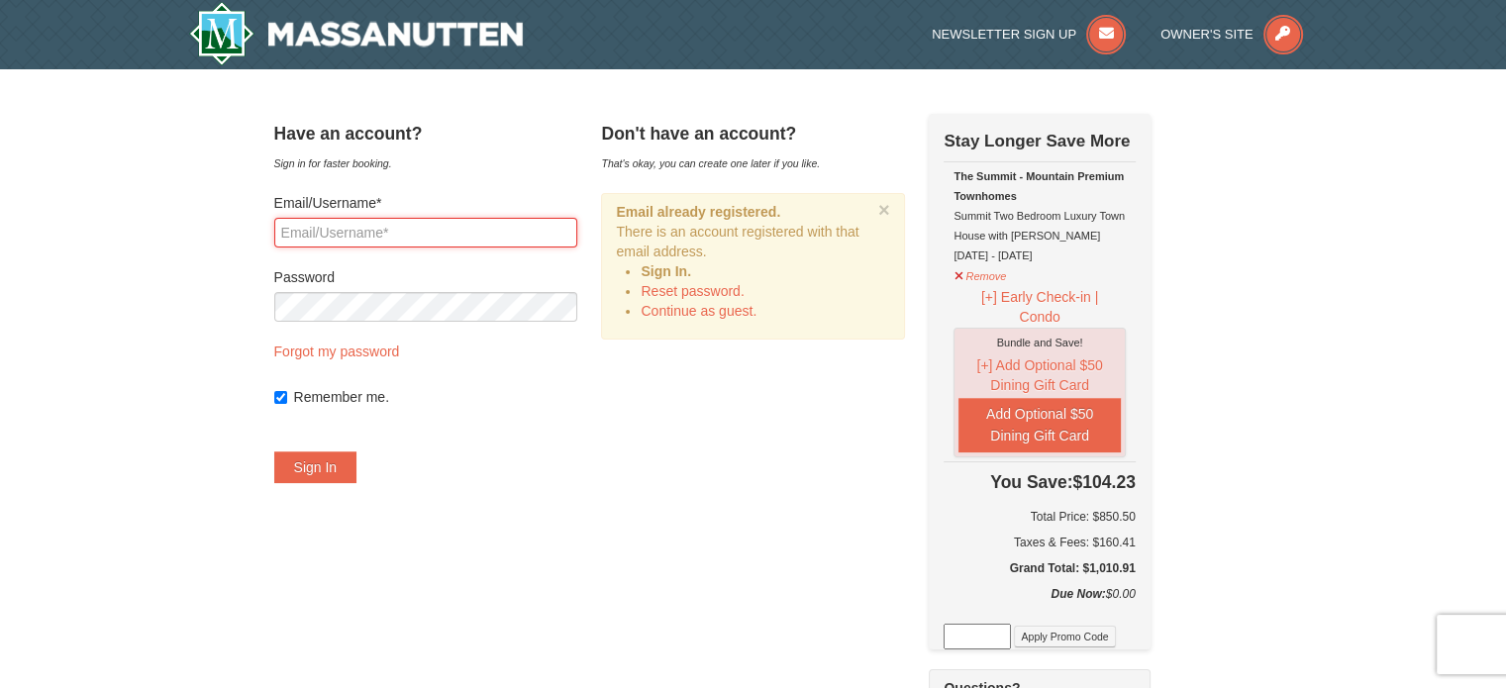
click at [485, 226] on input "Email/Username*" at bounding box center [425, 233] width 303 height 30
type input "shuvamd@gmail.com"
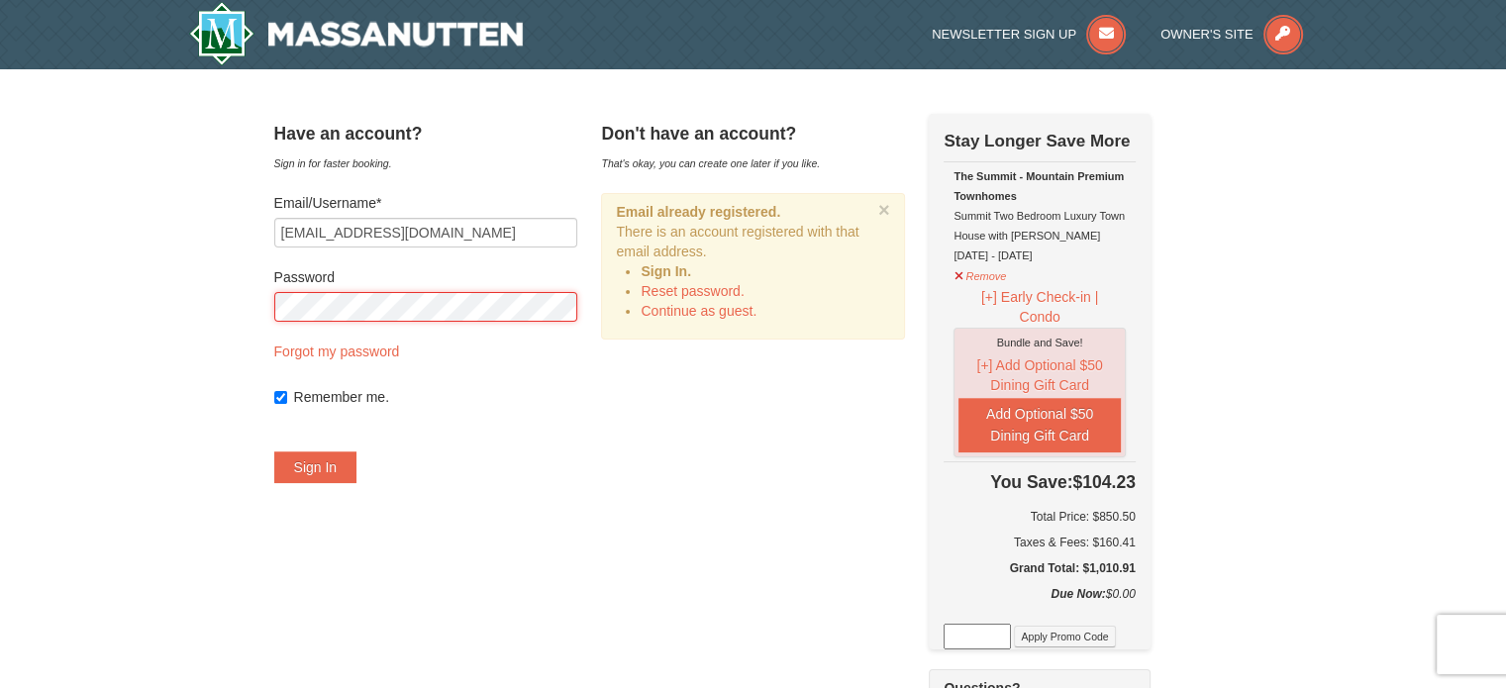
click at [274, 452] on button "Sign In" at bounding box center [315, 468] width 83 height 32
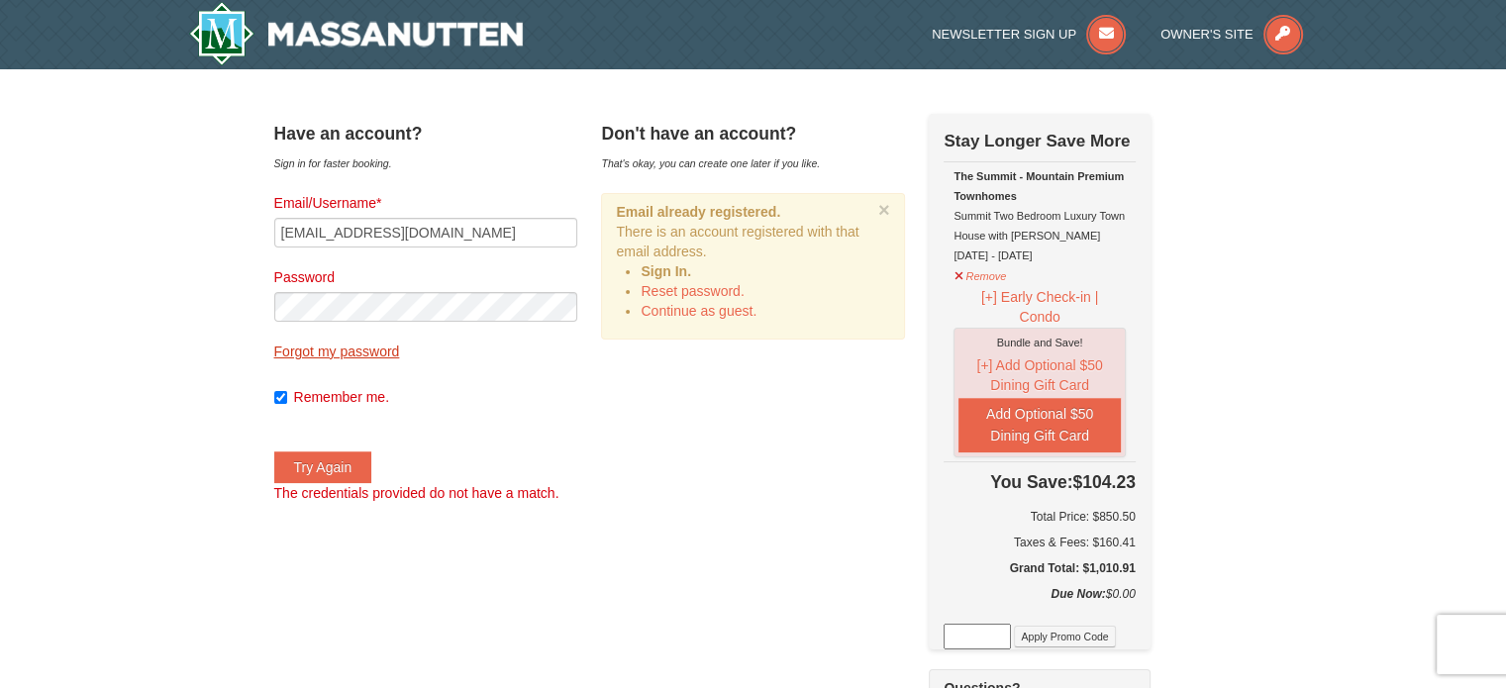
click at [400, 352] on link "Forgot my password" at bounding box center [337, 352] width 126 height 16
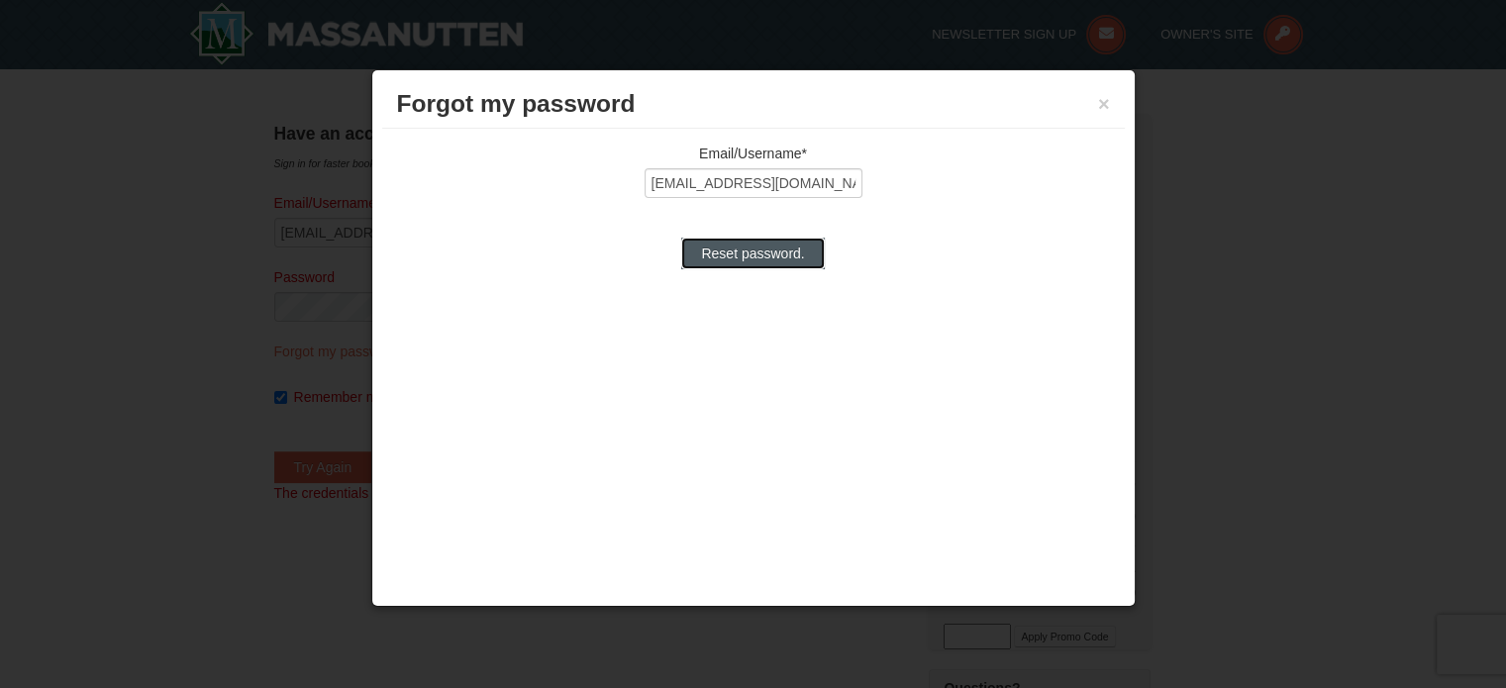
click at [763, 245] on input "Reset password." at bounding box center [752, 254] width 143 height 32
type input "Processing..."
type input "shuvamd@gmail.com"
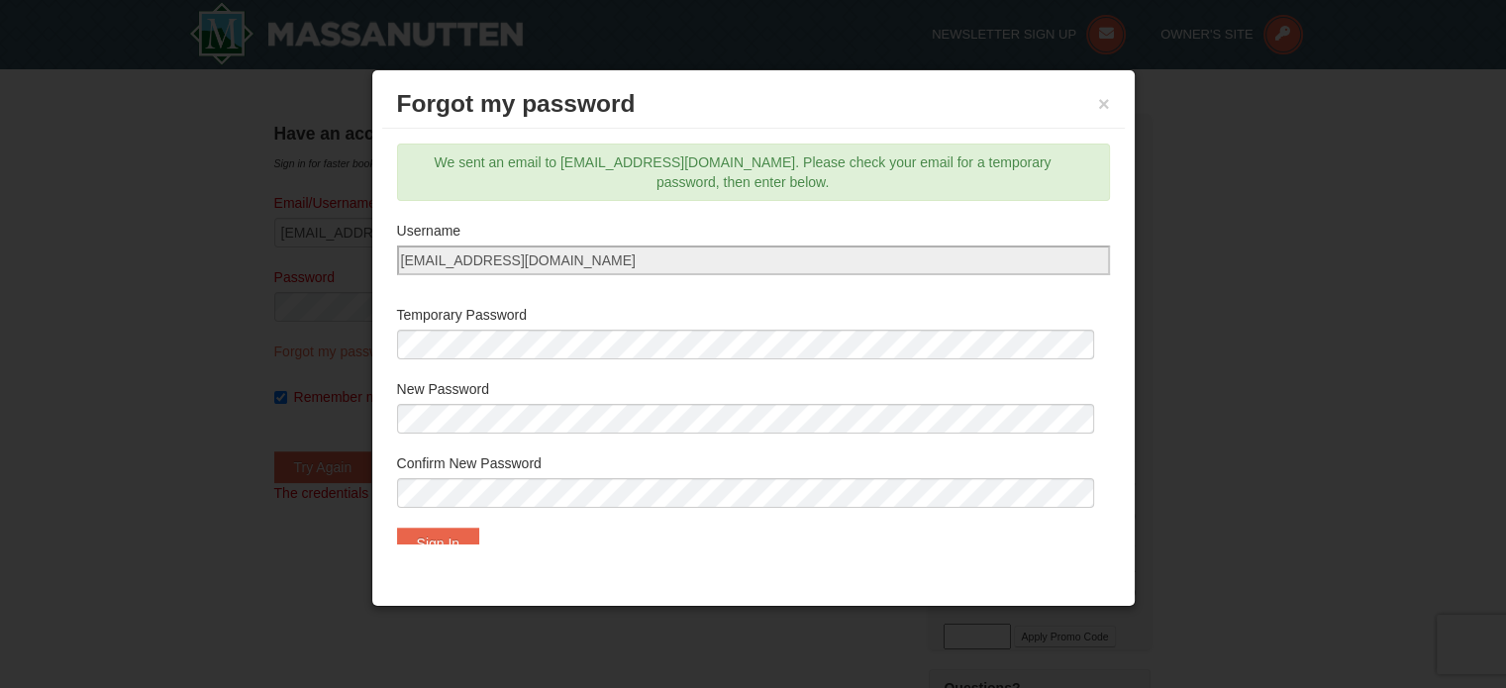
scroll to position [28, 0]
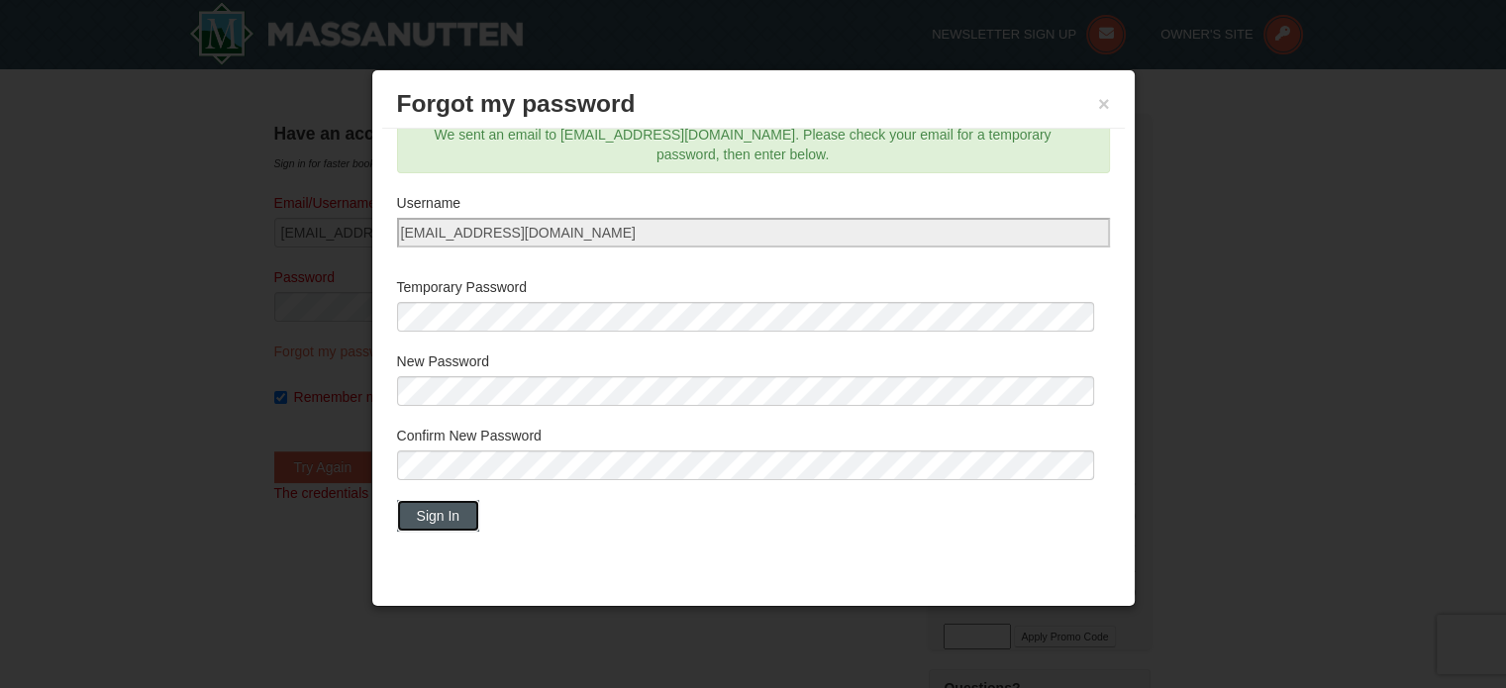
click at [433, 512] on button "Sign In" at bounding box center [438, 516] width 83 height 32
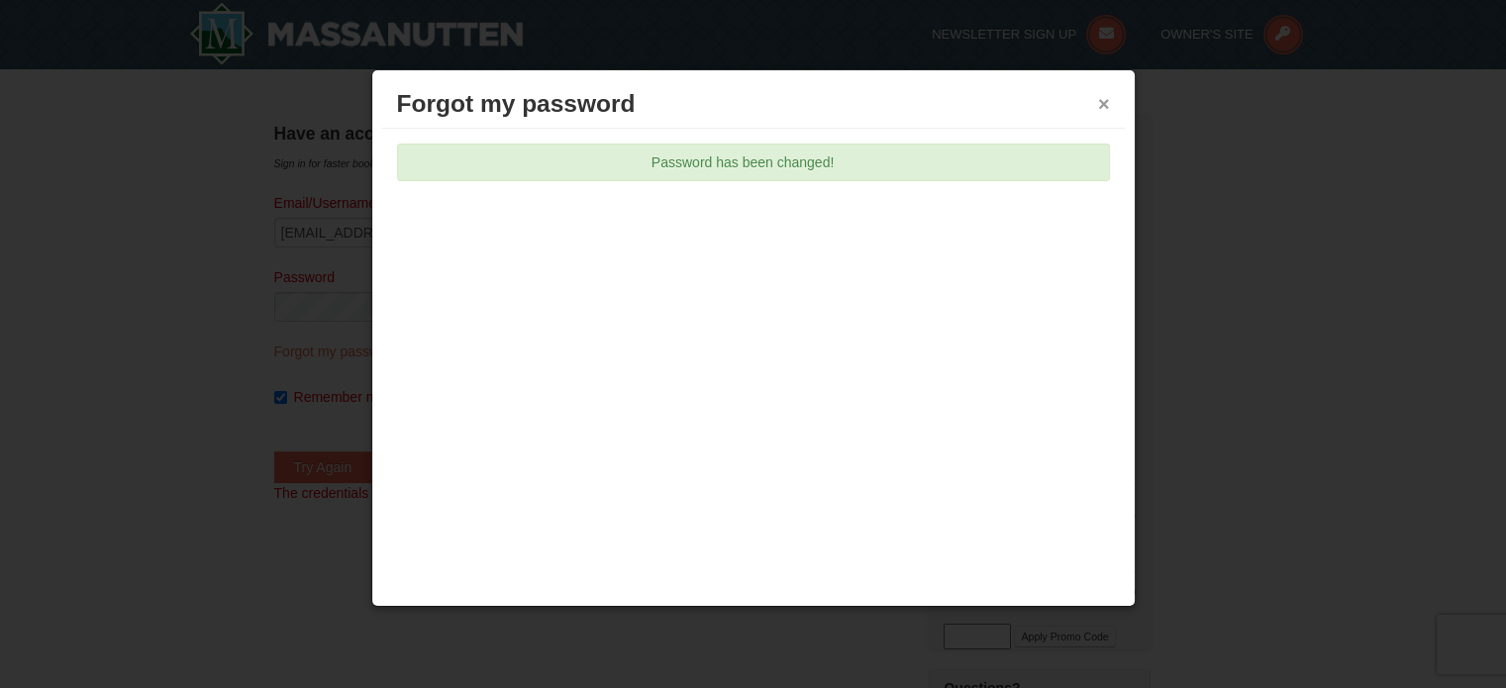
click at [1102, 103] on button "×" at bounding box center [1104, 104] width 12 height 20
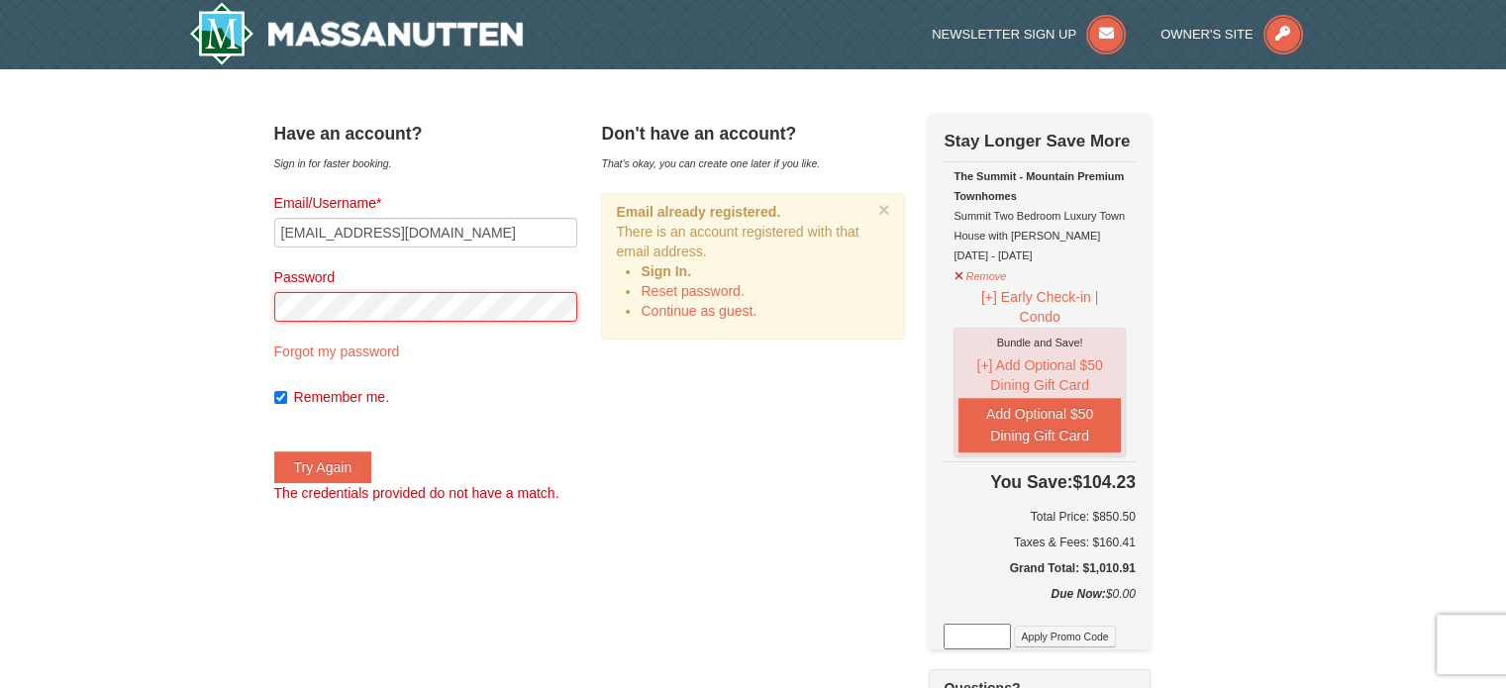
click at [274, 452] on button "Try Again" at bounding box center [323, 468] width 98 height 32
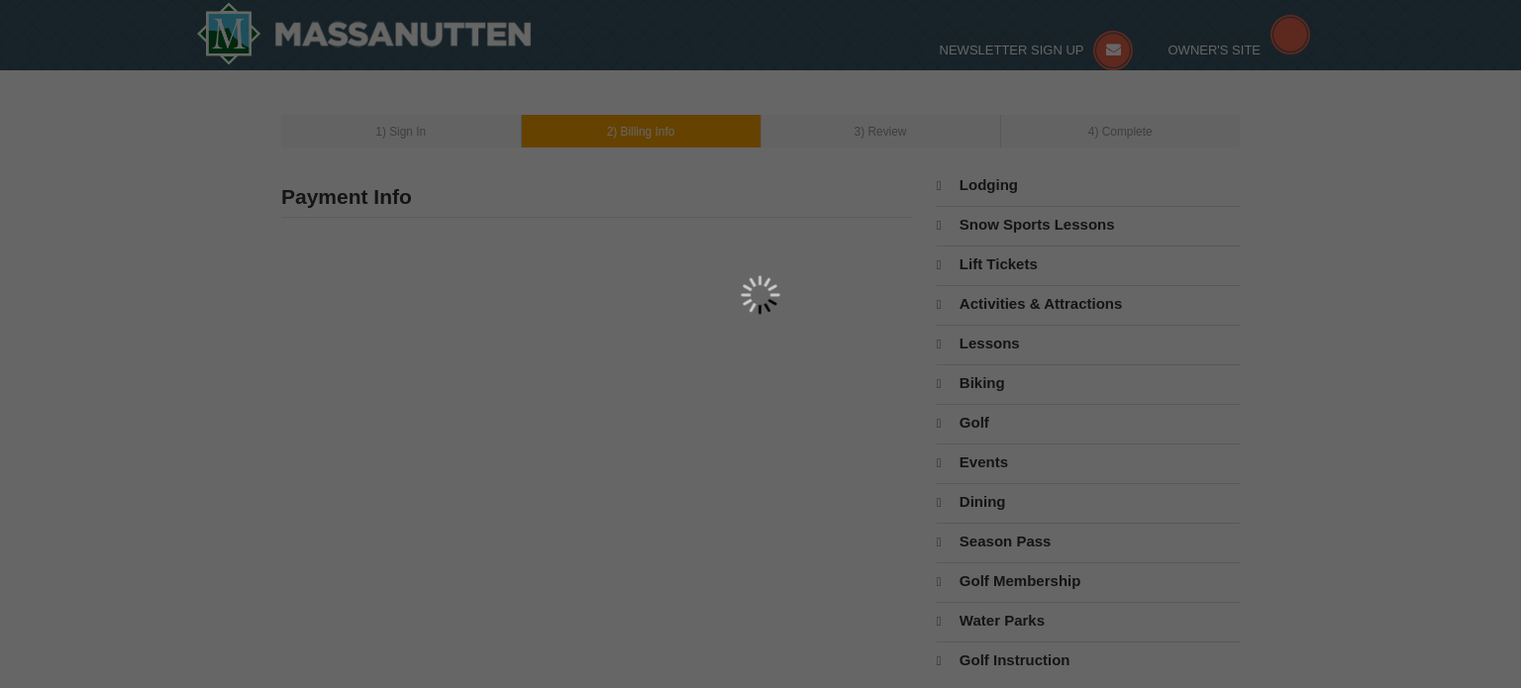
type input "[PERSON_NAME]"
type input "2017 [GEOGRAPHIC_DATA]"
type input "[US_STATE]"
type input "20002"
type input "202"
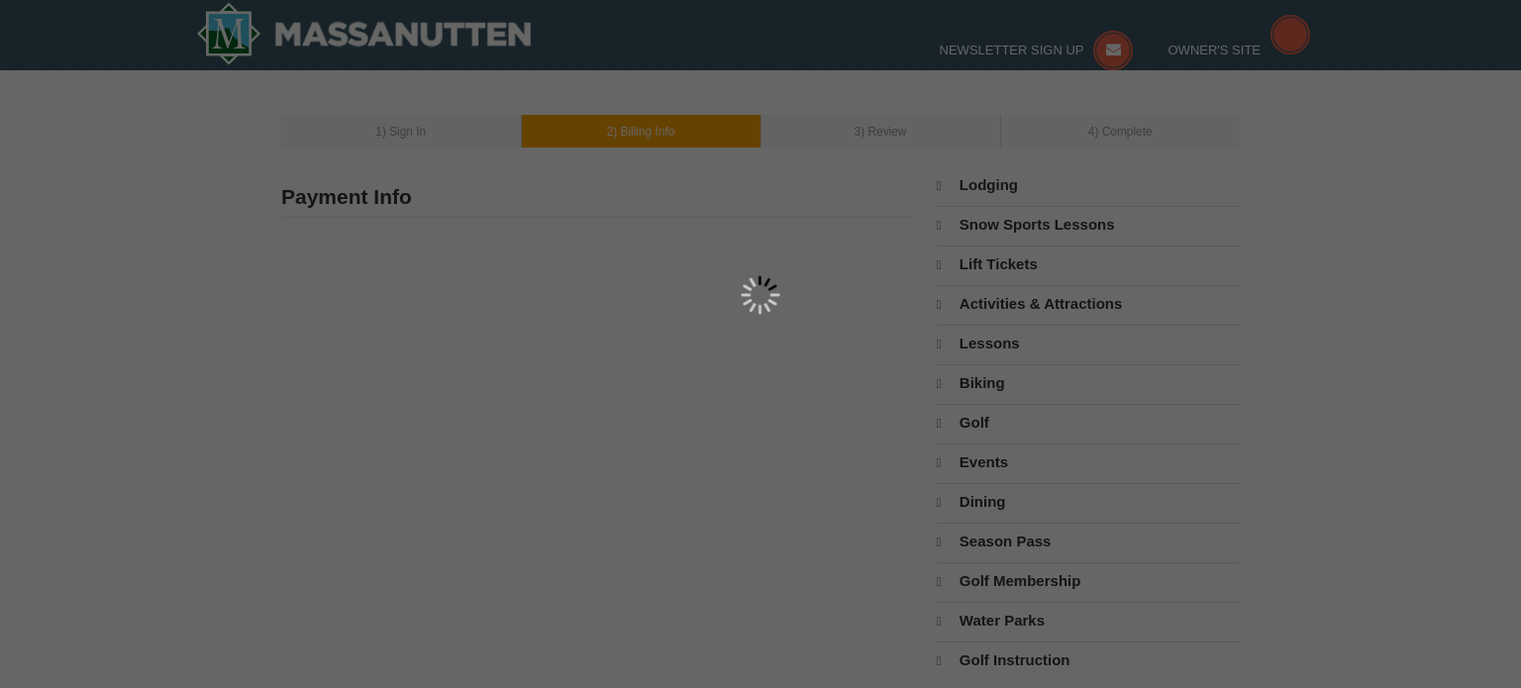
type input "352"
type input "8873"
type input "[EMAIL_ADDRESS][DOMAIN_NAME]"
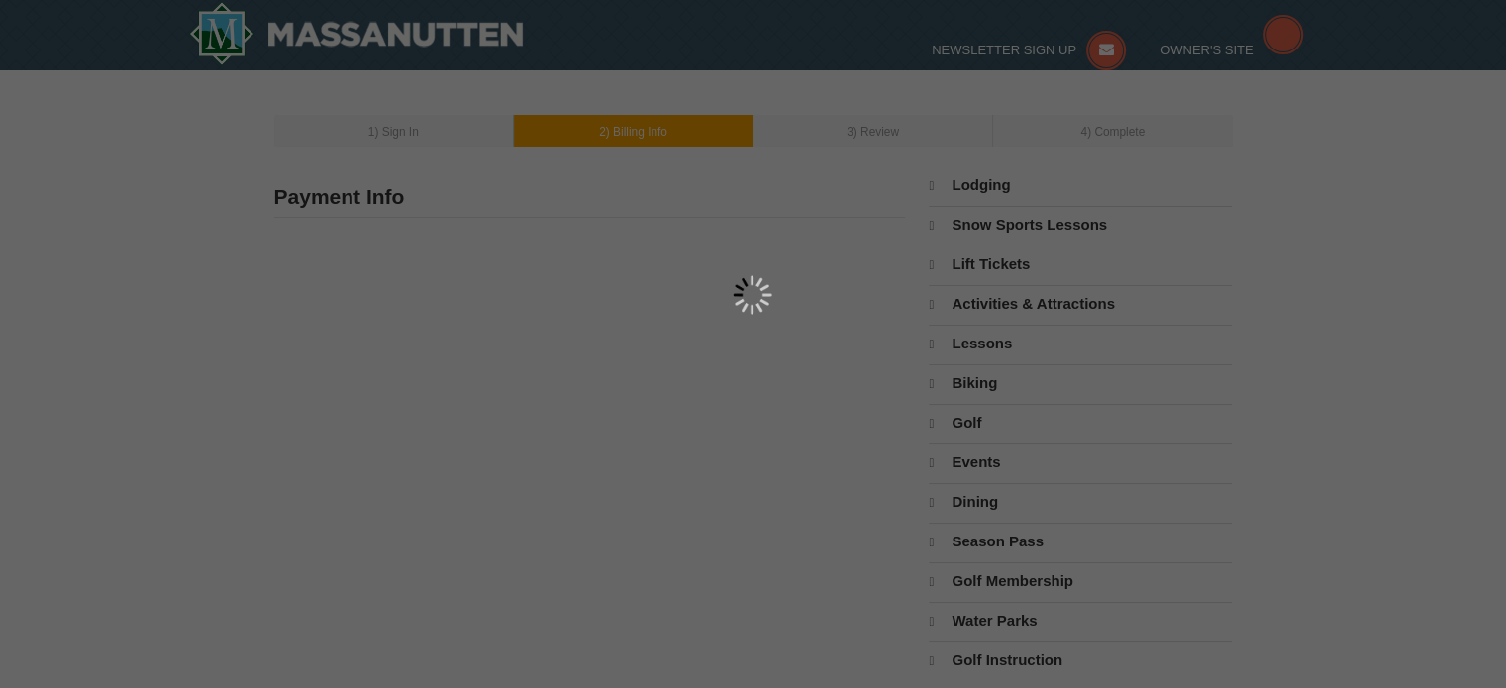
select select "DC"
select select "9"
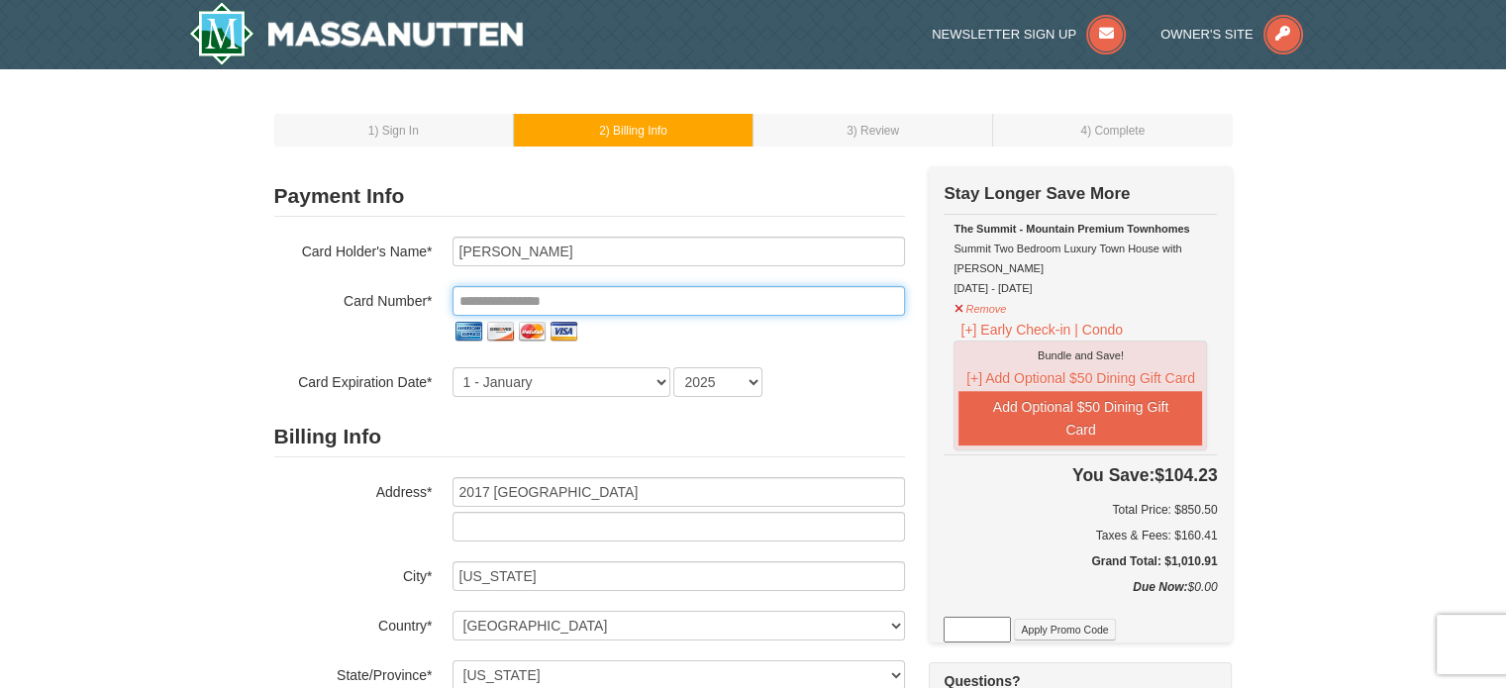
click at [502, 288] on input "tel" at bounding box center [678, 301] width 452 height 30
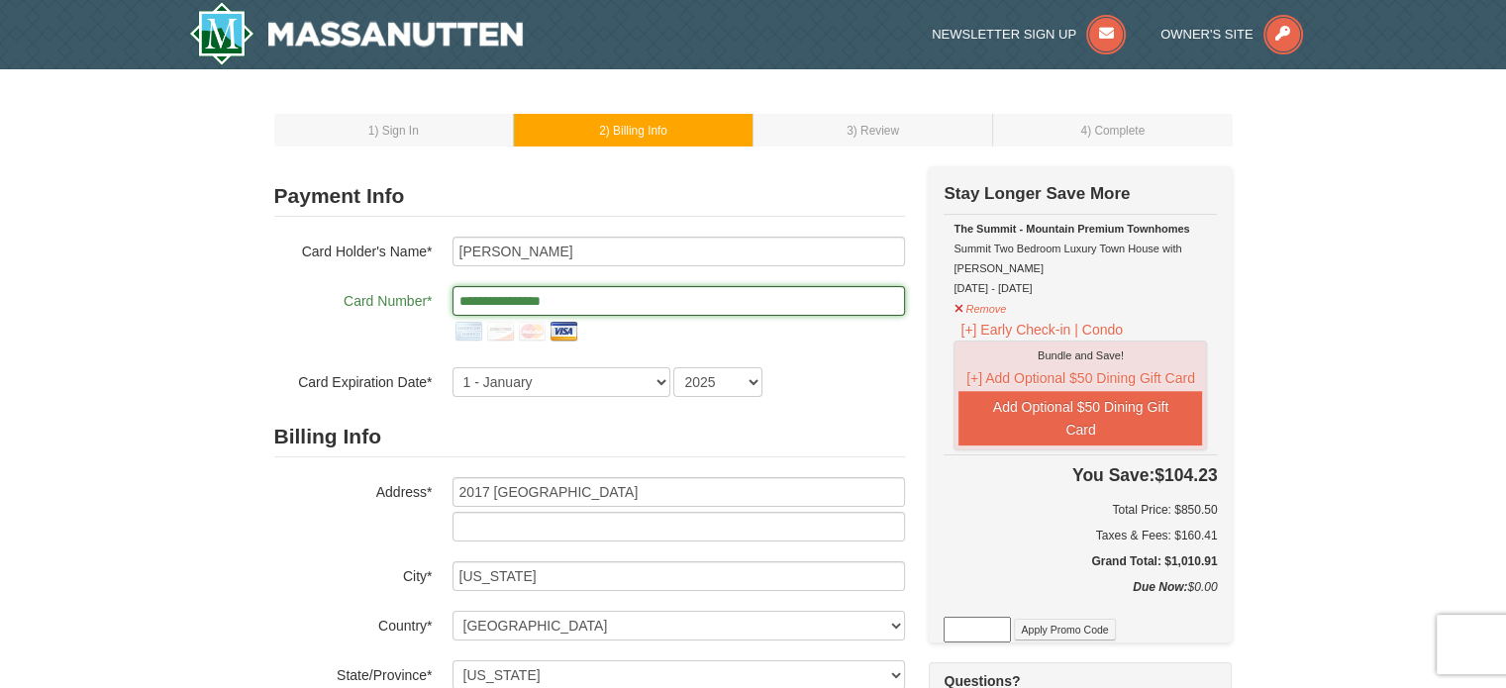
type input "**********"
click at [250, 343] on div "1 ) Sign In 2 ) Billing Info 3 ) Review ) Complete ×" at bounding box center [753, 666] width 1506 height 1195
click at [582, 385] on select "1 - January 2 - February 3 - March 4 - April 5 - May 6 - June 7 - July 8 - Augu…" at bounding box center [561, 382] width 218 height 30
select select "7"
click at [452, 367] on select "1 - January 2 - February 3 - March 4 - April 5 - May 6 - June 7 - July 8 - Augu…" at bounding box center [561, 382] width 218 height 30
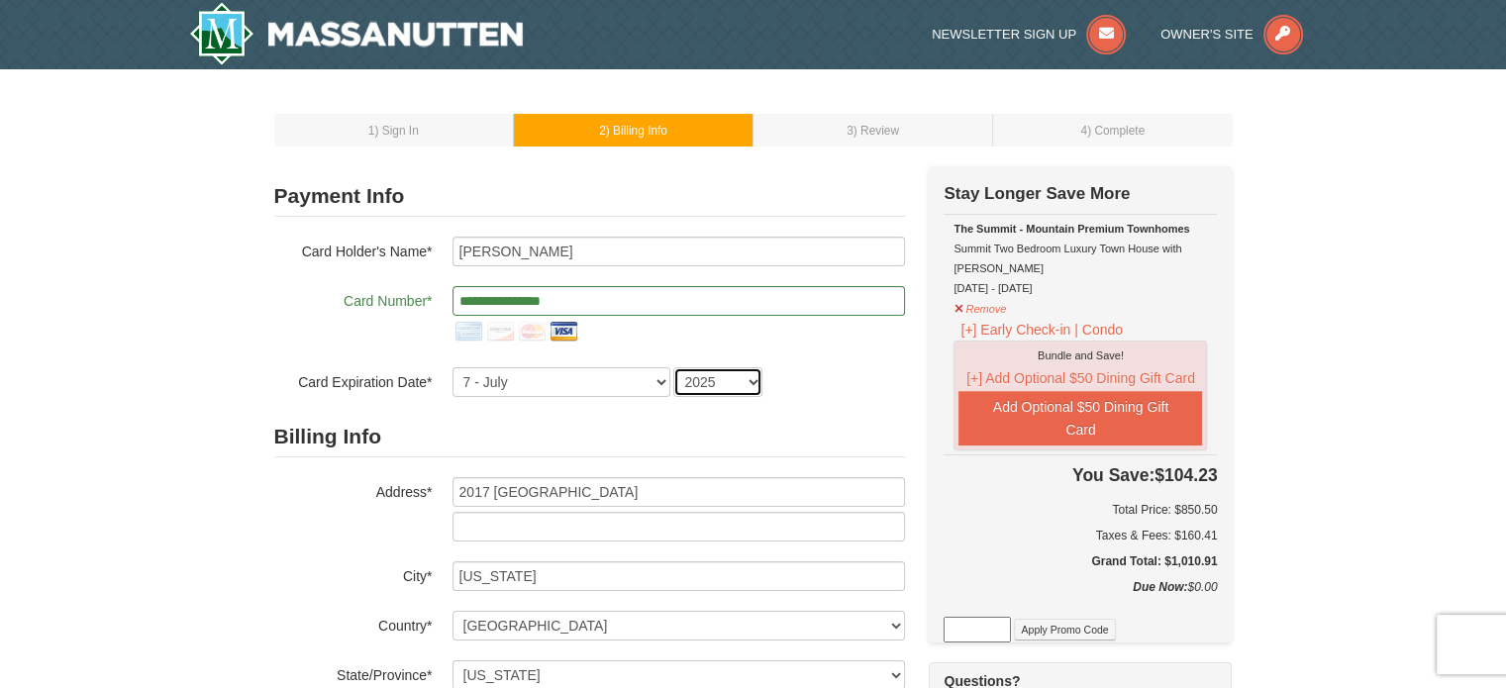
click at [757, 375] on select "2025 2026 2027 2028 2029 2030 2031 2032 2033 2034" at bounding box center [717, 382] width 89 height 30
select select "2029"
click at [673, 367] on select "2025 2026 2027 2028 2029 2030 2031 2032 2033 2034" at bounding box center [717, 382] width 89 height 30
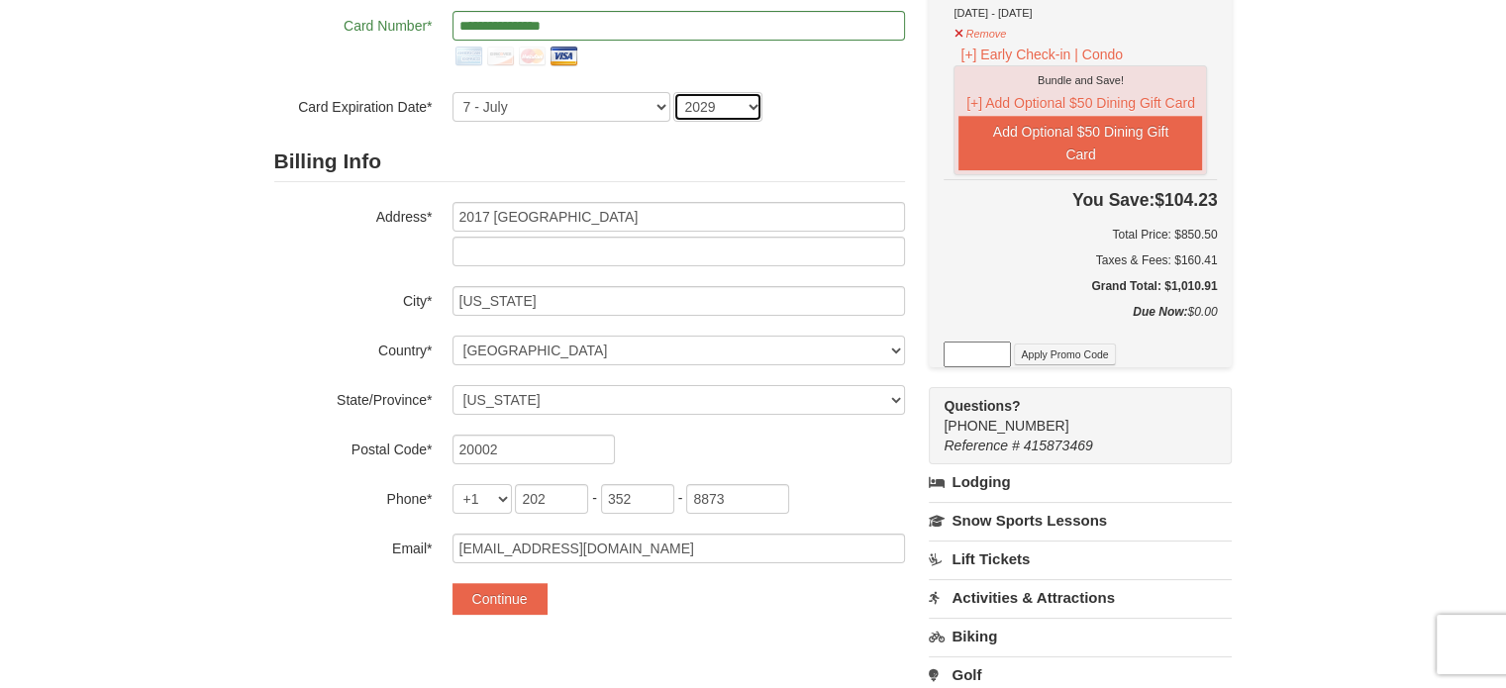
scroll to position [280, 0]
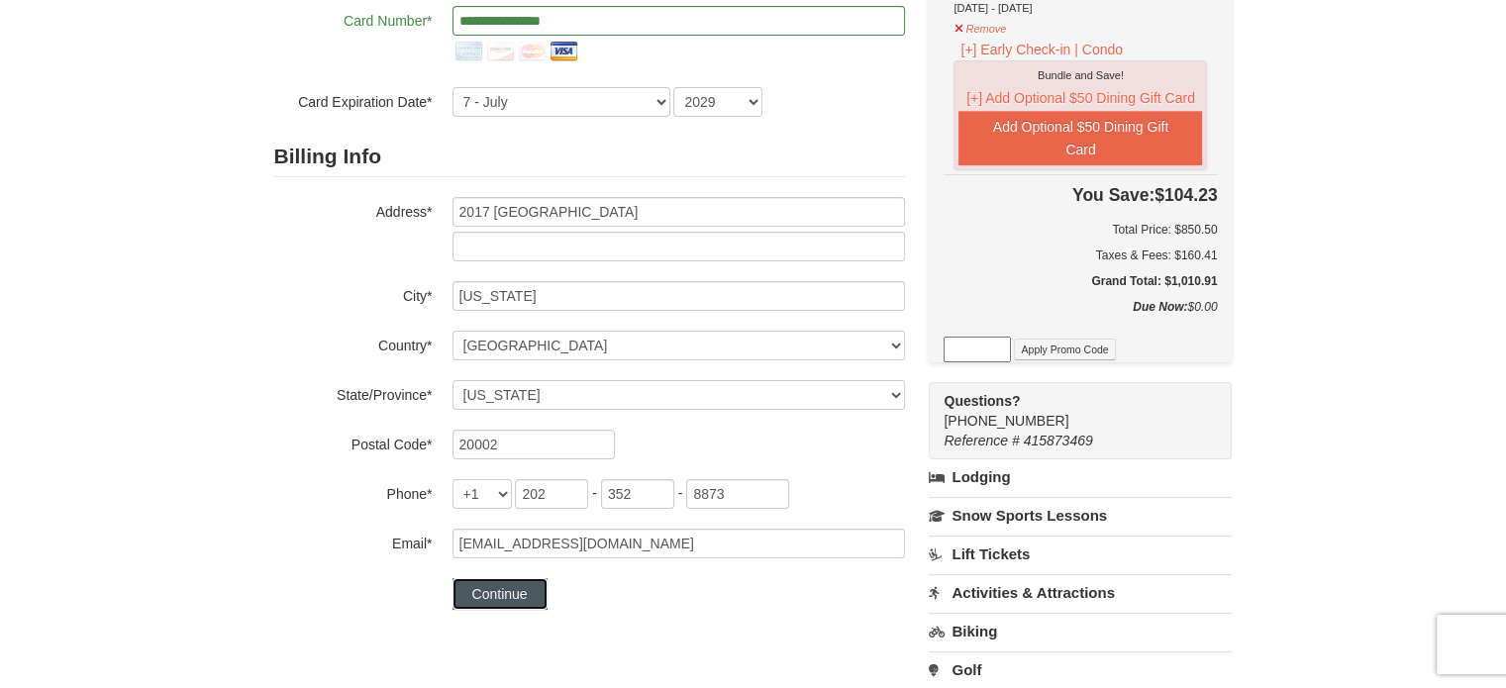
click at [516, 593] on button "Continue" at bounding box center [499, 594] width 95 height 32
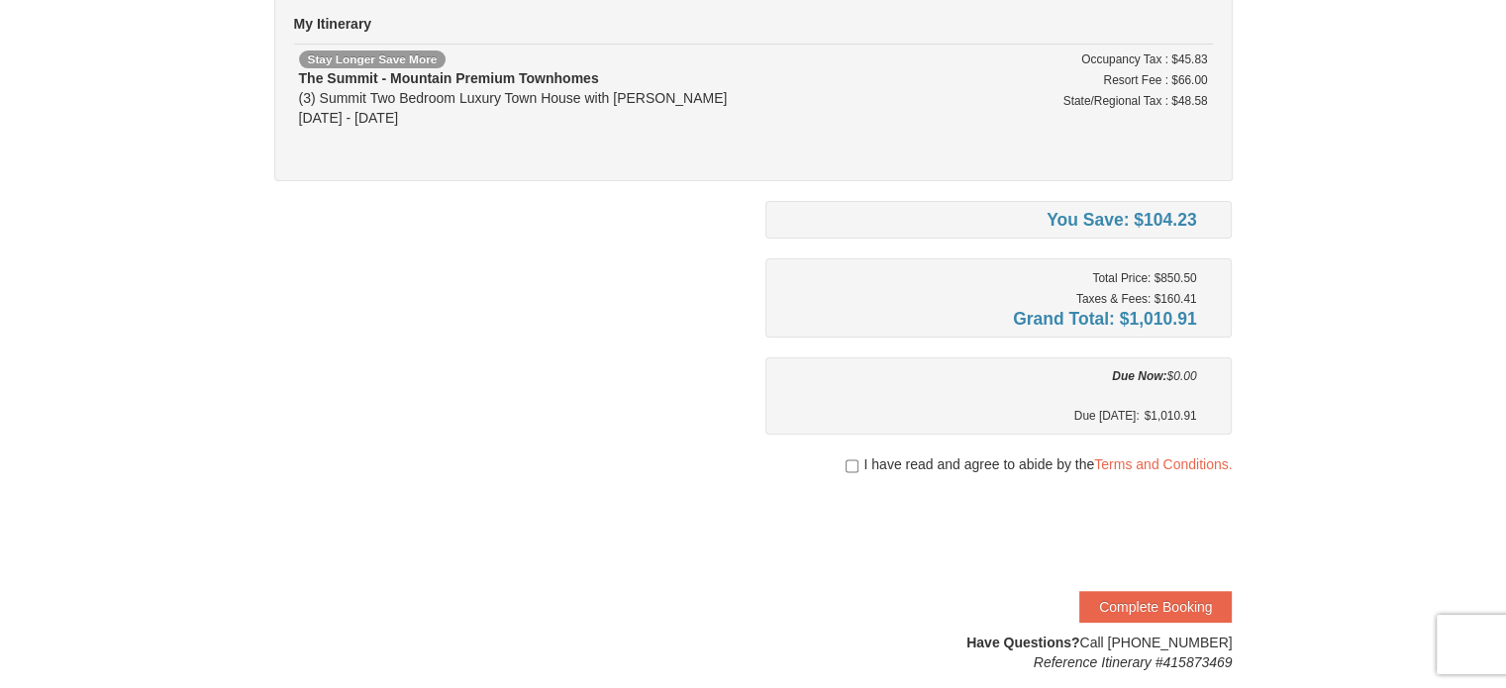
scroll to position [187, 0]
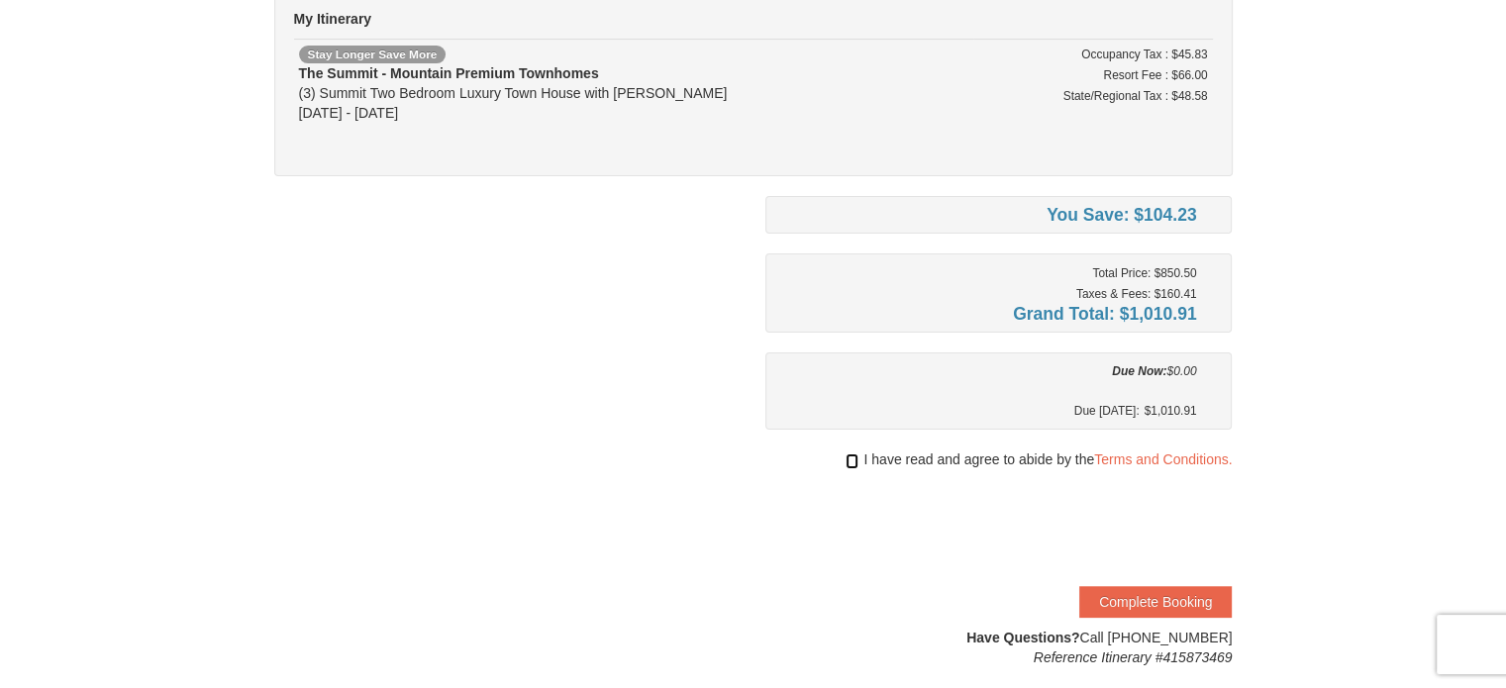
click at [846, 460] on input "checkbox" at bounding box center [852, 461] width 13 height 16
checkbox input "true"
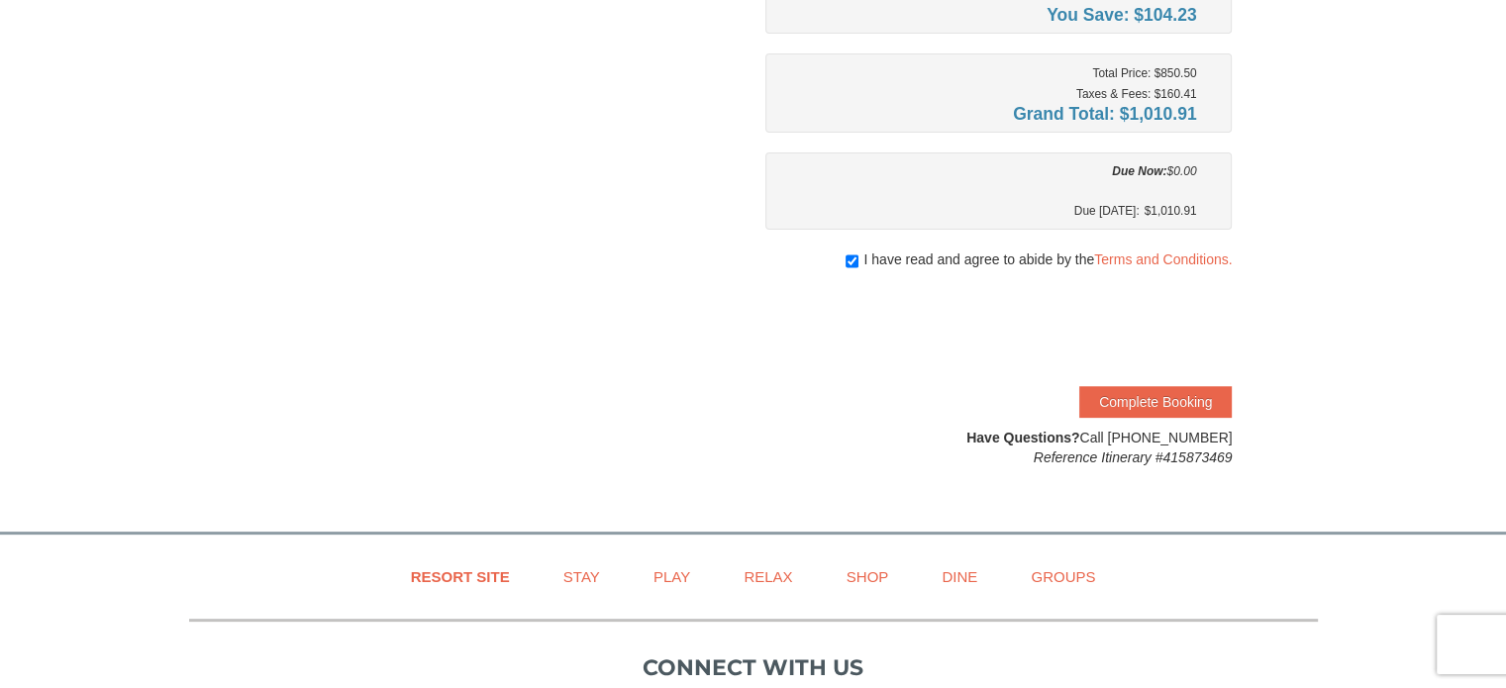
scroll to position [385, 0]
click at [1170, 410] on button "Complete Booking" at bounding box center [1155, 404] width 152 height 32
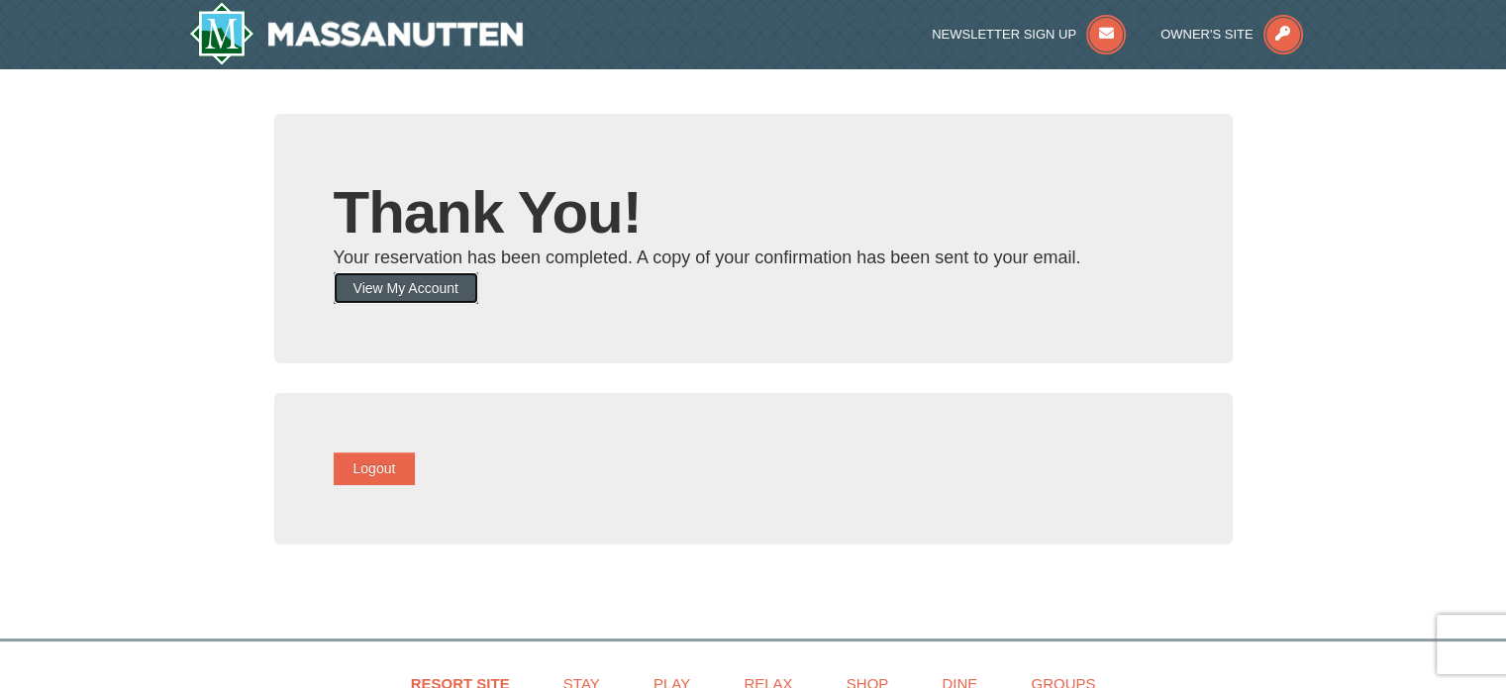
click at [467, 284] on button "View My Account" at bounding box center [406, 288] width 145 height 32
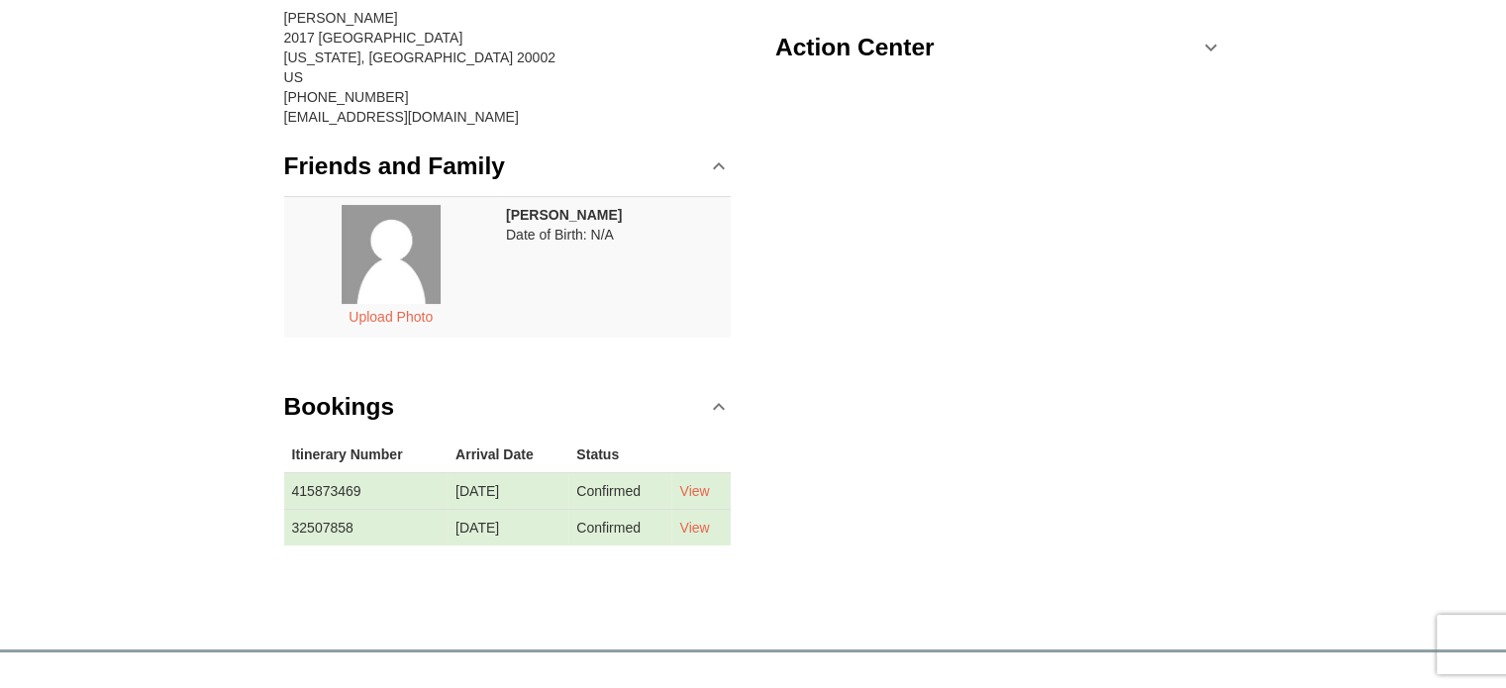
scroll to position [127, 0]
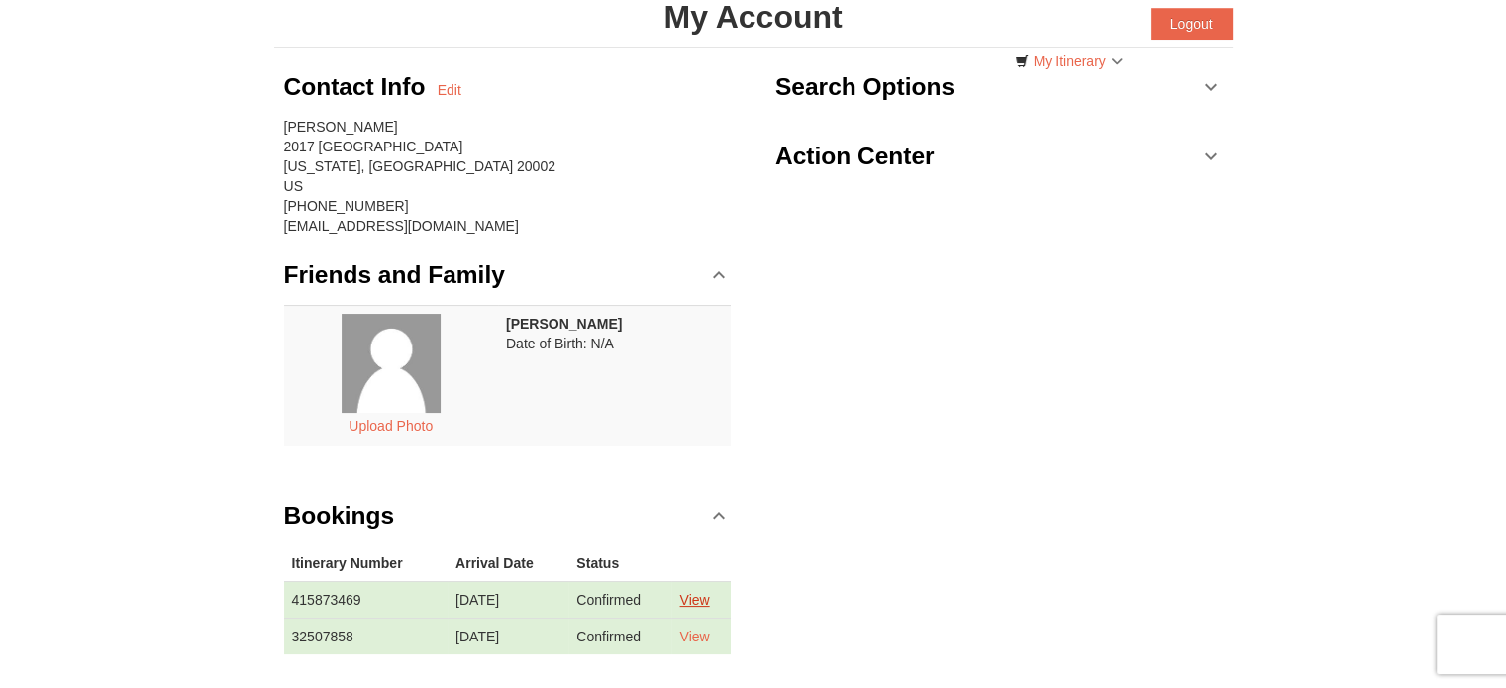
click at [705, 592] on link "View" at bounding box center [694, 600] width 30 height 16
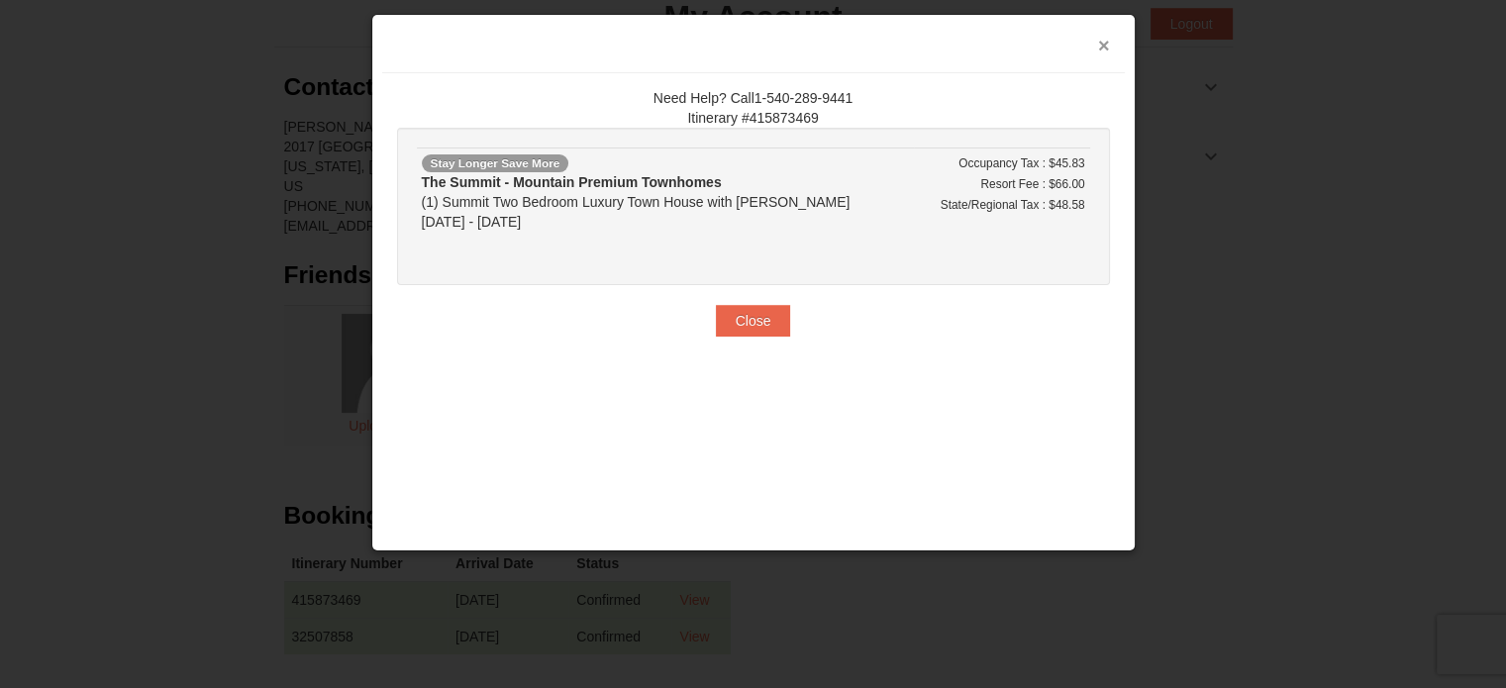
click at [1101, 44] on button "×" at bounding box center [1104, 46] width 12 height 20
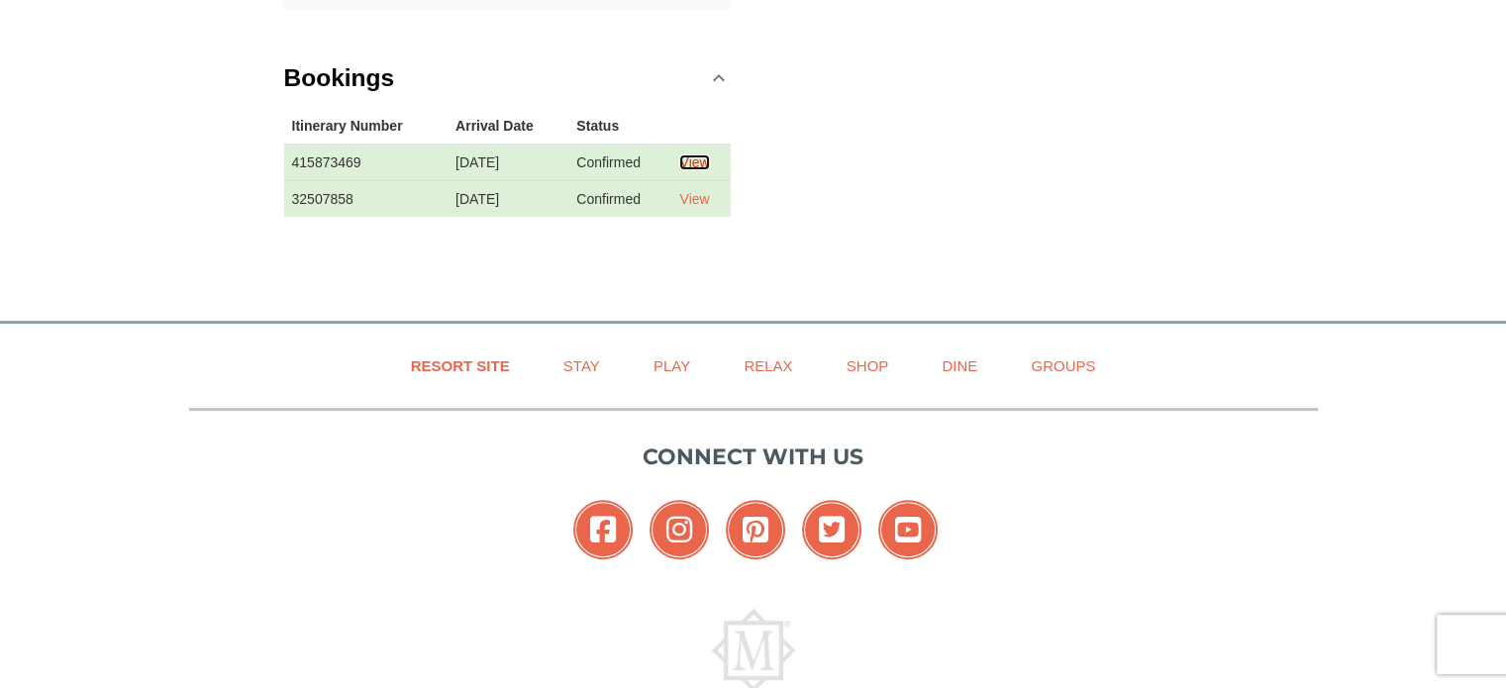
scroll to position [566, 0]
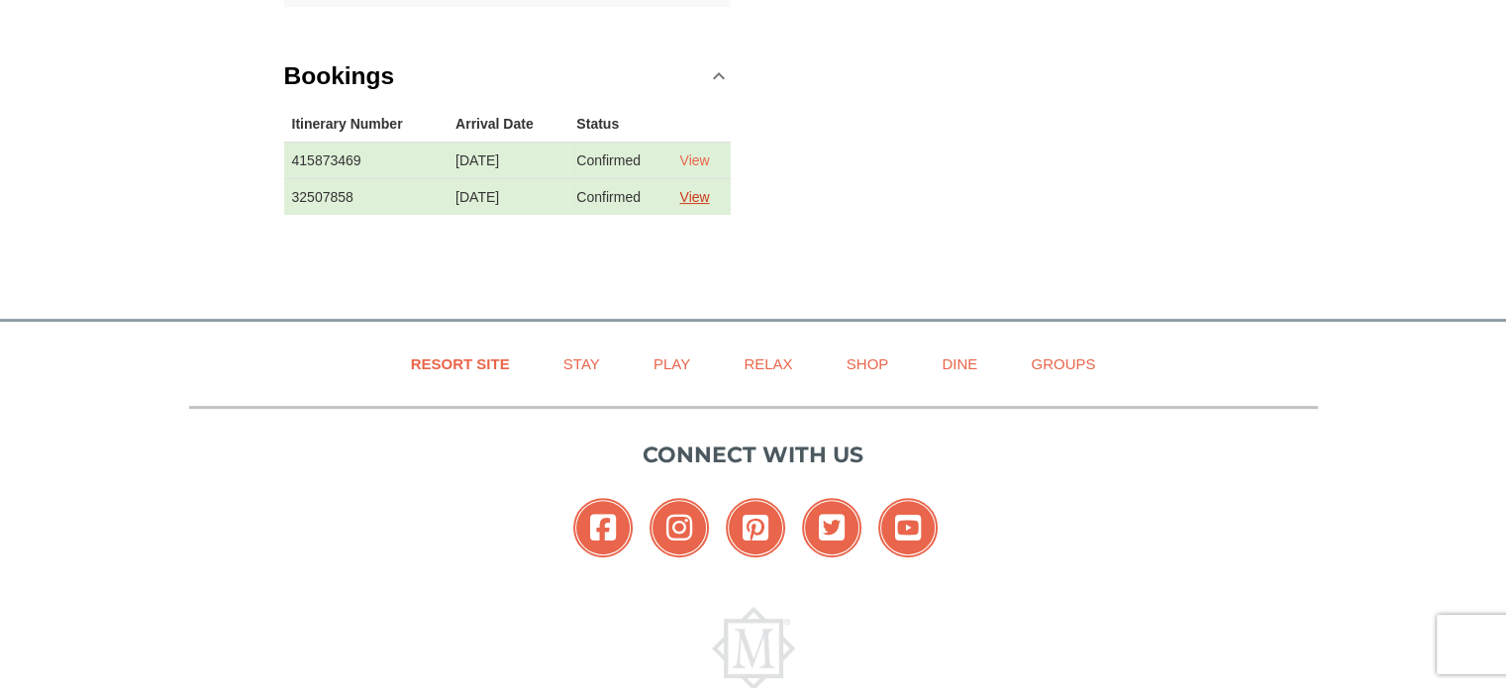
click at [705, 193] on link "View" at bounding box center [694, 197] width 30 height 16
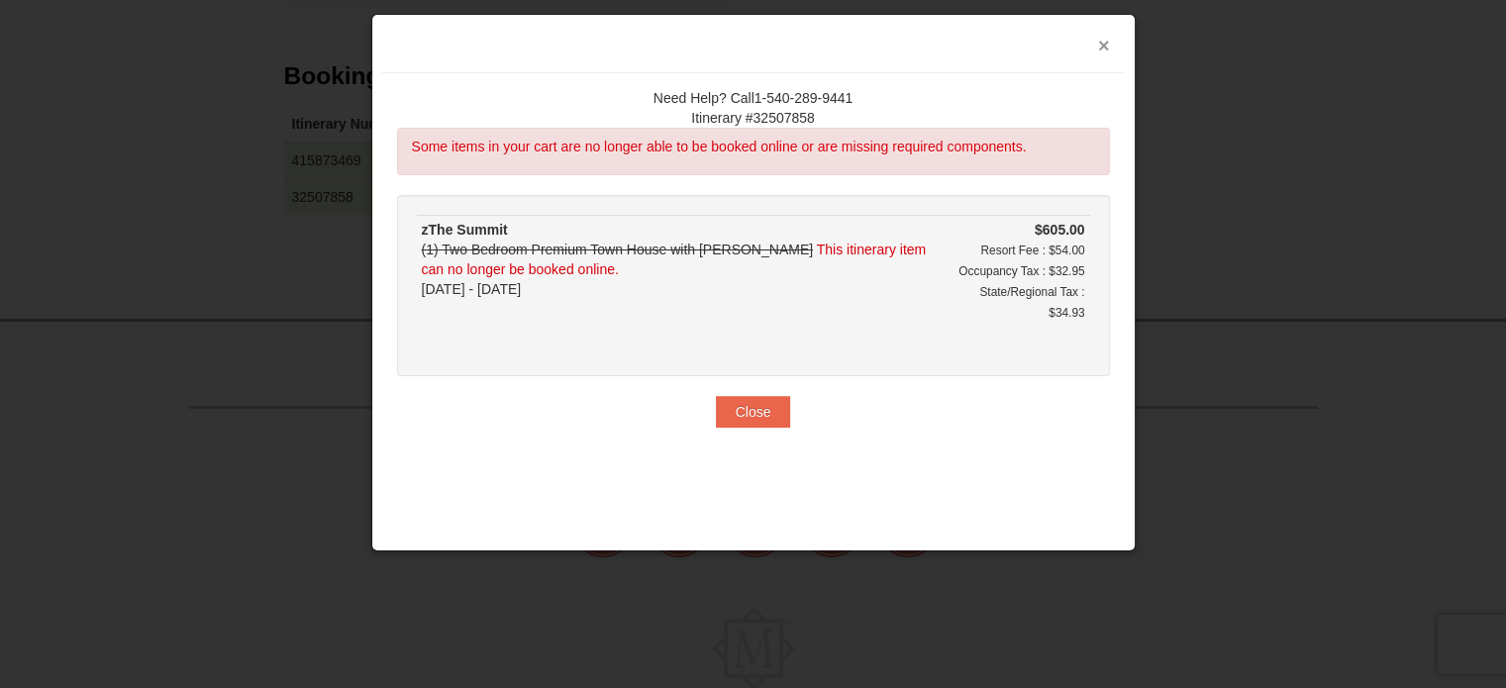
click at [1102, 47] on button "×" at bounding box center [1104, 46] width 12 height 20
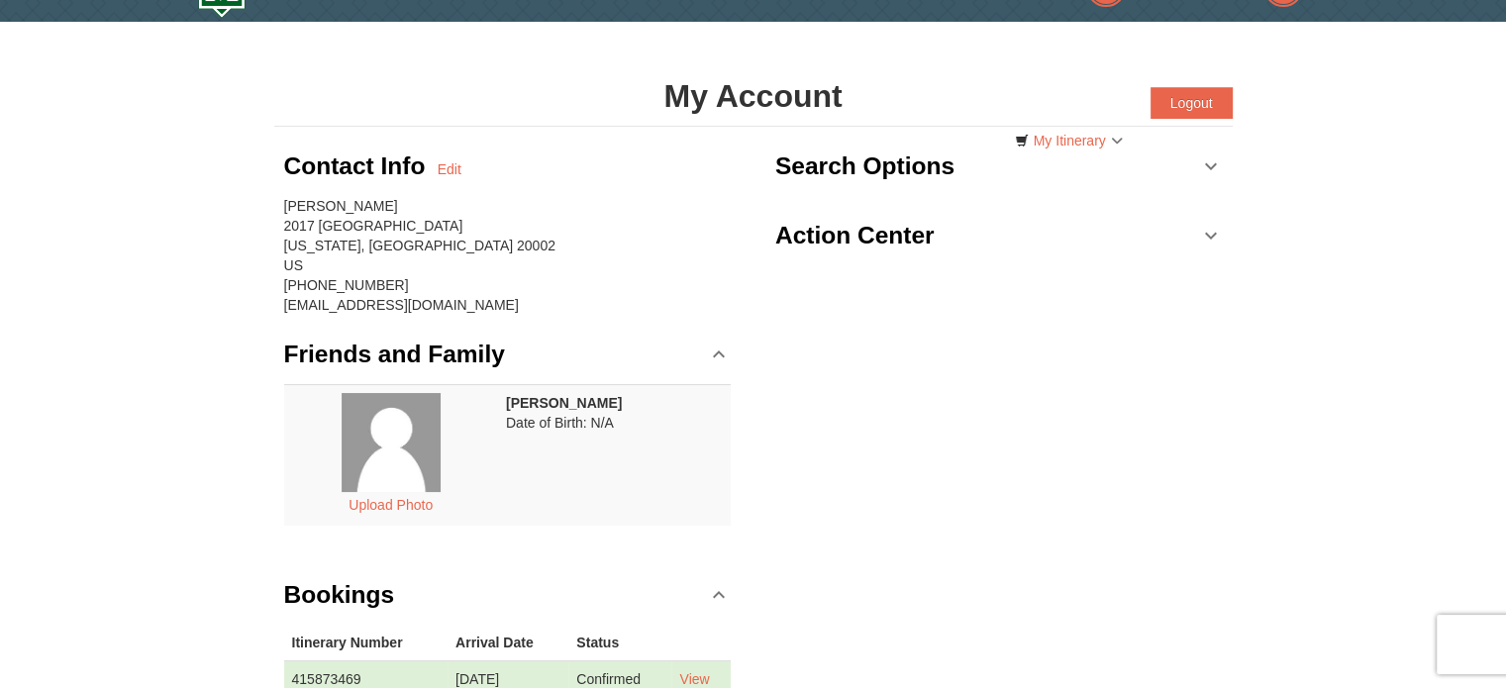
scroll to position [0, 0]
